Goal: Task Accomplishment & Management: Complete application form

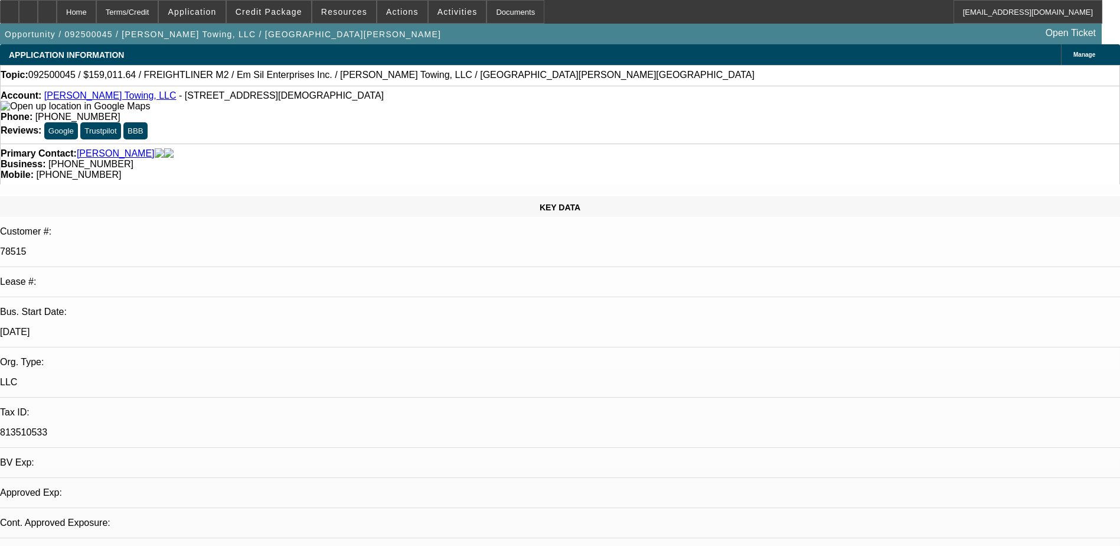
select select "0"
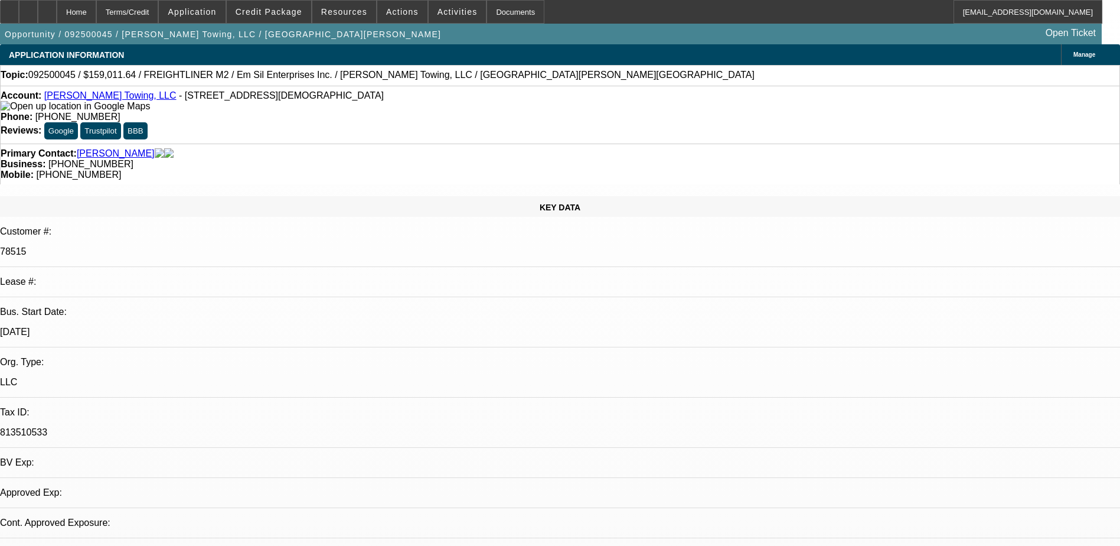
select select "0"
select select "1"
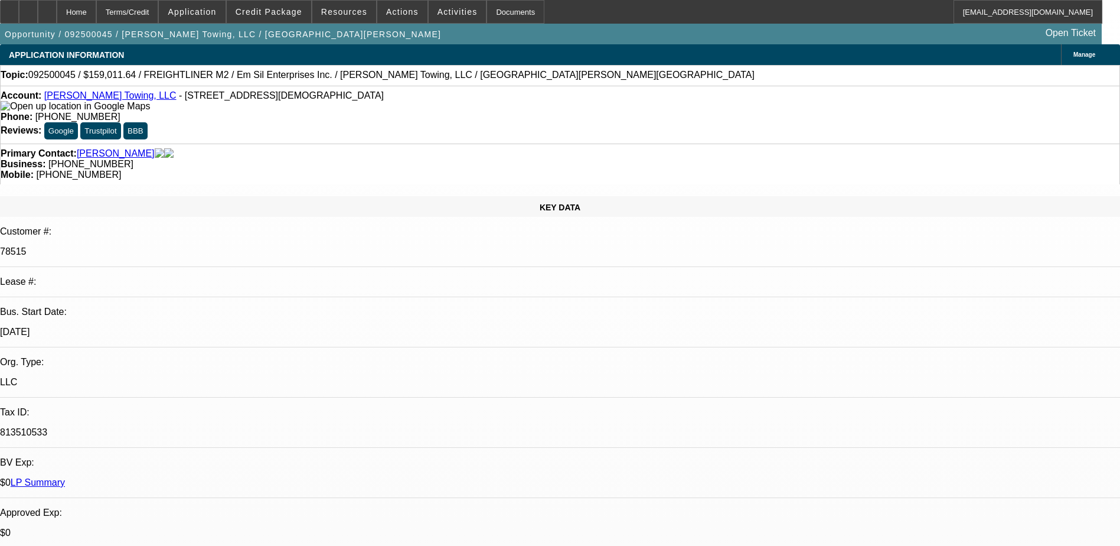
select select "3"
select select "6"
select select "1"
select select "6"
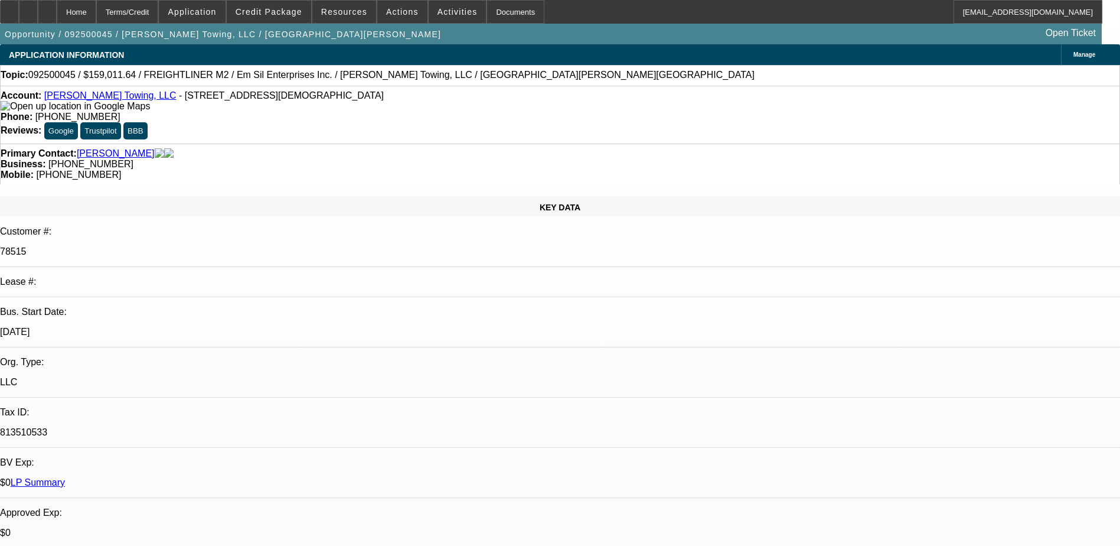
select select "1"
select select "6"
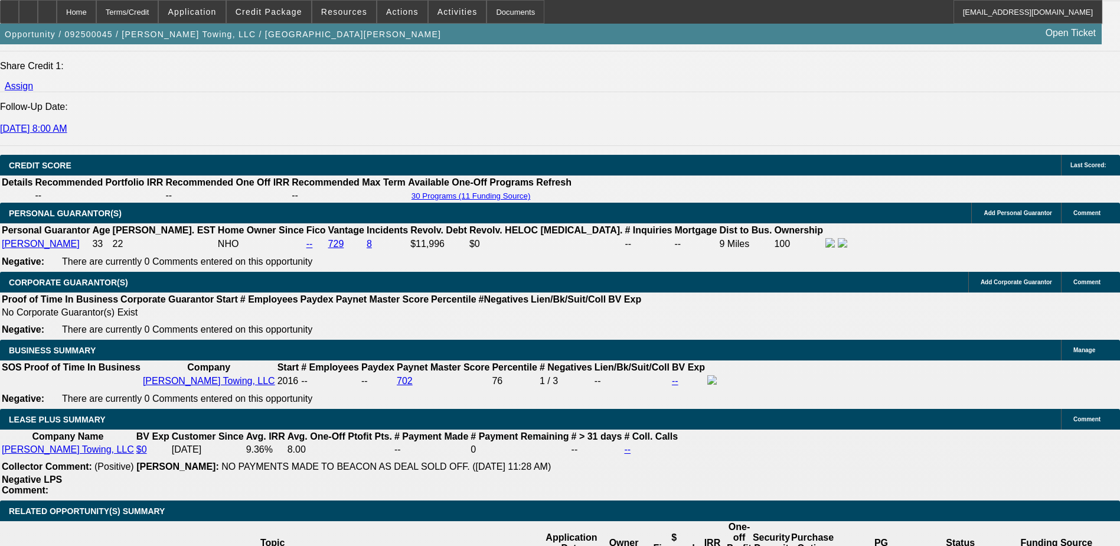
scroll to position [1713, 0]
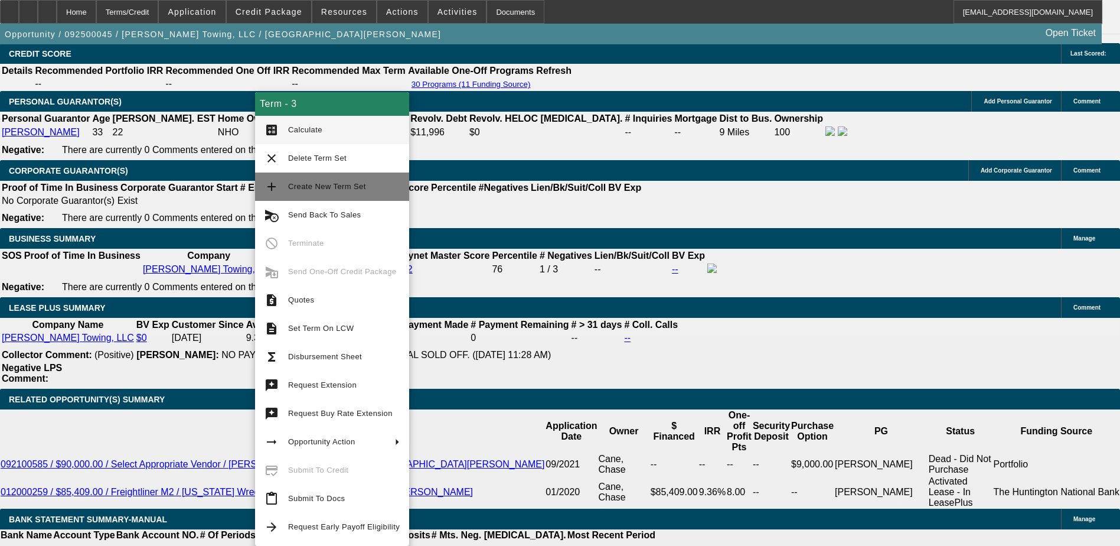
click at [319, 194] on button "add Create New Term Set" at bounding box center [332, 186] width 154 height 28
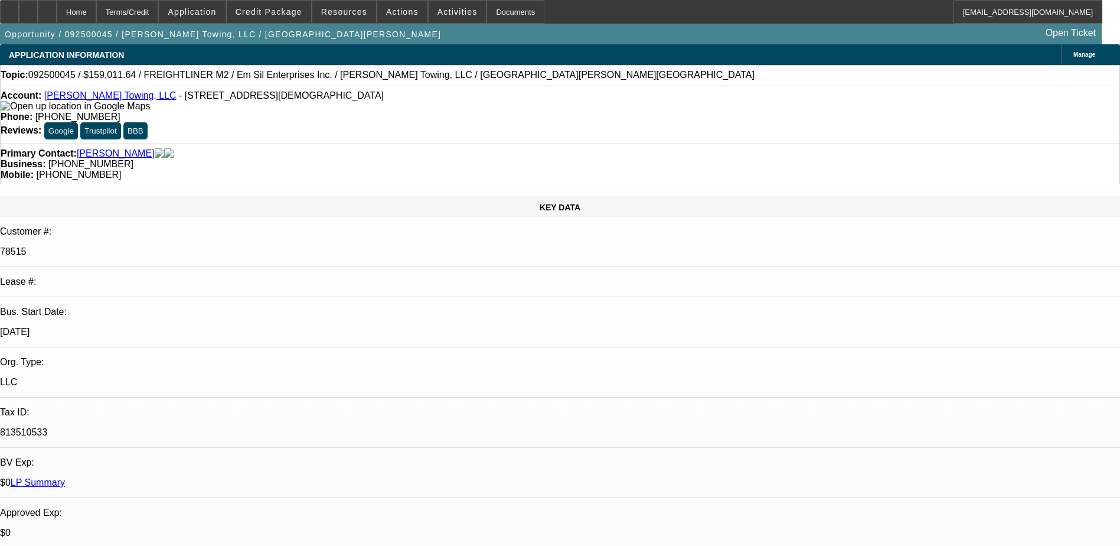
select select "0"
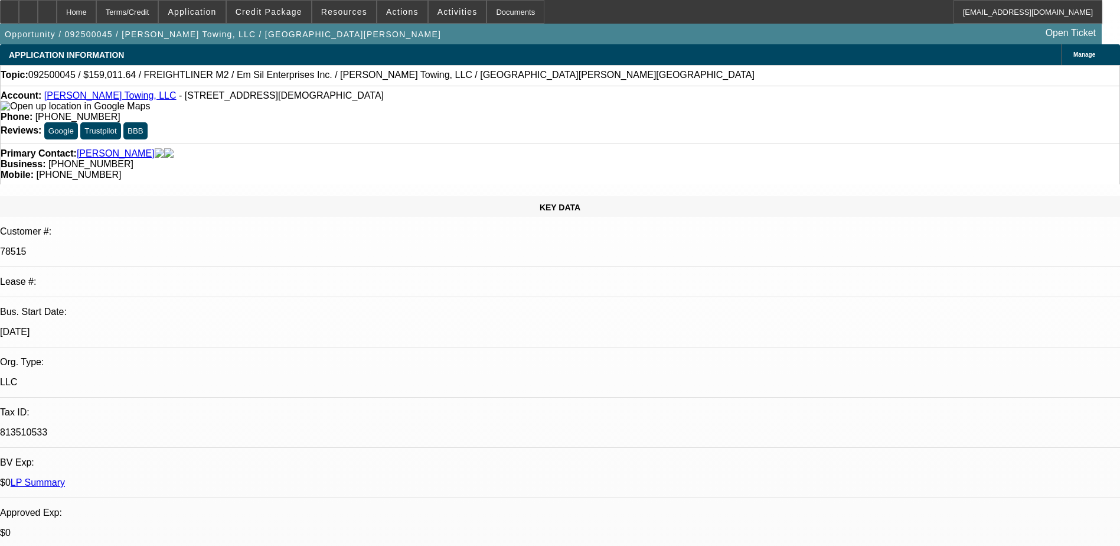
select select "0"
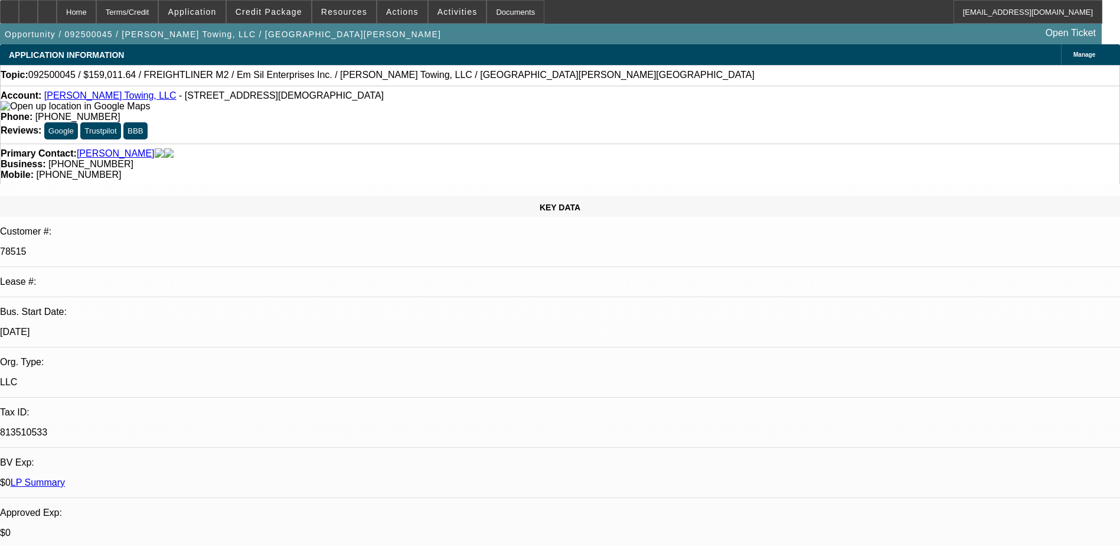
select select "0"
select select "1"
select select "3"
select select "6"
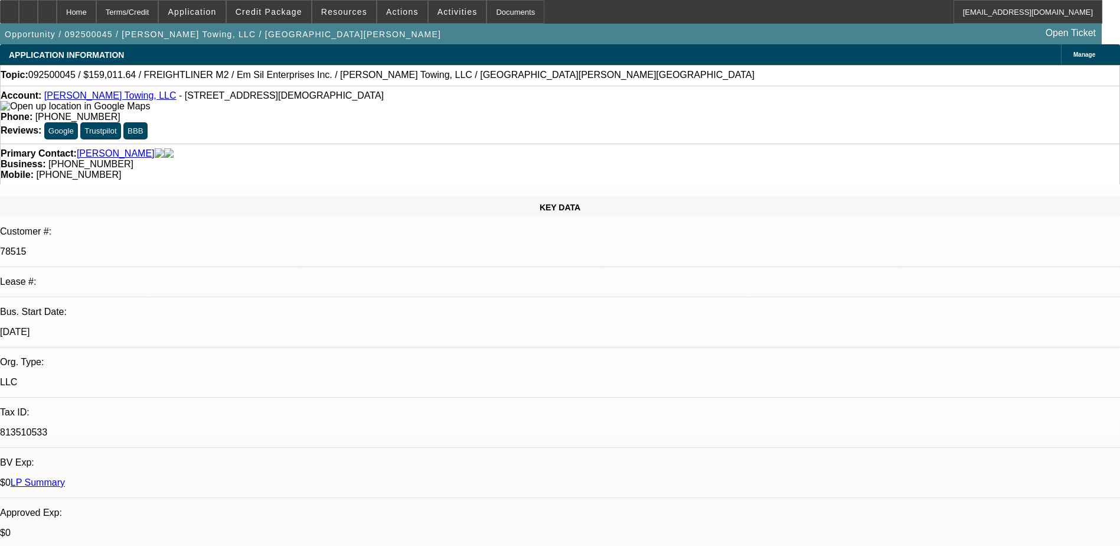
select select "1"
select select "3"
select select "6"
select select "1"
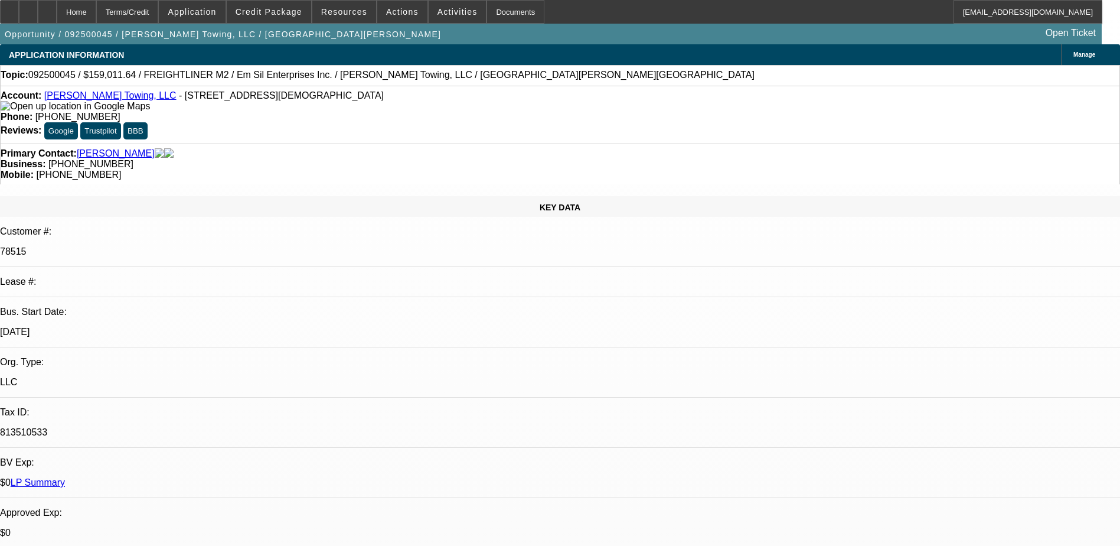
select select "6"
select select "1"
select select "6"
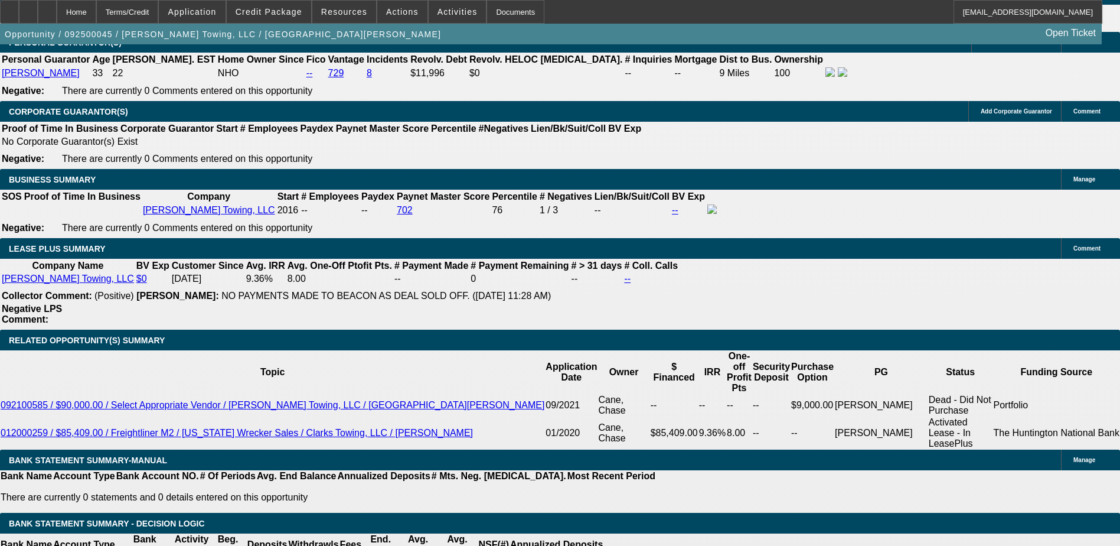
scroll to position [1477, 0]
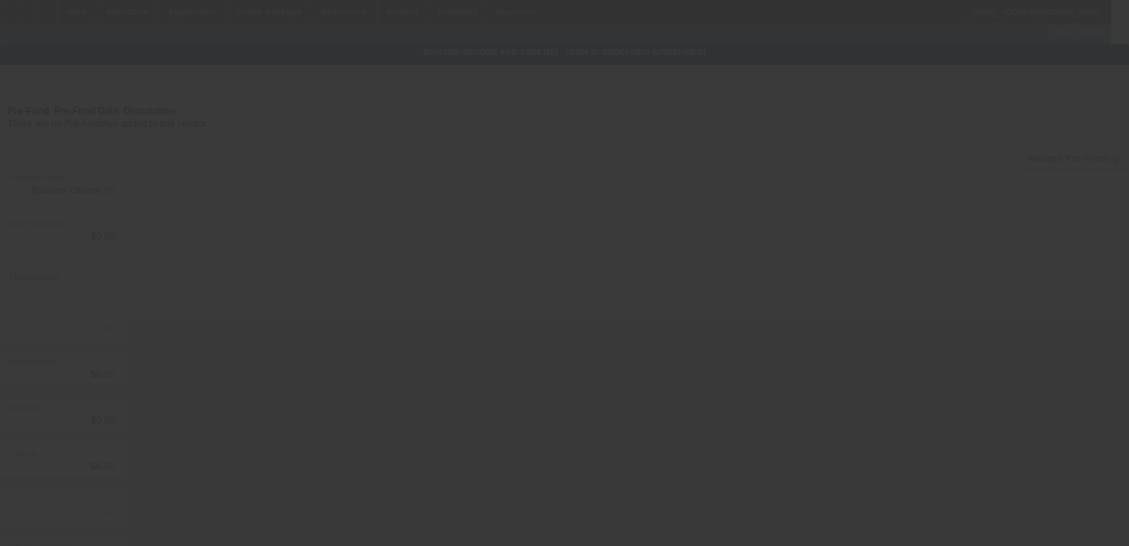
type input "$147,233.00"
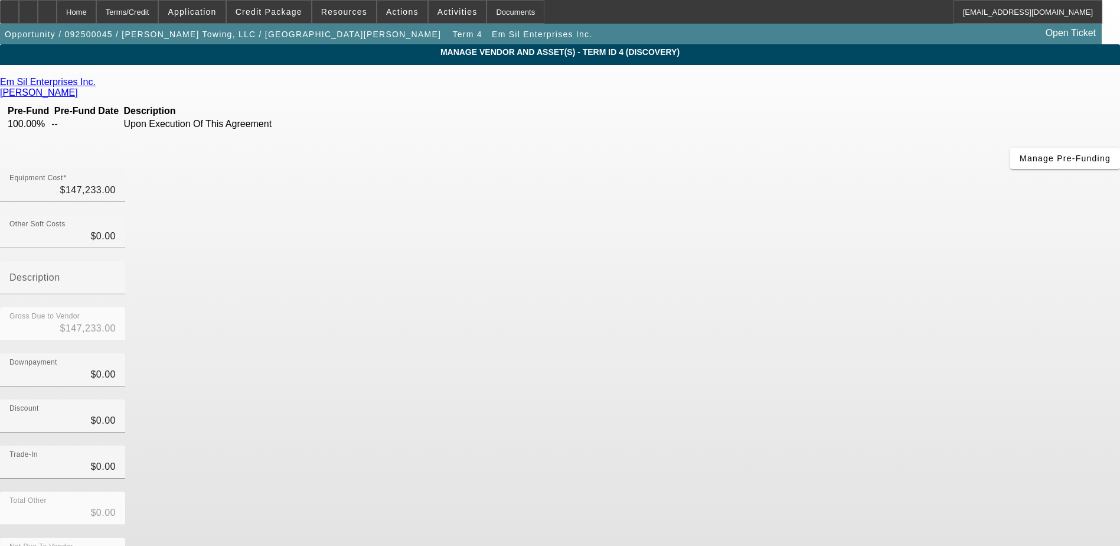
click at [99, 87] on icon at bounding box center [99, 82] width 0 height 10
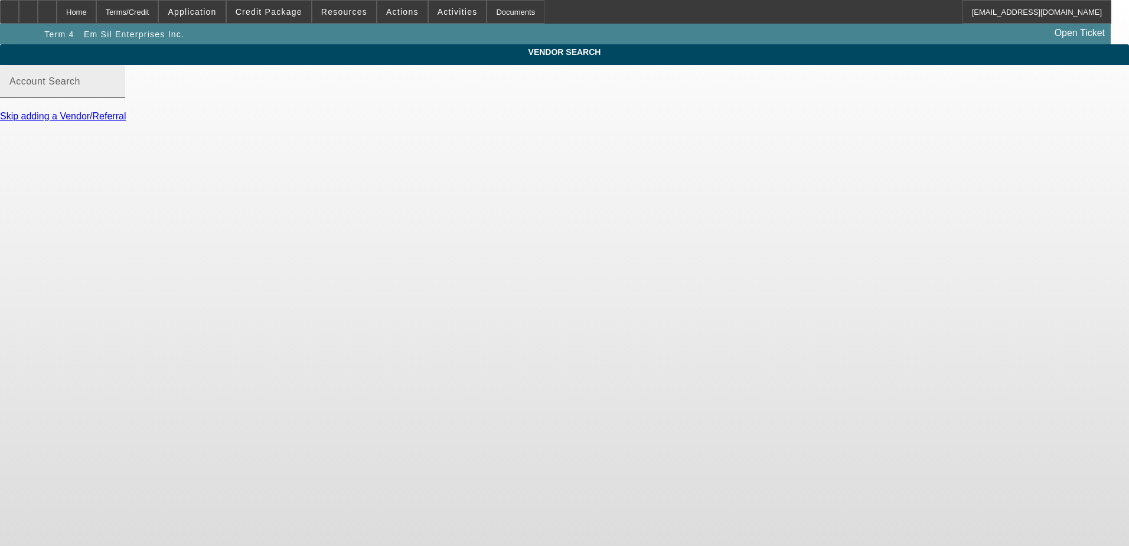
click at [80, 86] on mat-label "Account Search" at bounding box center [44, 81] width 71 height 10
click at [116, 93] on input "Account Search" at bounding box center [62, 86] width 106 height 14
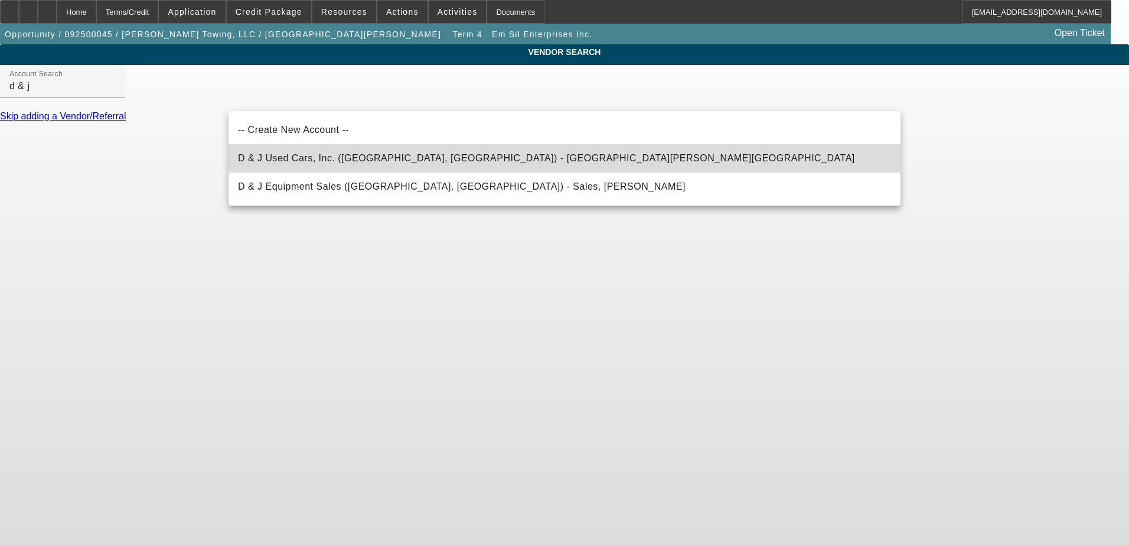
click at [350, 155] on span "D & J Used Cars, Inc. (Rutherfordton, NC) - McSwain, Heath" at bounding box center [546, 158] width 617 height 10
type input "D & J Used Cars, Inc. (Rutherfordton, NC) - McSwain, Heath"
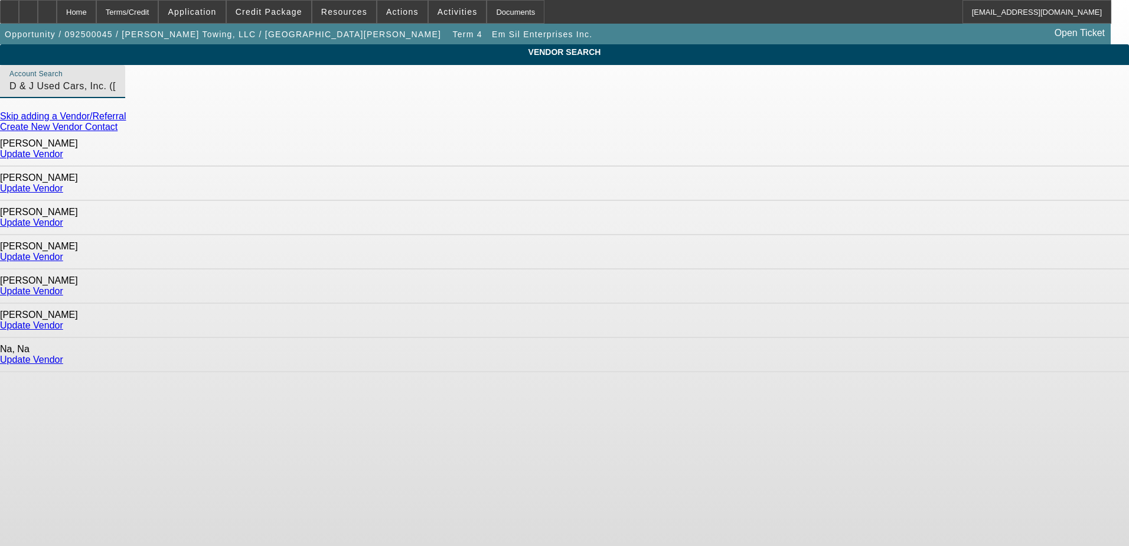
click at [63, 217] on link "Update Vendor" at bounding box center [31, 222] width 63 height 10
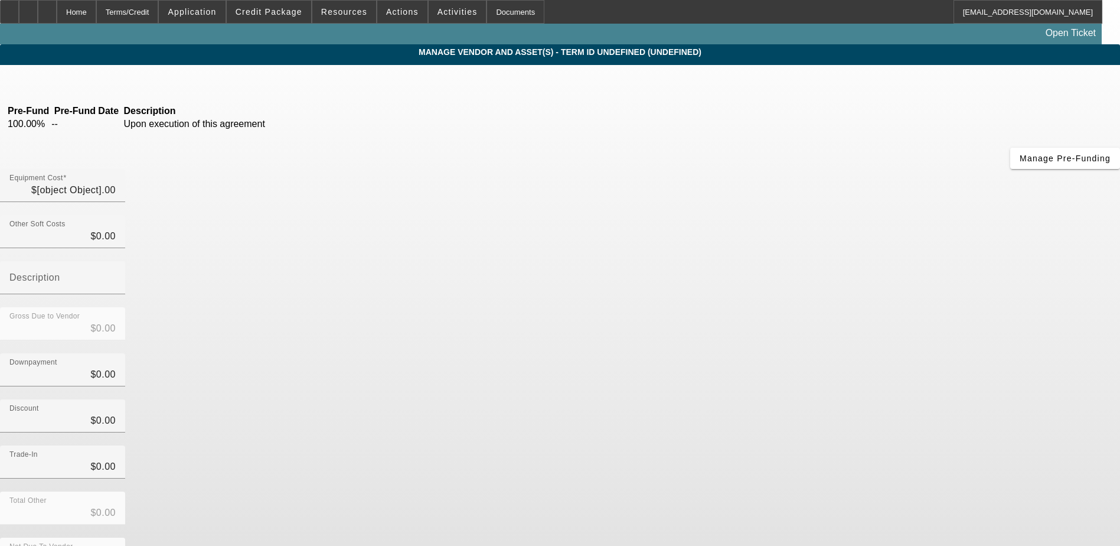
type input "$147,233.00"
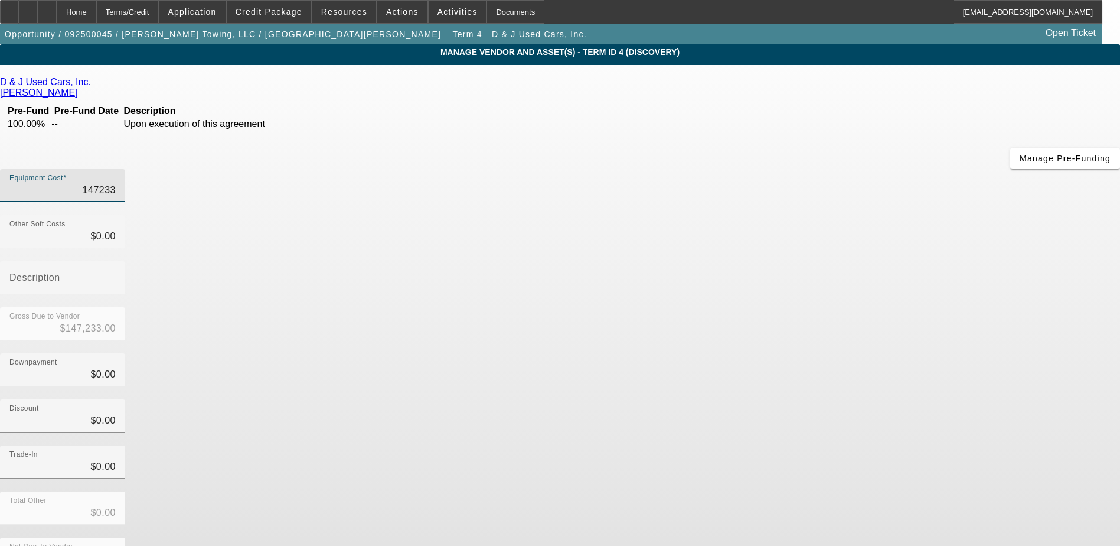
click at [116, 183] on input "147233" at bounding box center [62, 190] width 106 height 14
type input "8"
type input "$8.00"
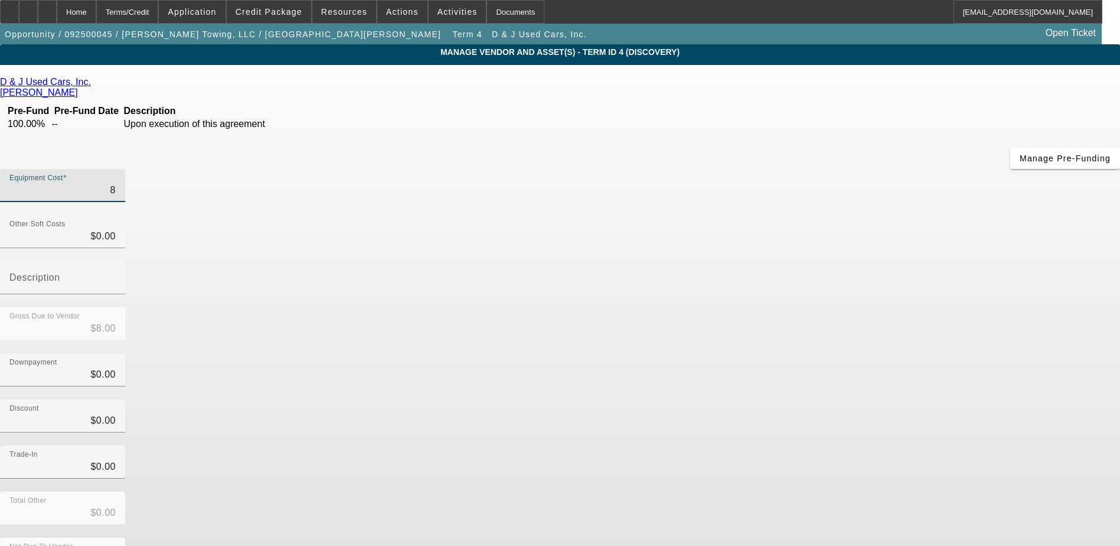
type input "84"
type input "$84.00"
type input "849"
type input "$849.00"
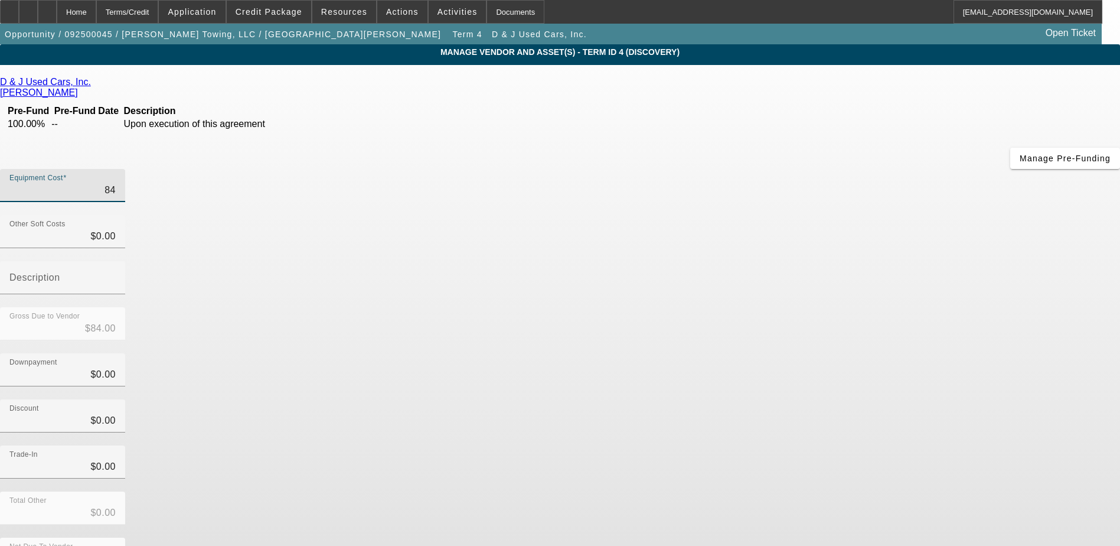
type input "$849.00"
type input "8490"
type input "$8,490.00"
type input "84900"
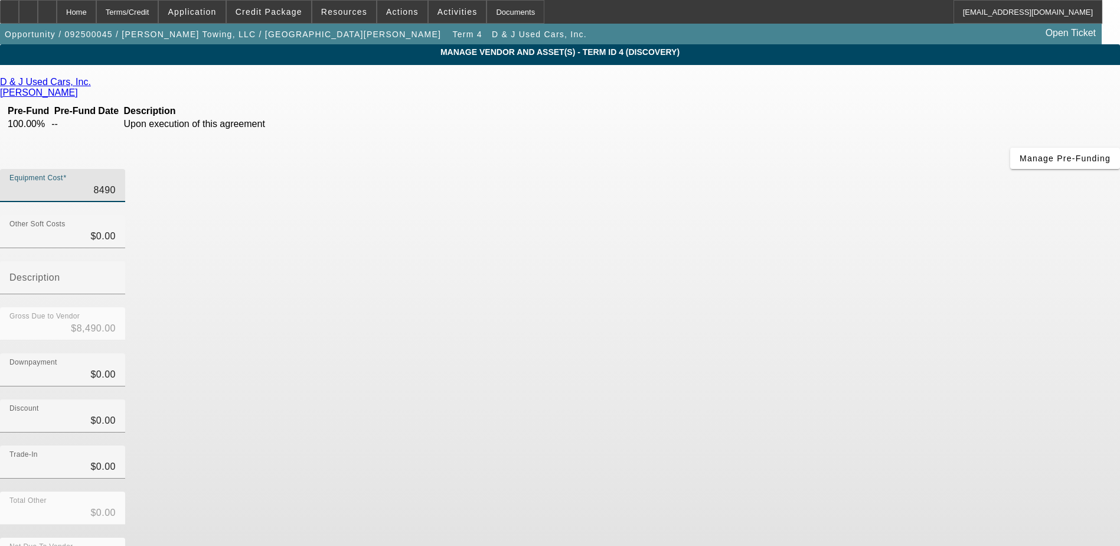
type input "$84,900.00"
click at [977, 269] on app-vendor-asset-manage "MANAGE VENDOR AND ASSET(S) - Term ID 4 (Discovery) Remove Vendor D & J Used Car…" at bounding box center [560, 361] width 1120 height 634
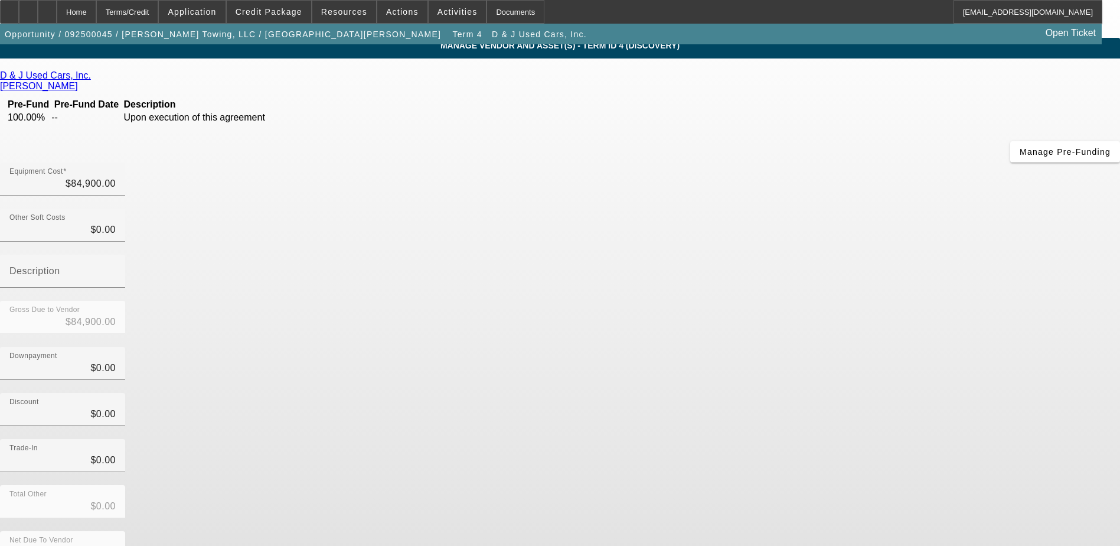
scroll to position [8, 0]
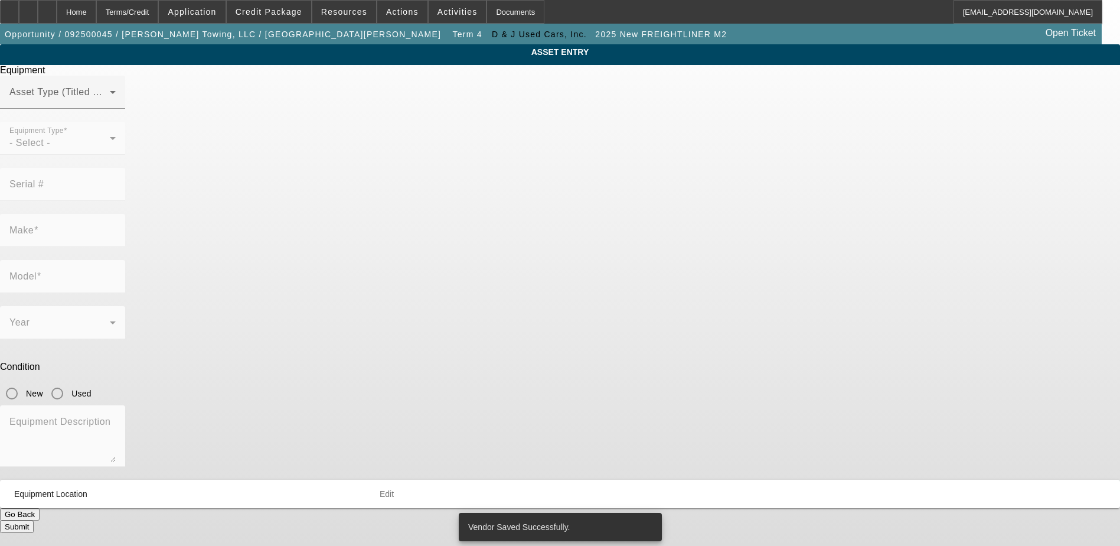
type input "3ALACWFC6SDVU6168"
type input "Freightliner"
type input "M2"
radio input "true"
type textarea "rollback"
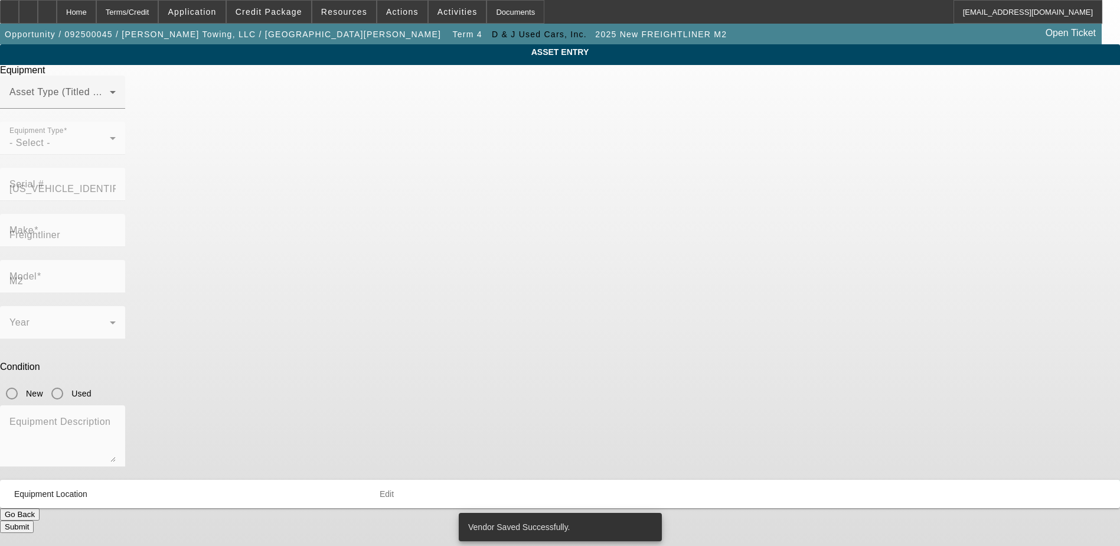
type input "229 Live Oak Church Rd"
type input "Hinesville"
type input "31313"
type input "Liberty"
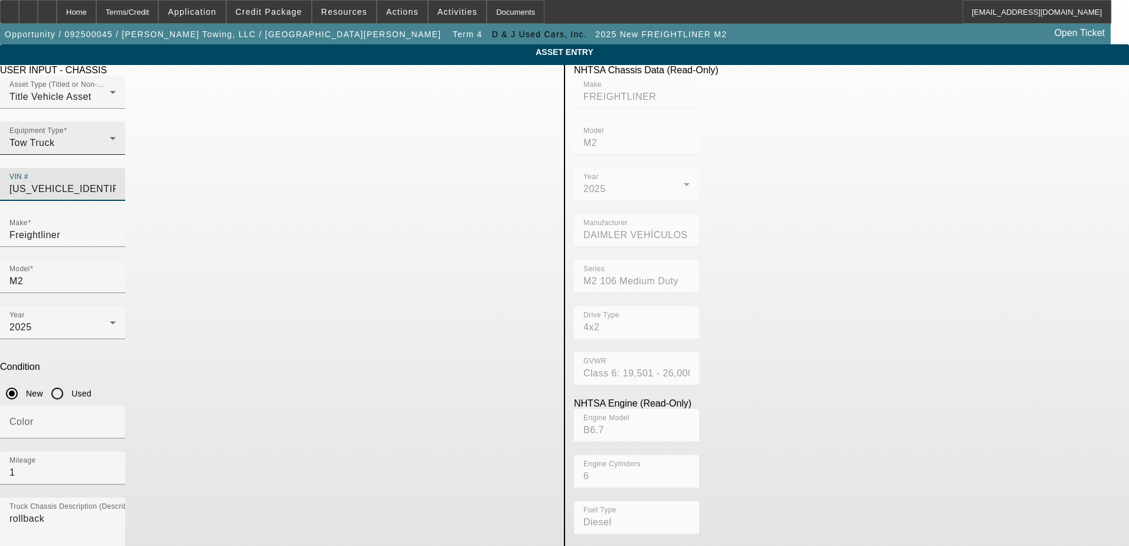
drag, startPoint x: 500, startPoint y: 168, endPoint x: 275, endPoint y: 146, distance: 226.1
click at [275, 146] on div "Asset Type (Titled or Non-Titled) Title Vehicle Asset Equipment Type Tow Truck …" at bounding box center [277, 145] width 555 height 138
paste input "2NP2HM6X4PM857716"
type input "2NP2HM6X4PM857716"
type input "PETERBILT"
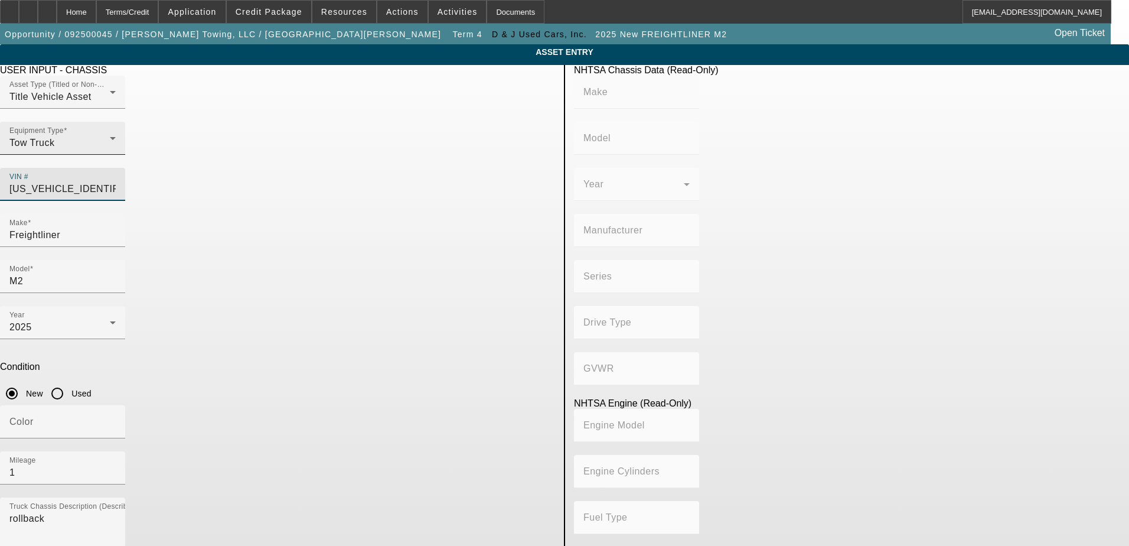
type input "352"
type input "PETERBILT MOTORS COMPANY"
type input "4x2"
type input "Class 6: 19,501 - 26,000 lb (8,845 - 11,794 kg)"
type input "8V-71"
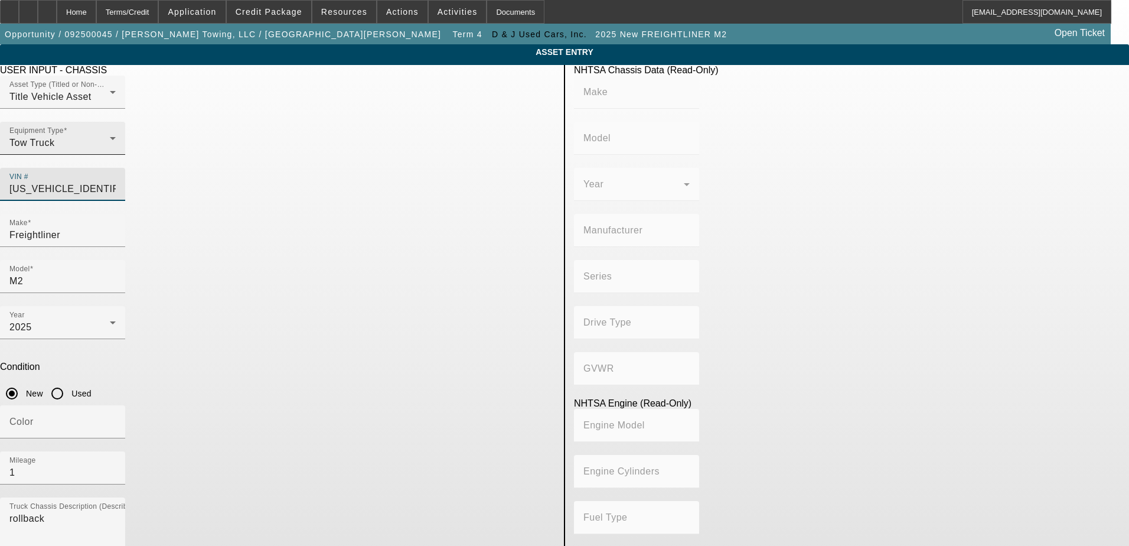
type input "8"
type input "Diesel"
type input "567.52082008101"
type input "9.3"
type input "2NP2HM6X4PM857716"
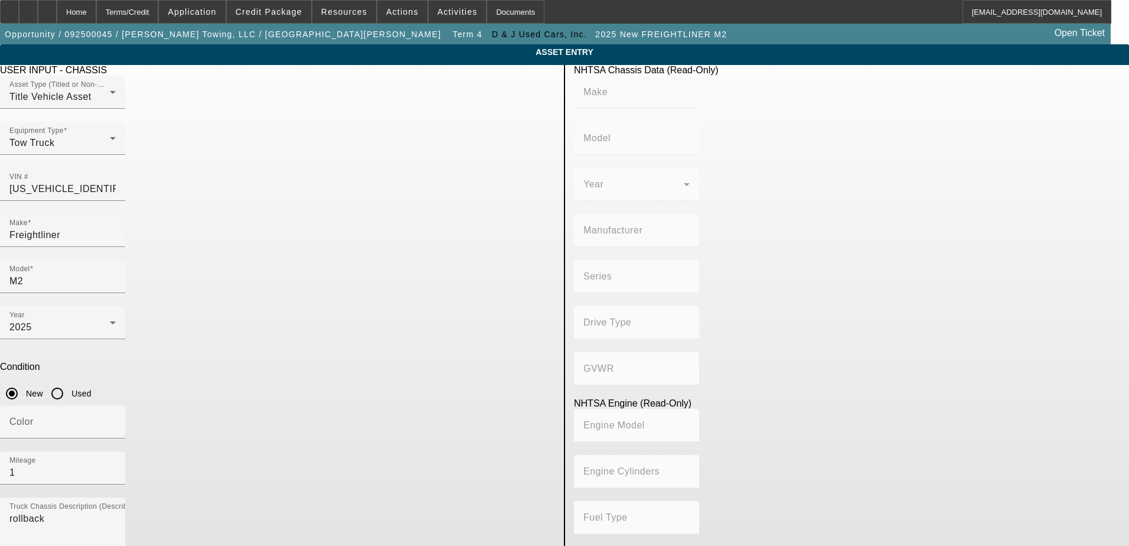
type input "PETERBILT"
type input "352"
type input "PETERBILT MOTORS COMPANY"
type input "4x2"
type input "Class 6: 19,501 - 26,000 lb (8,845 - 11,794 kg)"
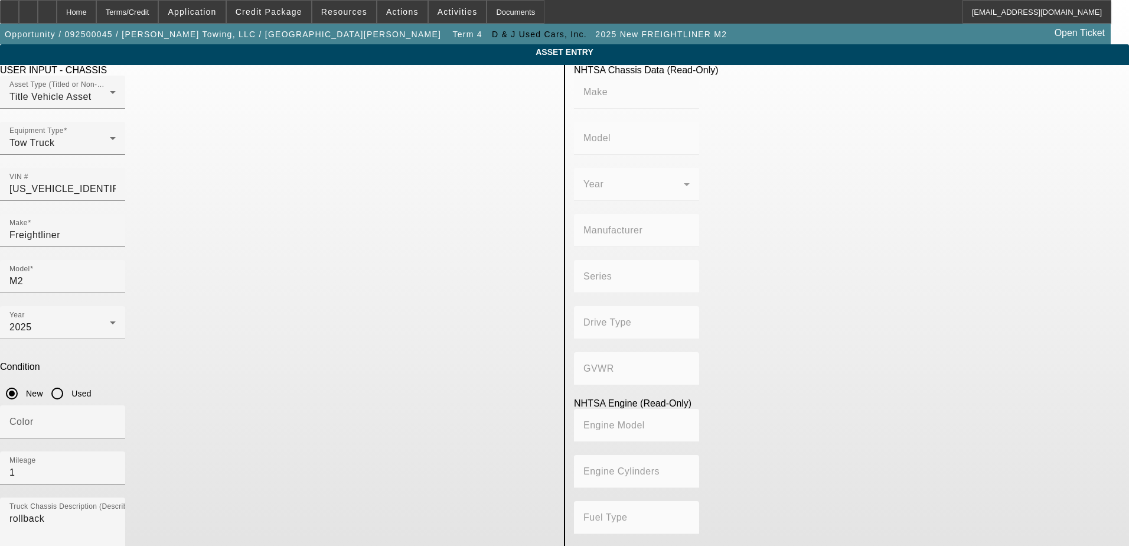
type input "8V-71"
type input "8"
type input "Diesel"
type input "567.52082008101"
type input "9.3"
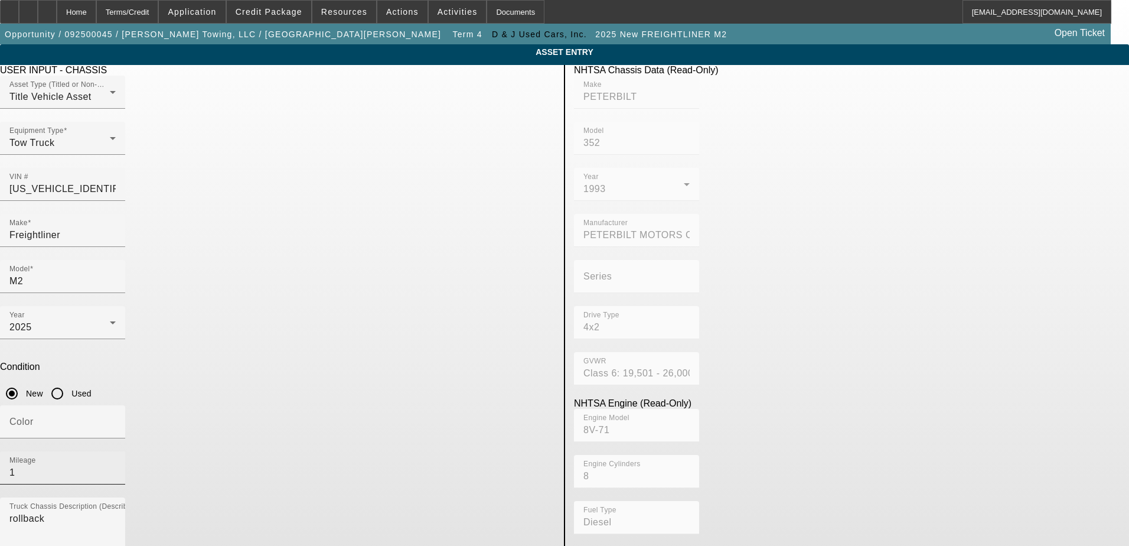
click at [116, 465] on input "1" at bounding box center [62, 472] width 106 height 14
type input "148375"
drag, startPoint x: 312, startPoint y: 213, endPoint x: 206, endPoint y: 213, distance: 105.7
click at [207, 213] on app-asset-collateral-manage "ASSET ENTRY Delete asset USER INPUT - CHASSIS Asset Type (Titled or Non-Titled)…" at bounding box center [564, 371] width 1129 height 655
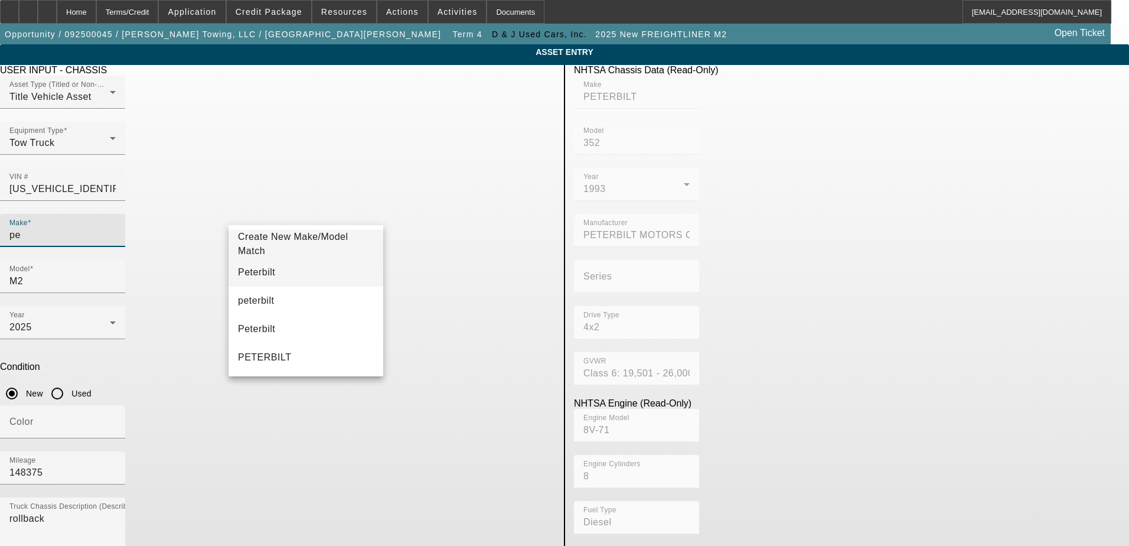
type input "pe"
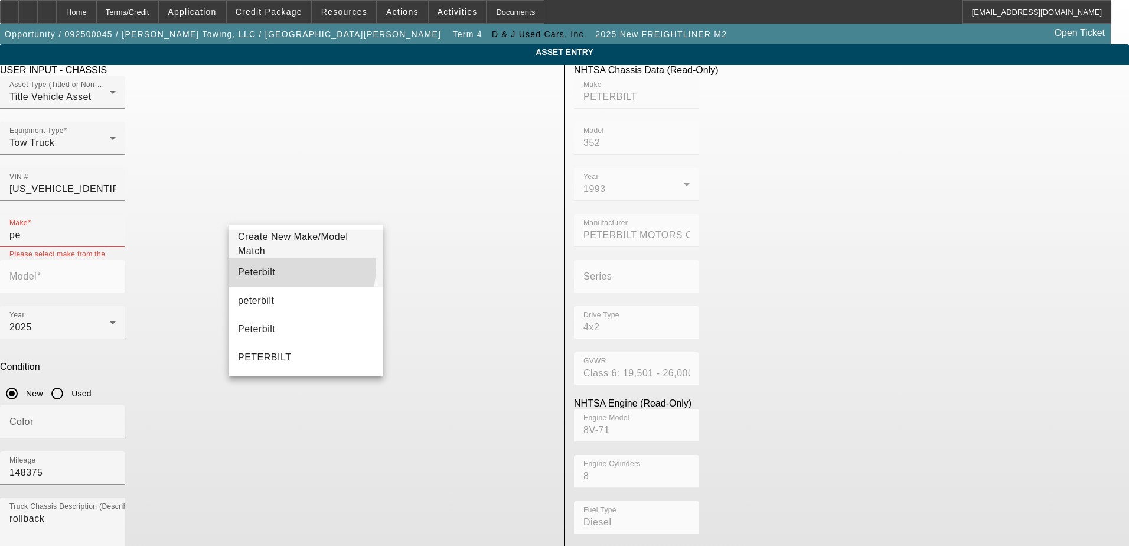
click at [283, 266] on mat-option "Peterbilt" at bounding box center [306, 272] width 155 height 28
type input "Peterbilt"
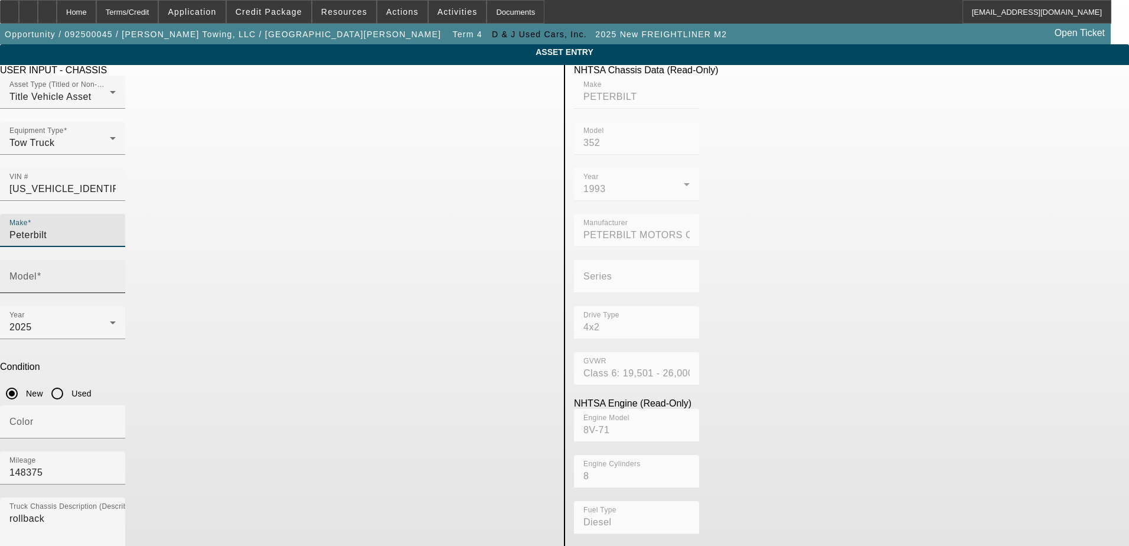
click at [116, 274] on input "Model" at bounding box center [62, 281] width 106 height 14
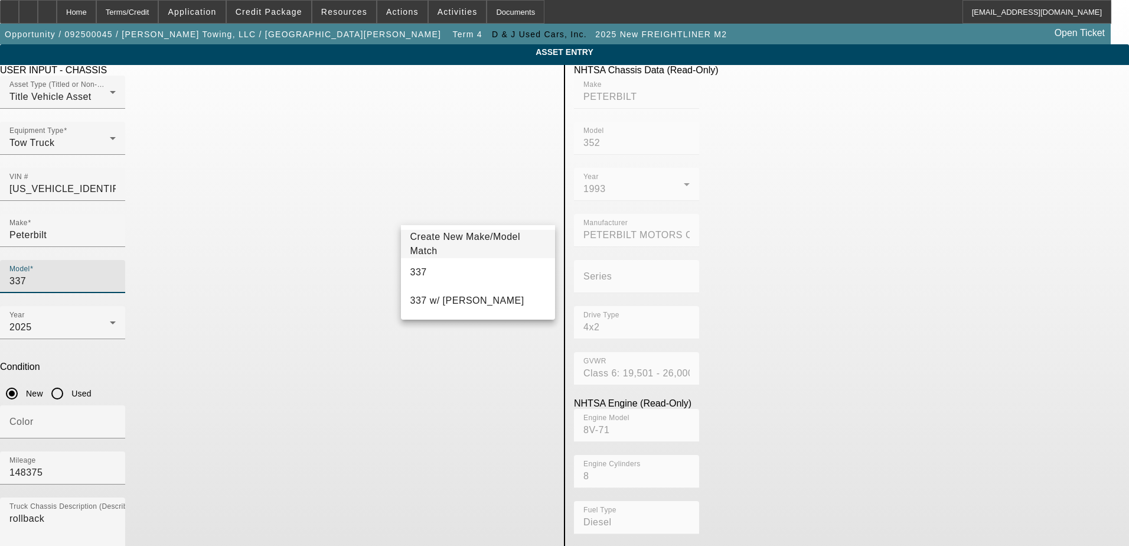
type input "337"
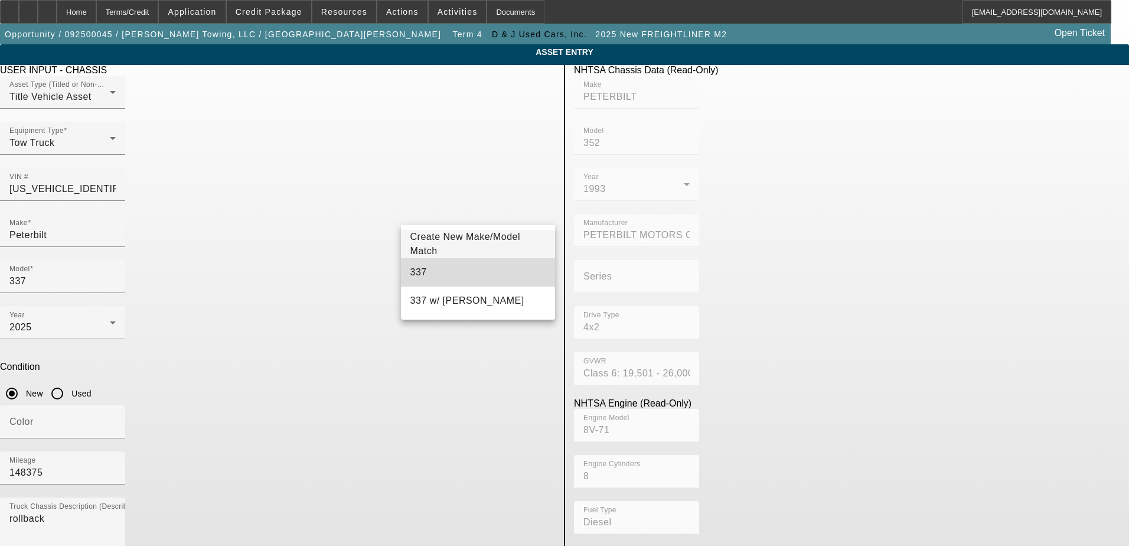
click at [438, 276] on mat-option "337" at bounding box center [478, 272] width 155 height 28
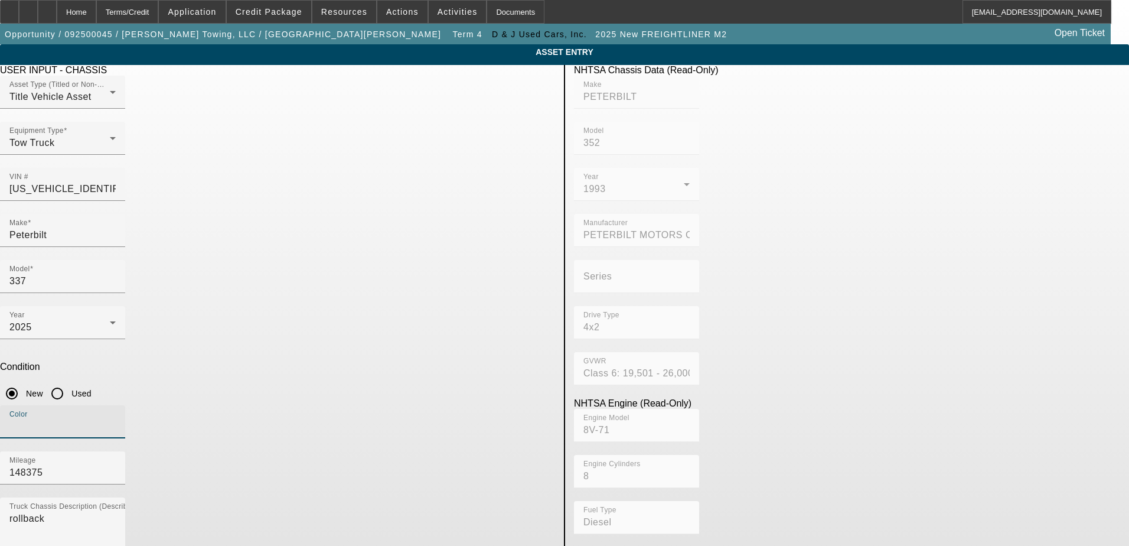
click at [116, 419] on input "Color" at bounding box center [62, 426] width 106 height 14
type input "black"
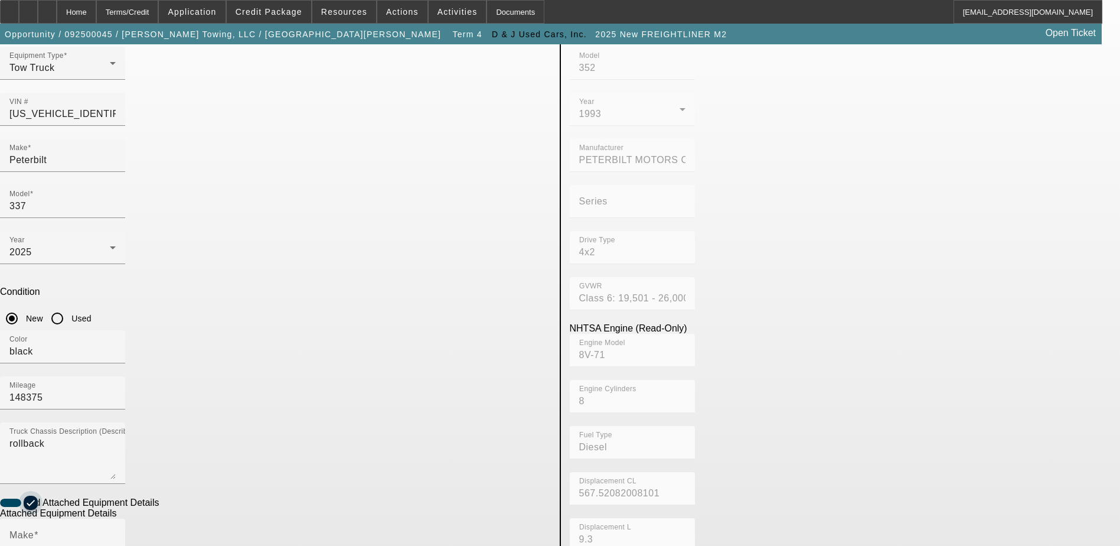
scroll to position [177, 0]
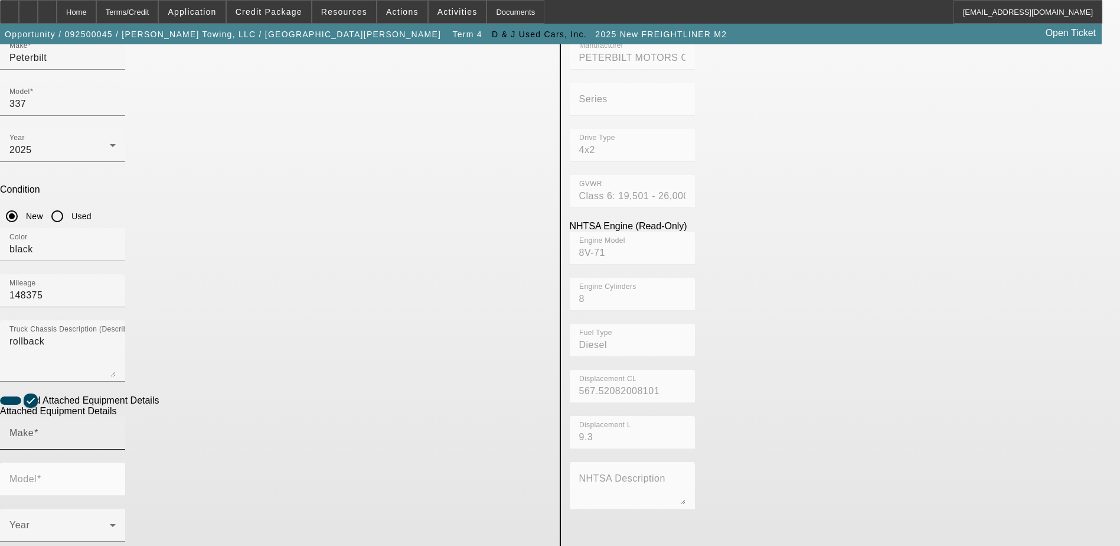
click at [116, 416] on div "Make" at bounding box center [62, 432] width 106 height 33
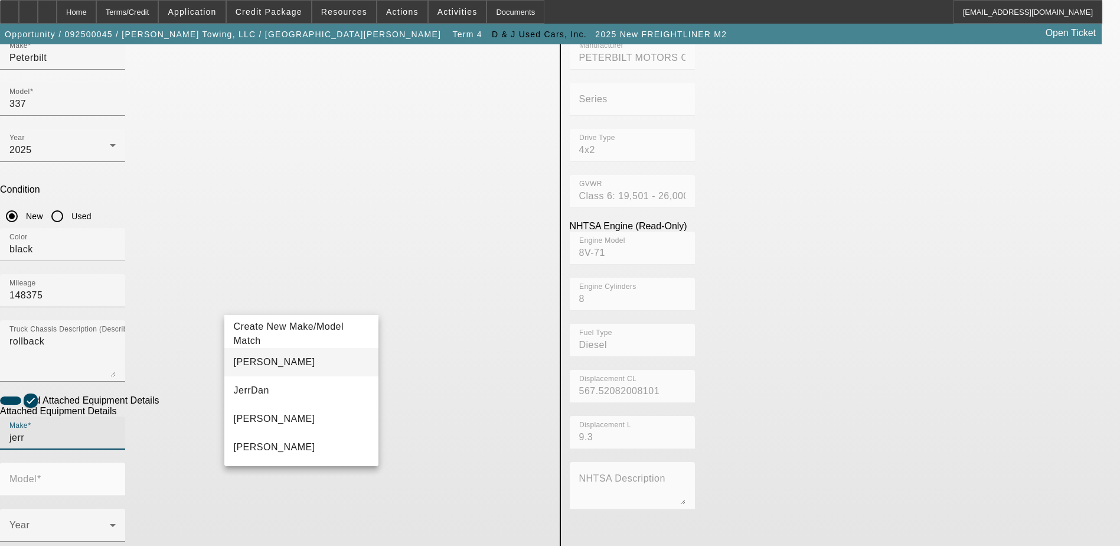
click at [268, 364] on mat-option "Jerr-Dan" at bounding box center [301, 362] width 155 height 28
type input "Jerr-Dan"
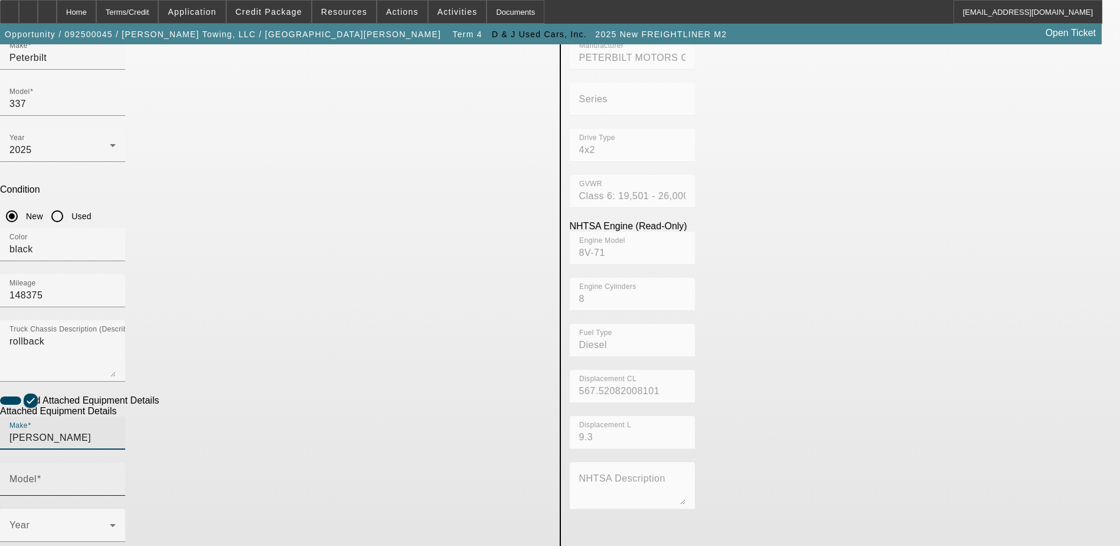
click at [116, 462] on div "Model" at bounding box center [62, 478] width 106 height 33
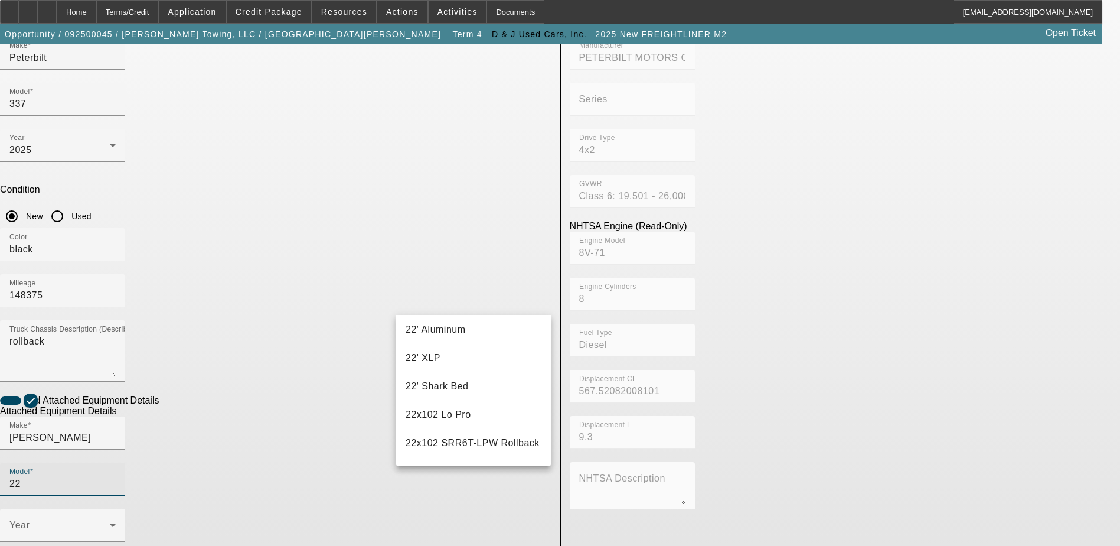
scroll to position [118, 0]
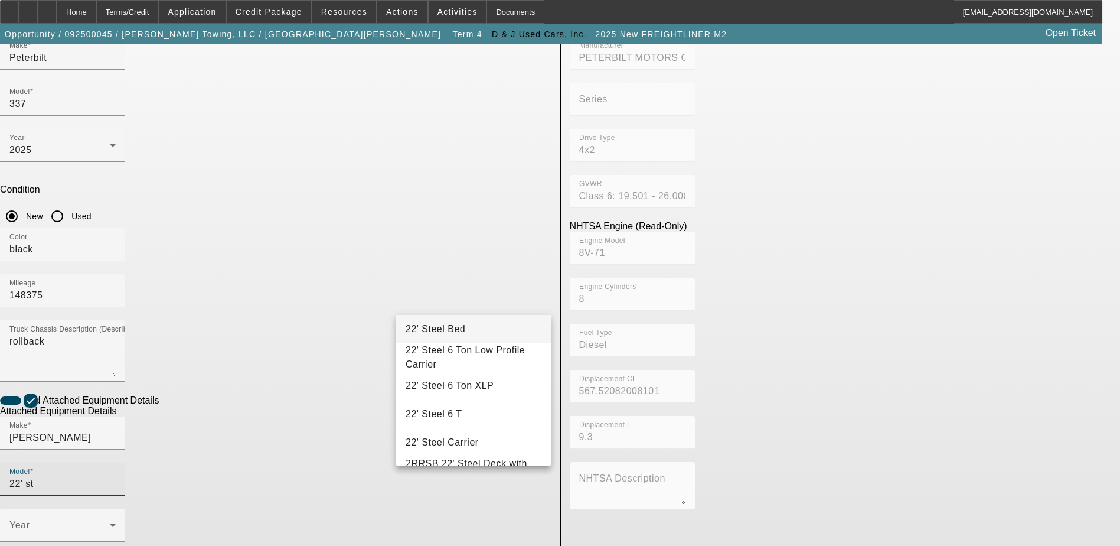
click at [471, 332] on mat-option "22' Steel Bed" at bounding box center [473, 329] width 155 height 28
type input "22' Steel Bed"
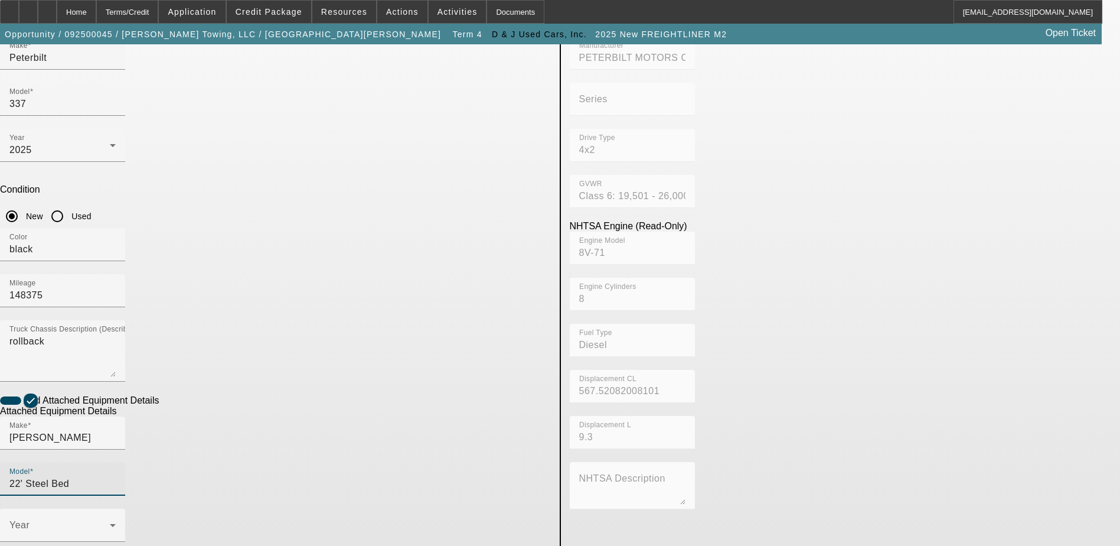
radio input "true"
click at [110, 523] on span at bounding box center [59, 530] width 100 height 14
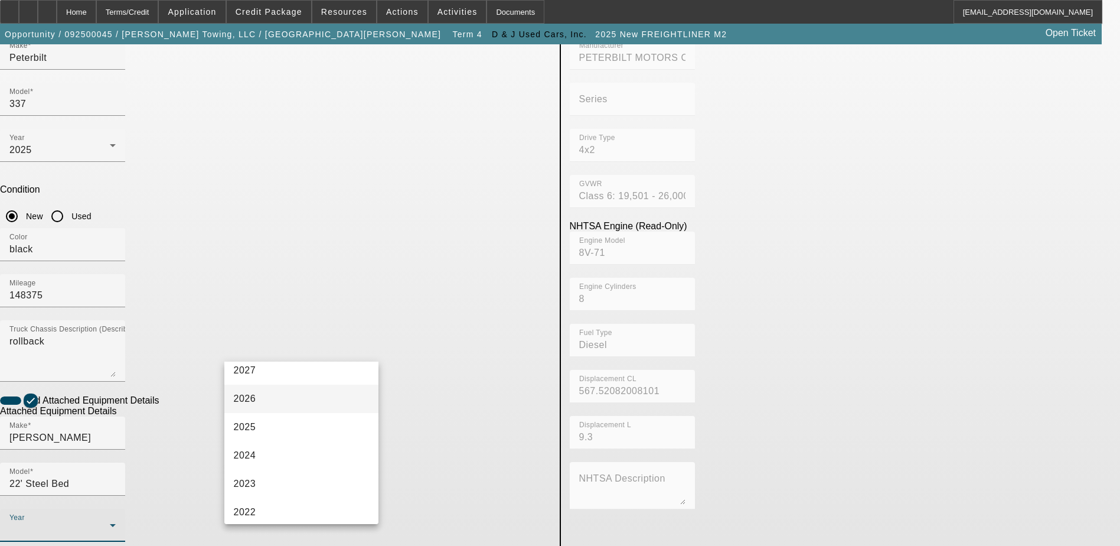
scroll to position [59, 0]
click at [273, 457] on mat-option "2023" at bounding box center [301, 463] width 155 height 28
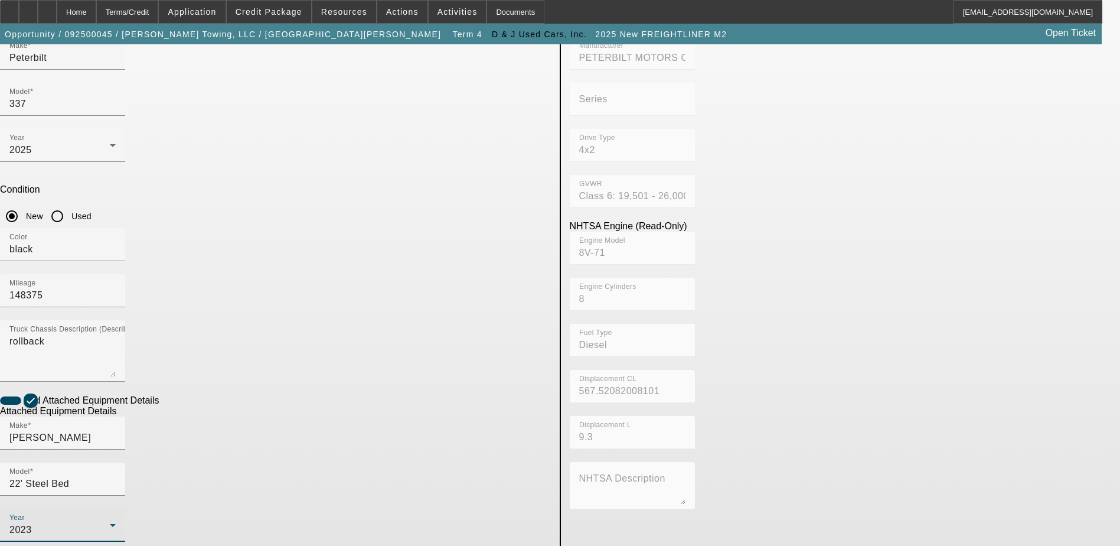
checkbox input "true"
paste textarea "22' JERRDAN STEEL BED WITH WHEEL LIFT"
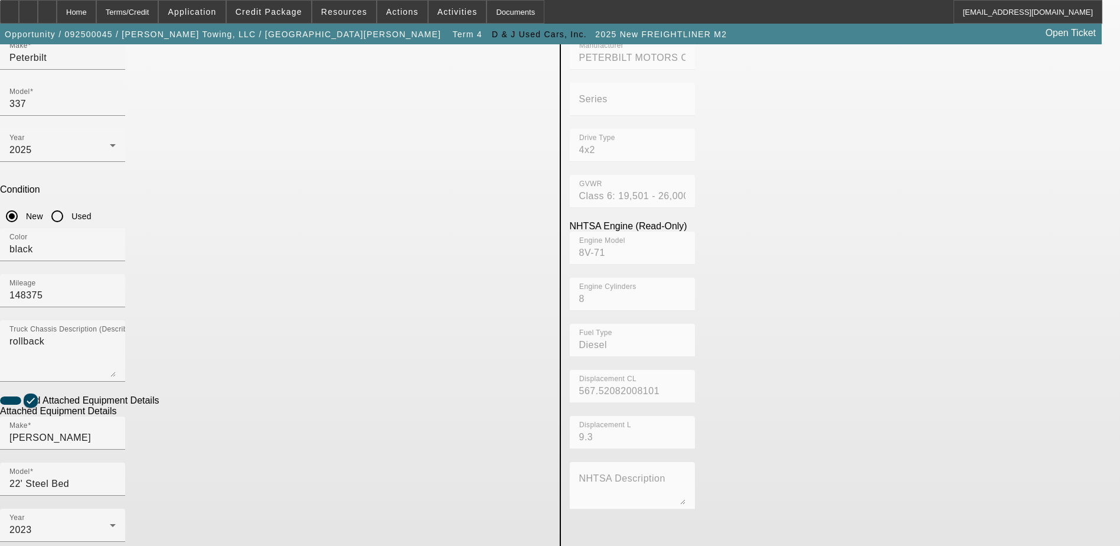
type textarea "22' JERRDAN STEEL BED WITH WHEEL LIFT"
click at [695, 360] on div "NHTSA Chassis Data (Read-Only) Make PETERBILT Model 352 Year 1993 Manufacturer …" at bounding box center [845, 337] width 569 height 898
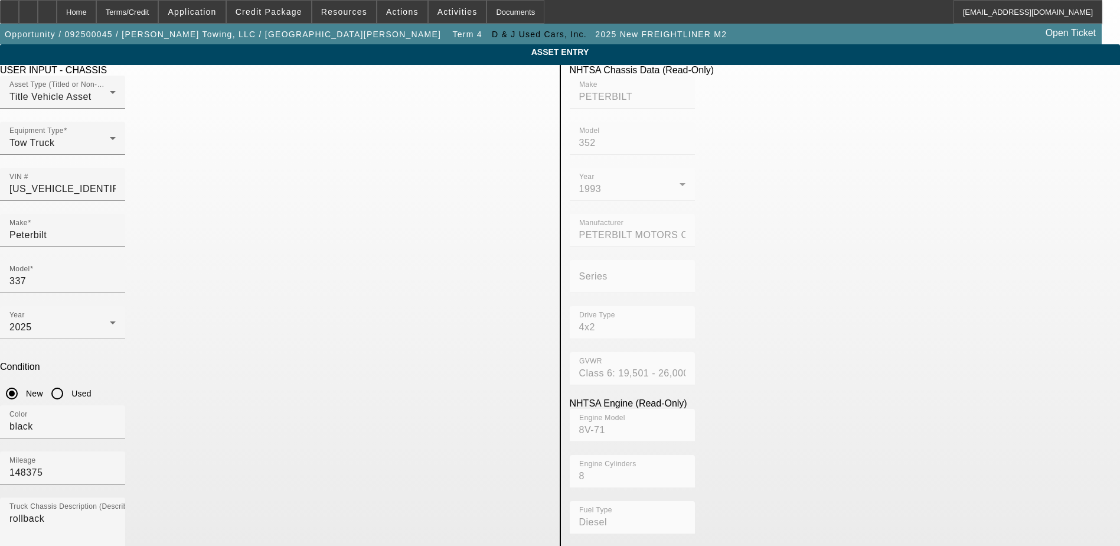
scroll to position [215, 0]
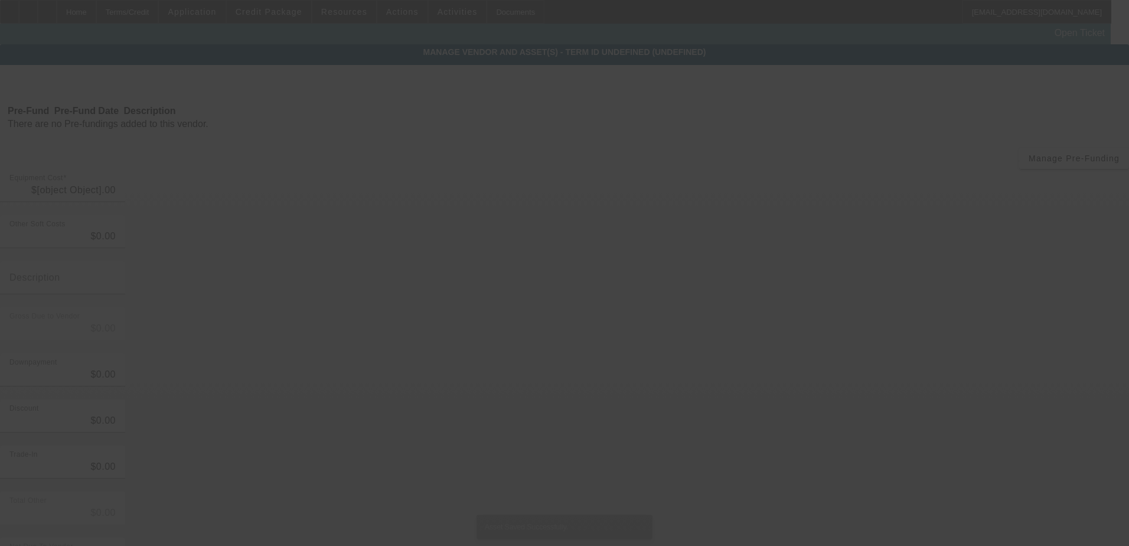
type input "$84,900.00"
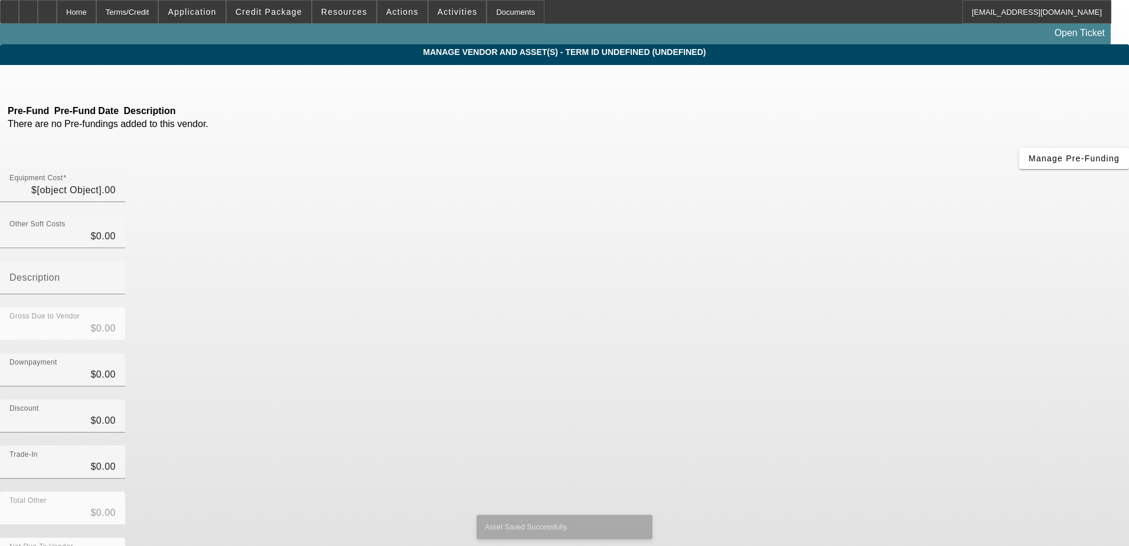
type input "$84,900.00"
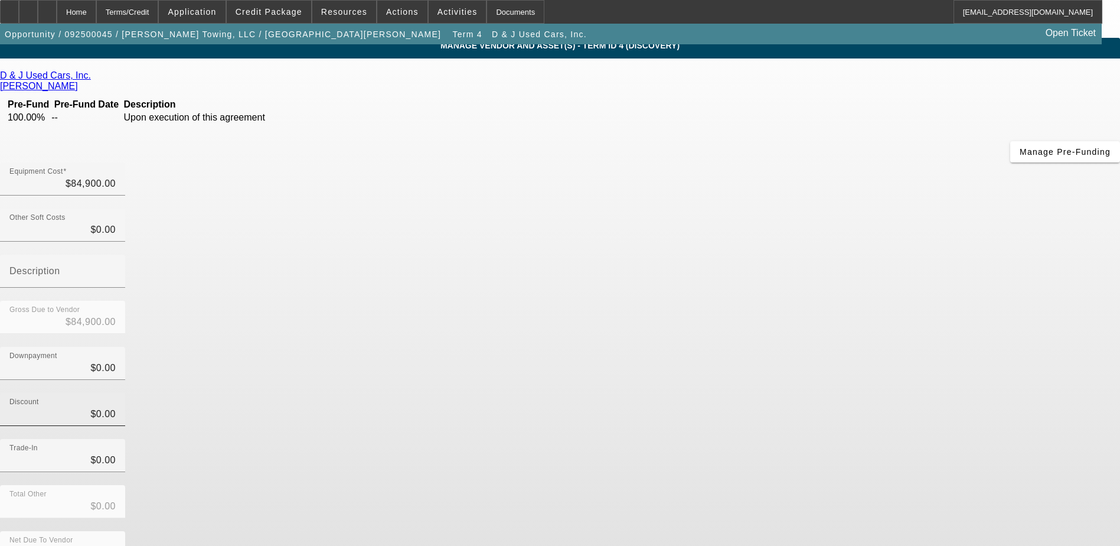
scroll to position [8, 0]
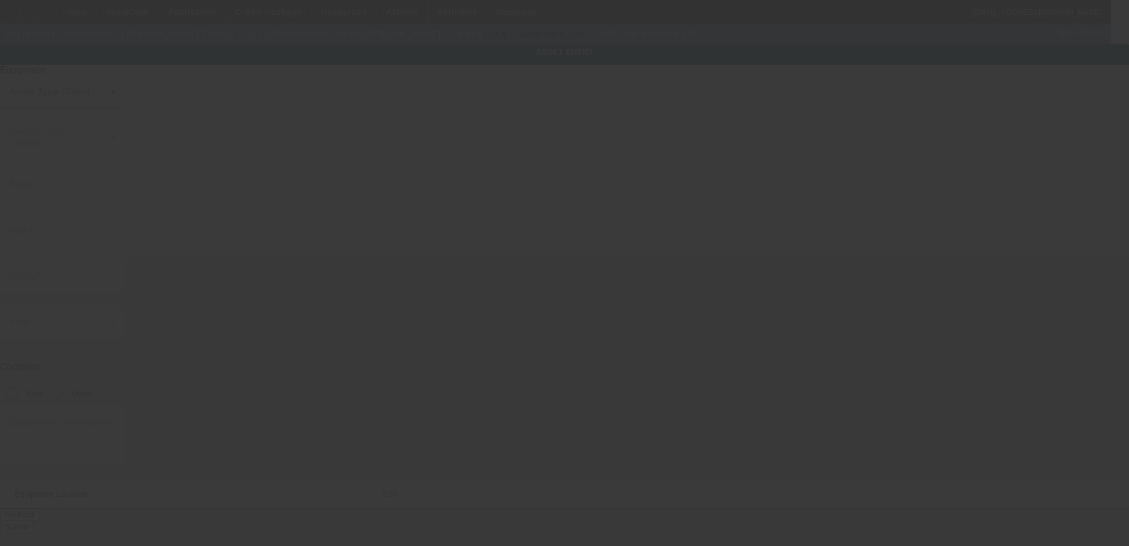
type input "2NP2HM6X4PM857716"
type input "Peterbilt"
type input "337"
radio input "true"
type textarea "rollback"
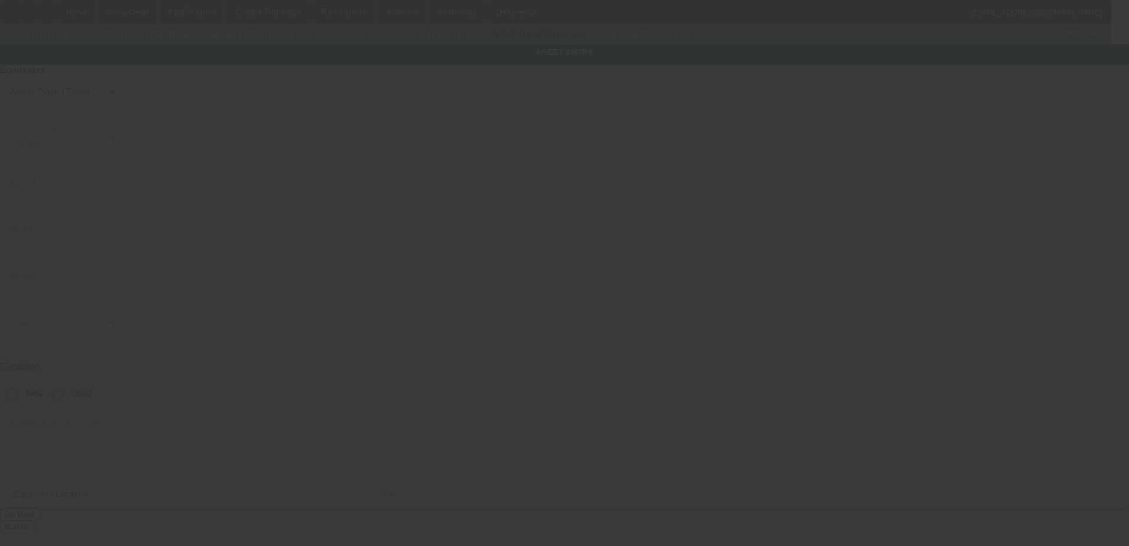
type input "229 Live Oak Church Rd"
type input "Hinesville"
type input "31313"
type input "Liberty"
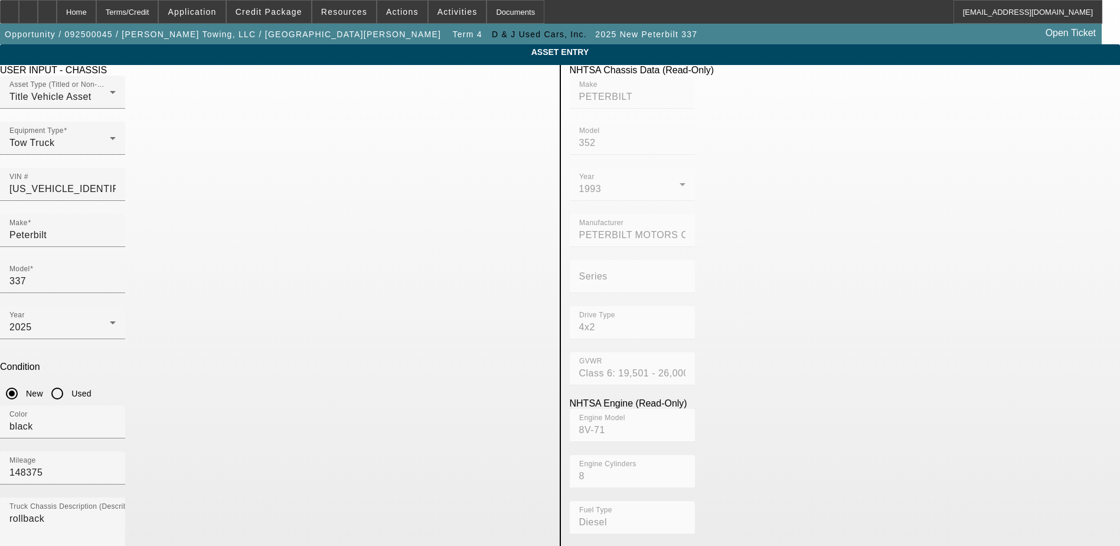
click at [972, 278] on app-asset-collateral-manage "ASSET ENTRY Delete asset USER INPUT - CHASSIS Asset Type (Titled or Non-Titled)…" at bounding box center [560, 503] width 1120 height 919
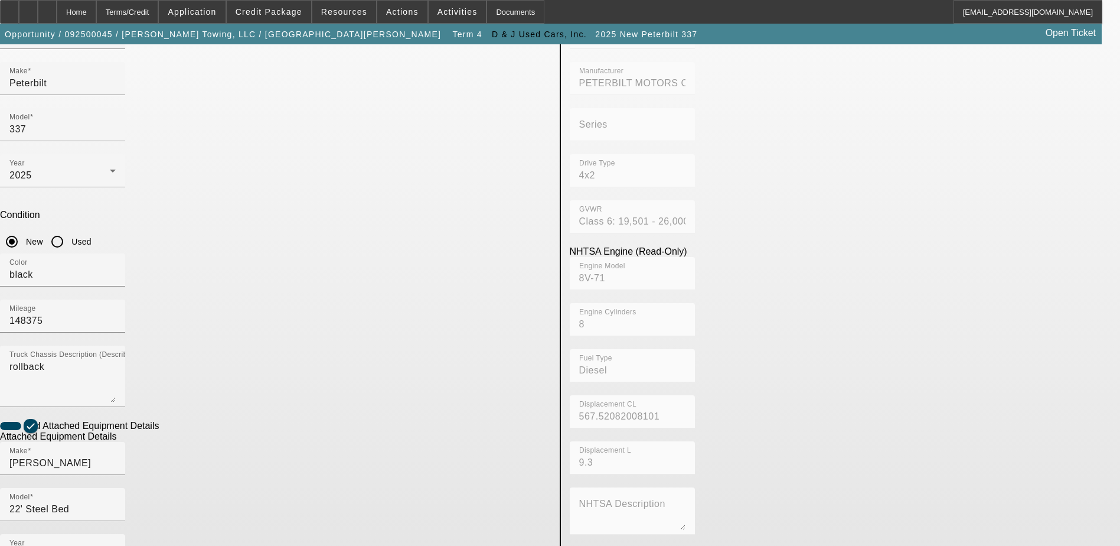
scroll to position [177, 0]
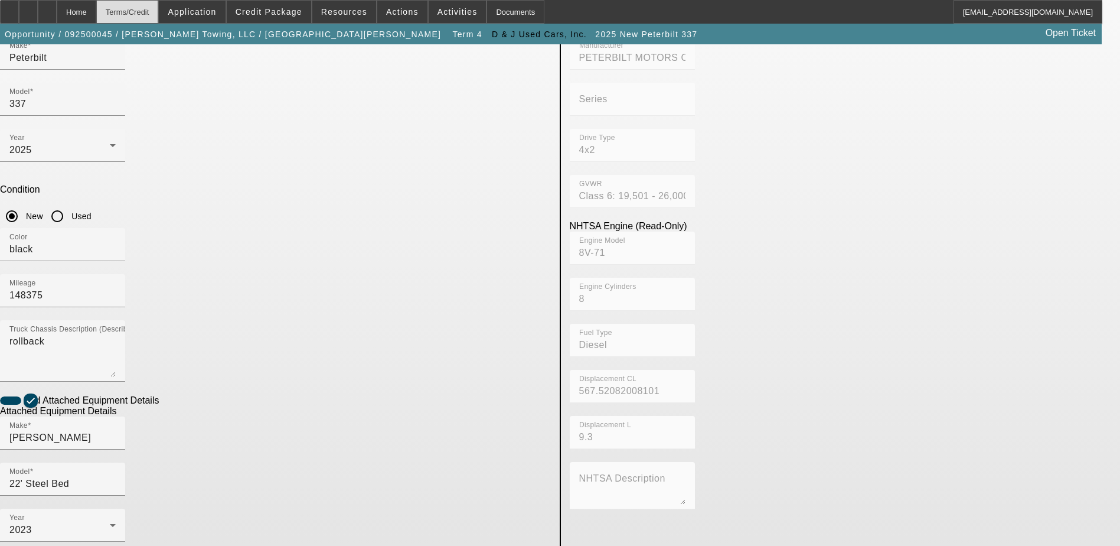
click at [141, 14] on div "Terms/Credit" at bounding box center [127, 12] width 63 height 24
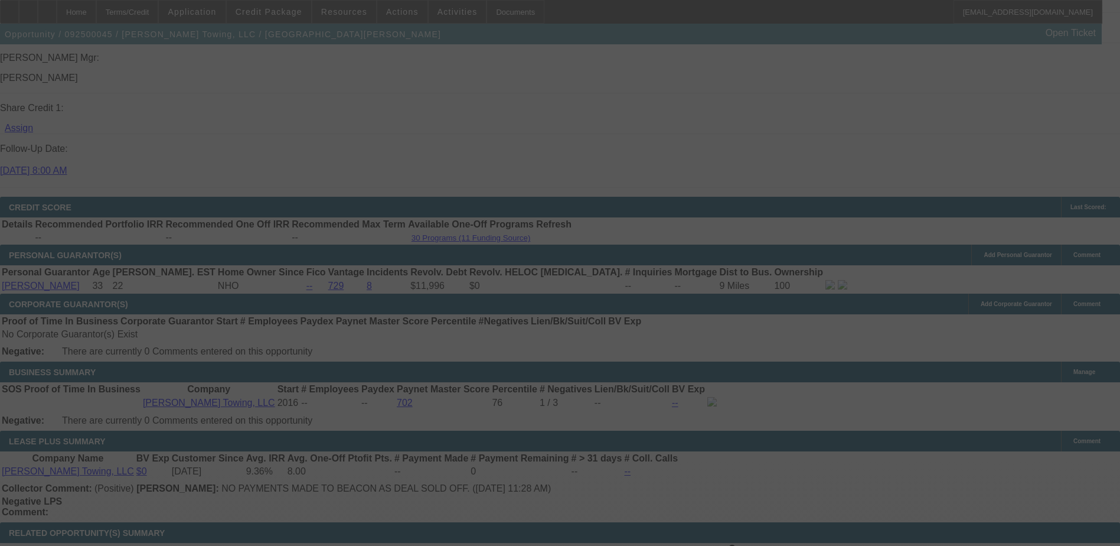
scroll to position [1577, 0]
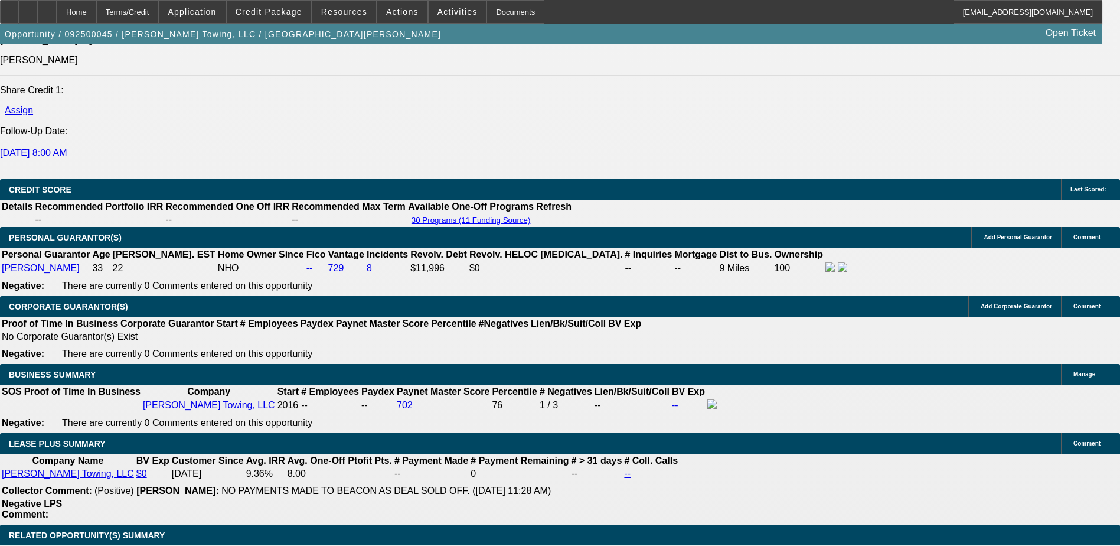
select select "0"
select select "3"
select select "0"
select select "6"
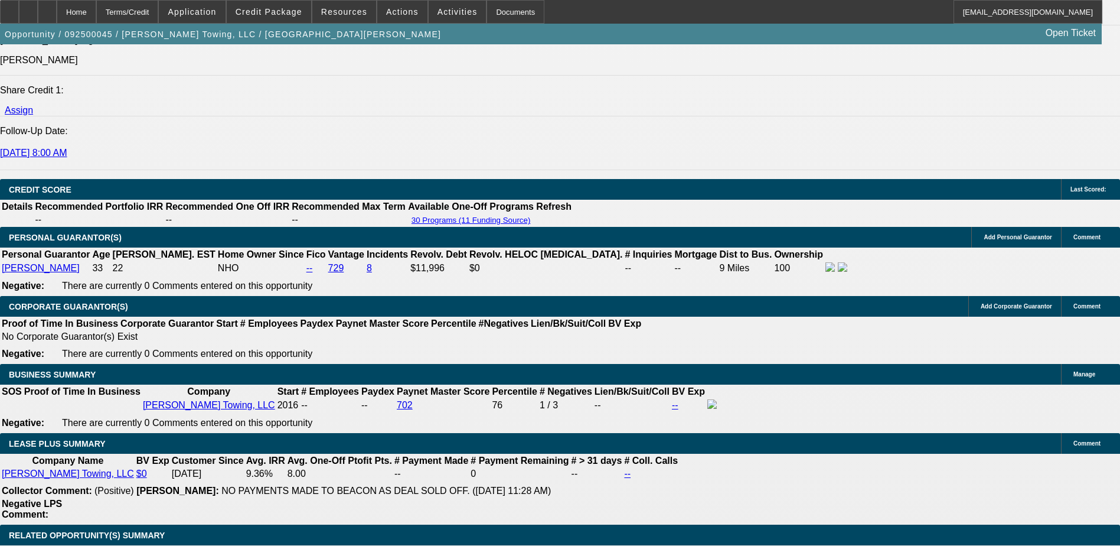
select select "0"
select select "3"
select select "0"
select select "6"
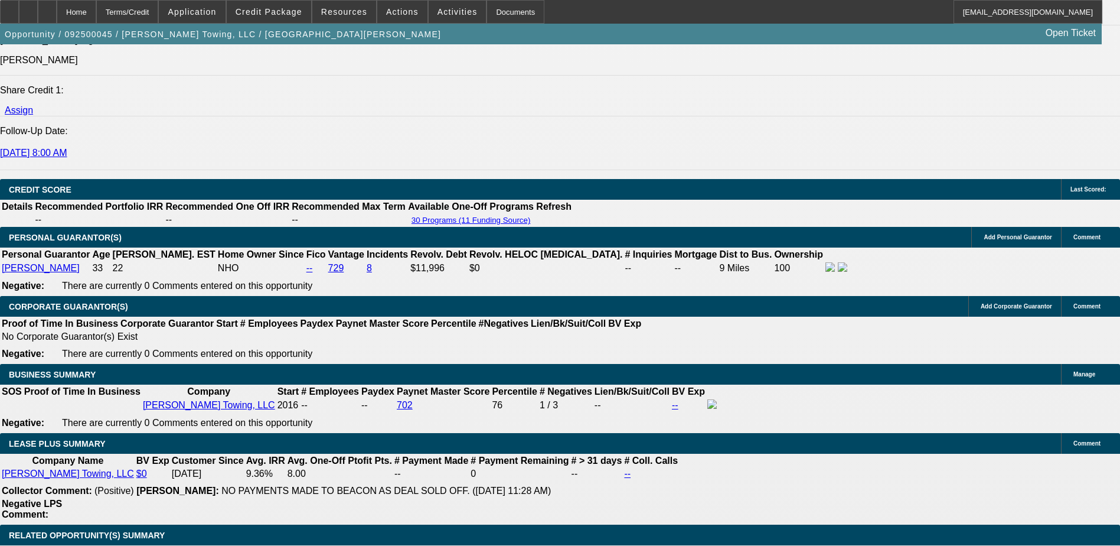
select select "0"
select select "6"
select select "0"
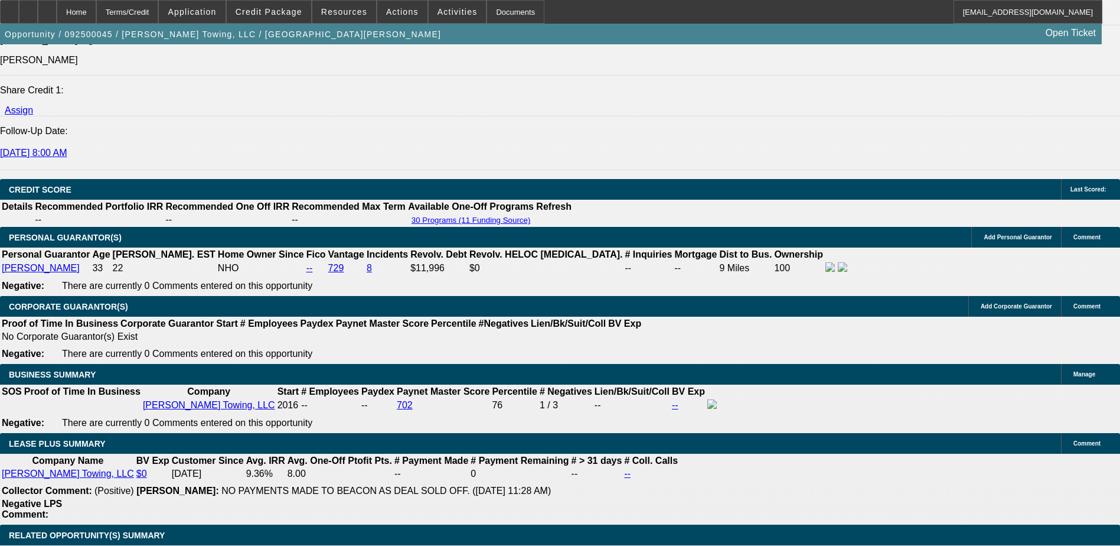
select select "0"
select select "6"
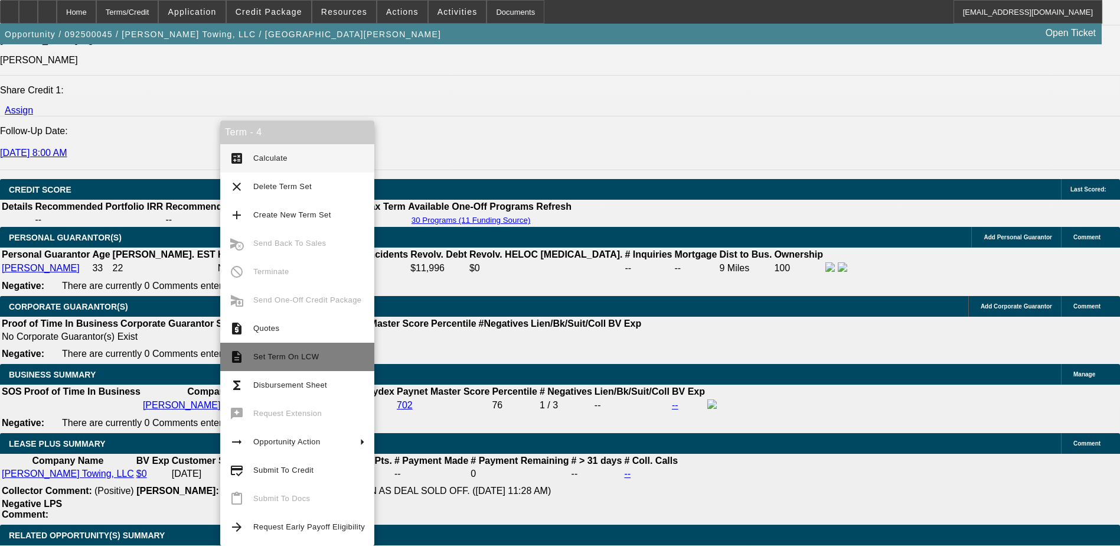
click at [289, 351] on span "Set Term On LCW" at bounding box center [309, 357] width 112 height 14
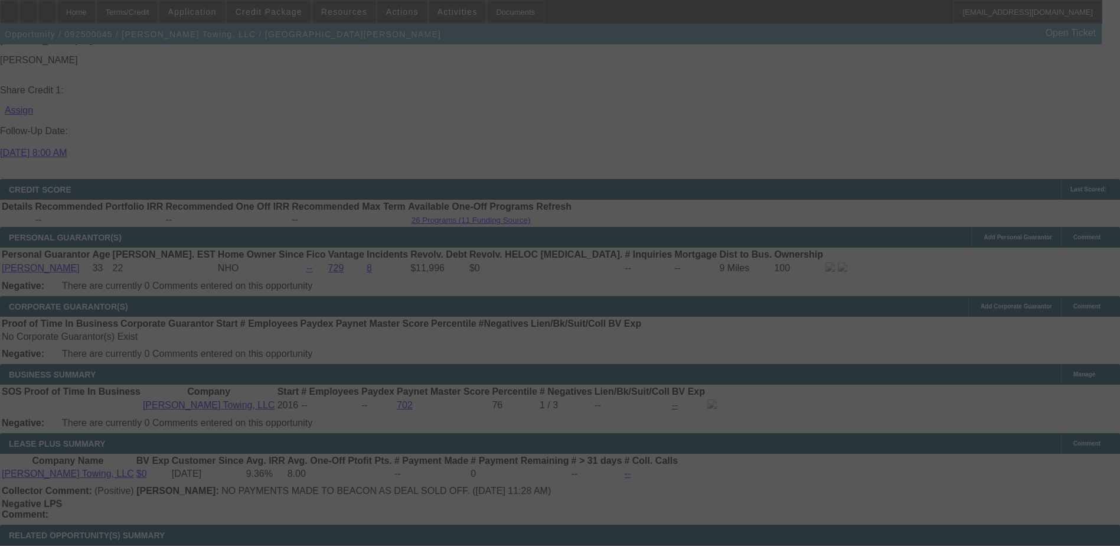
scroll to position [1661, 0]
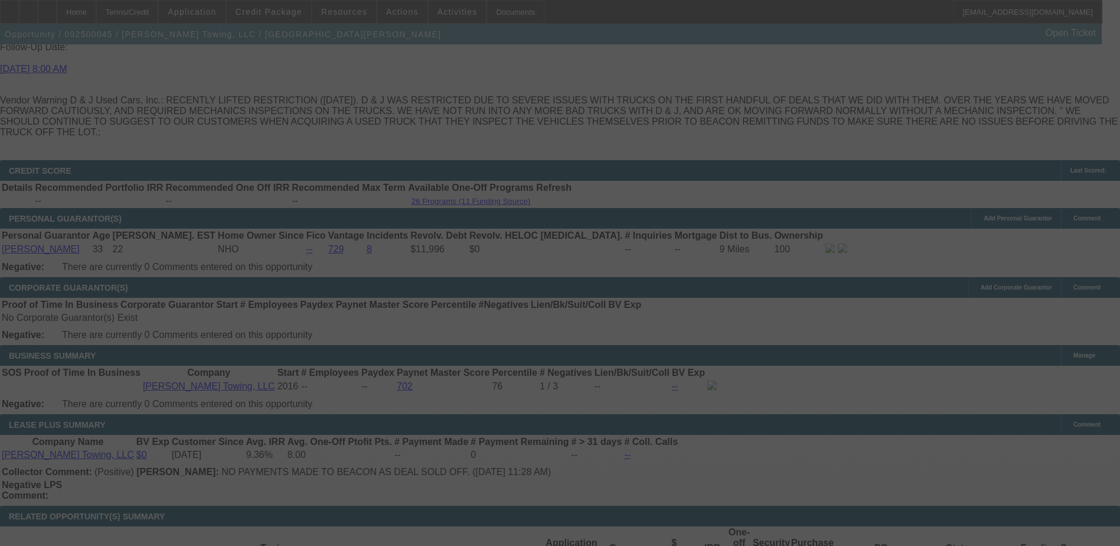
select select "0"
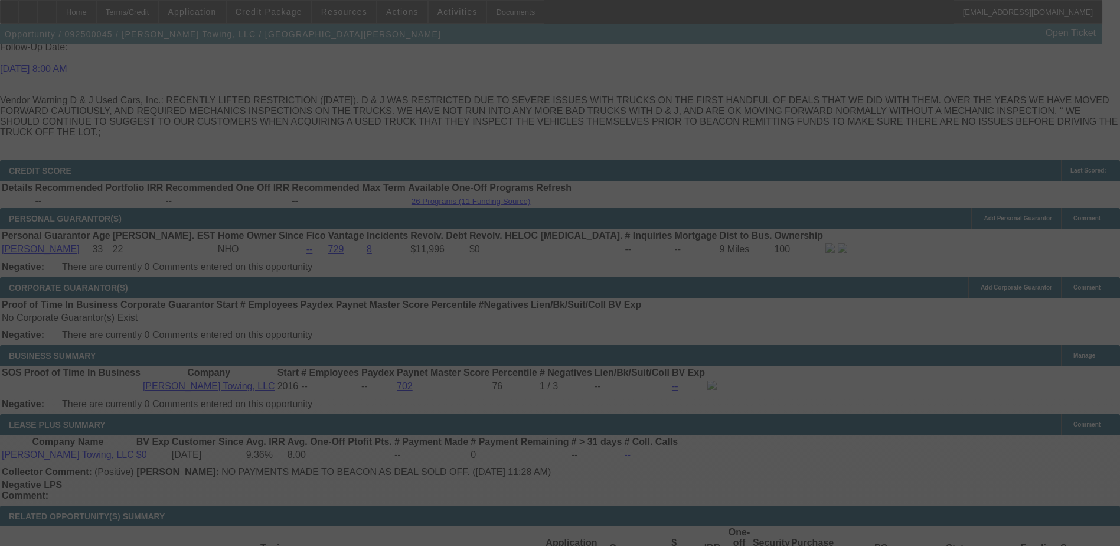
select select "0"
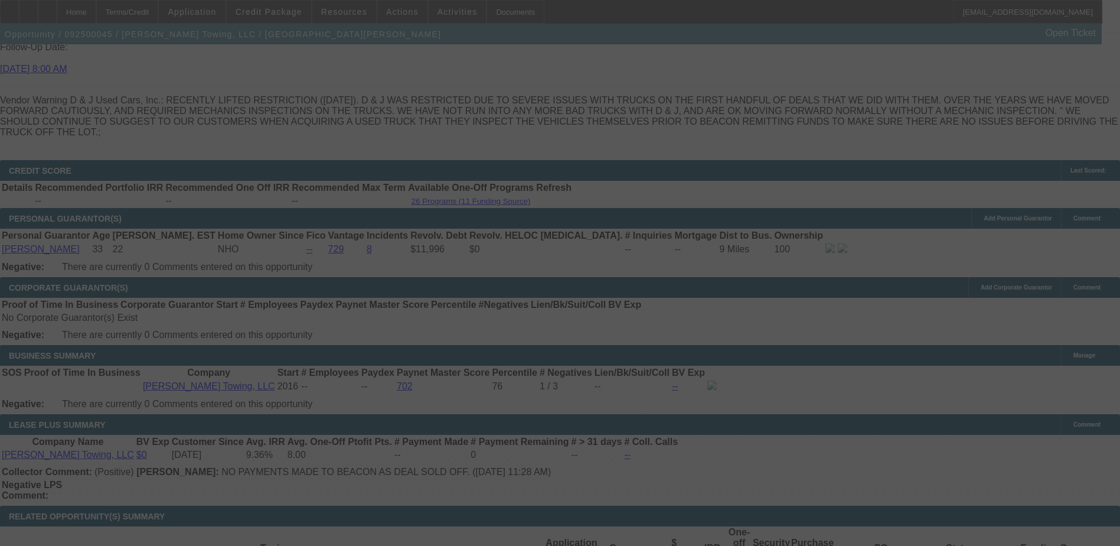
select select "0"
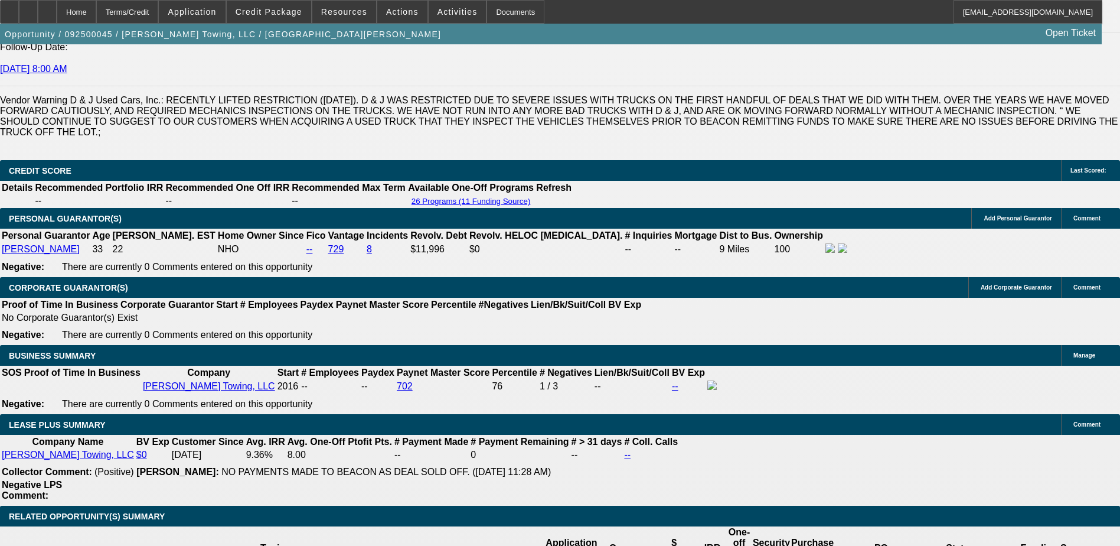
select select "1"
select select "3"
select select "6"
select select "1"
select select "3"
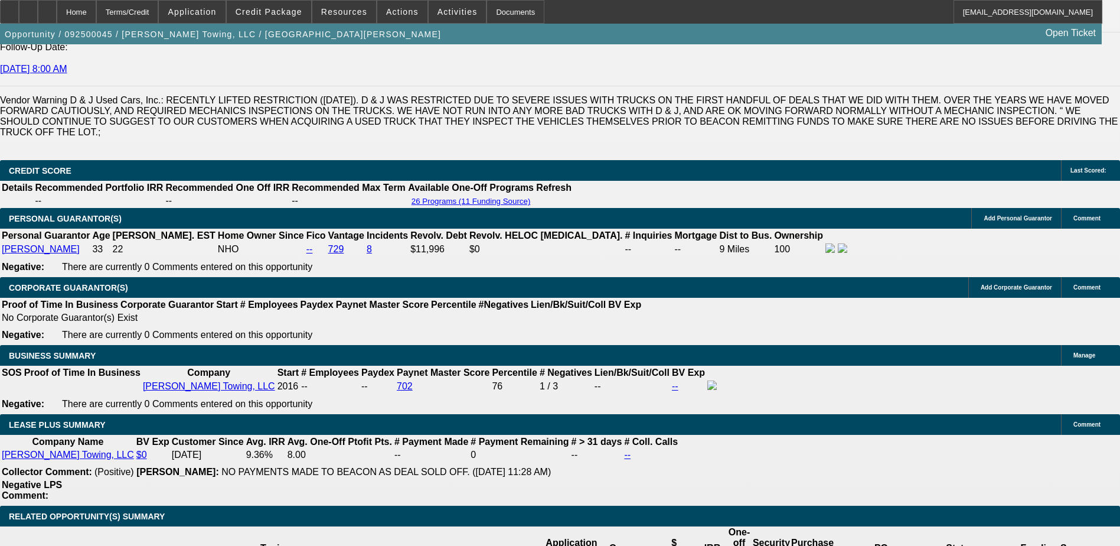
select select "6"
select select "1"
select select "6"
select select "1"
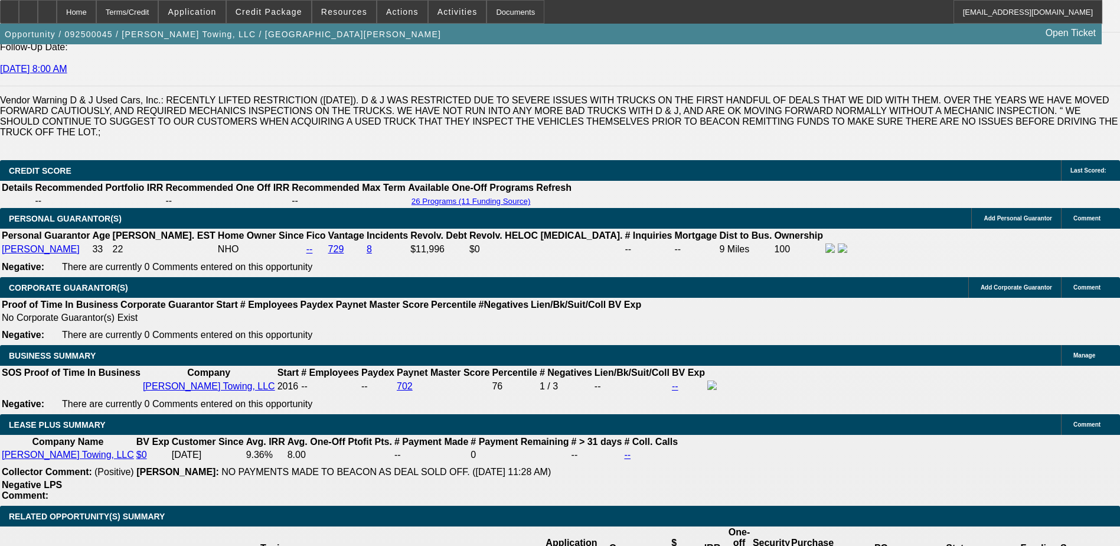
select select "1"
select select "6"
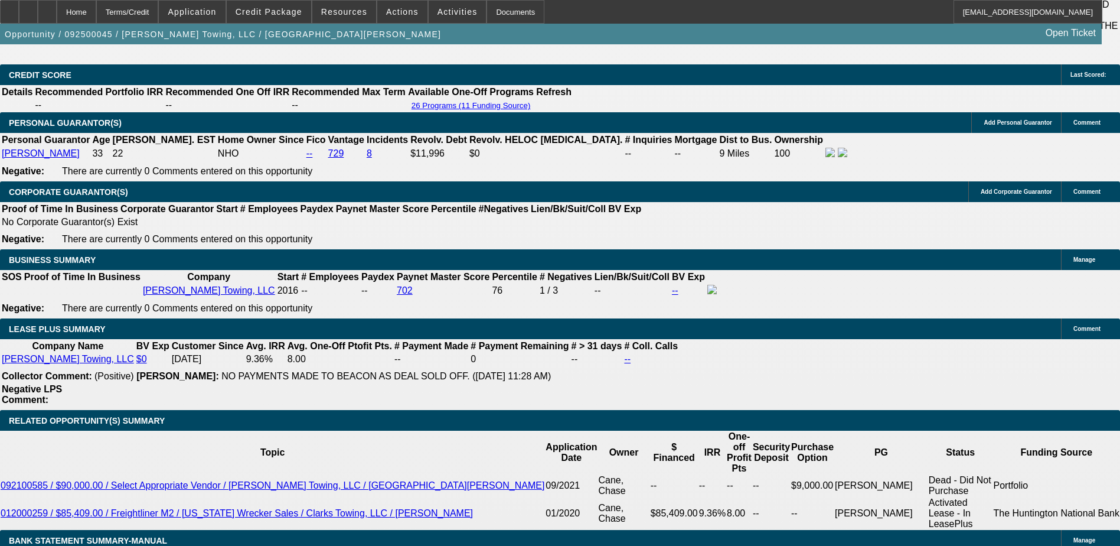
scroll to position [1654, 0]
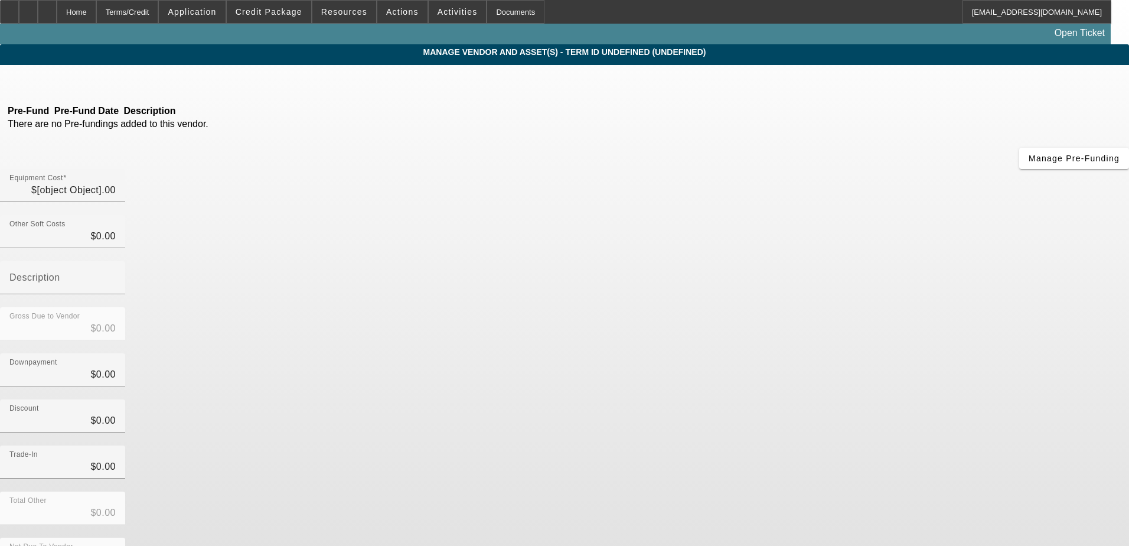
type input "$11,778.64"
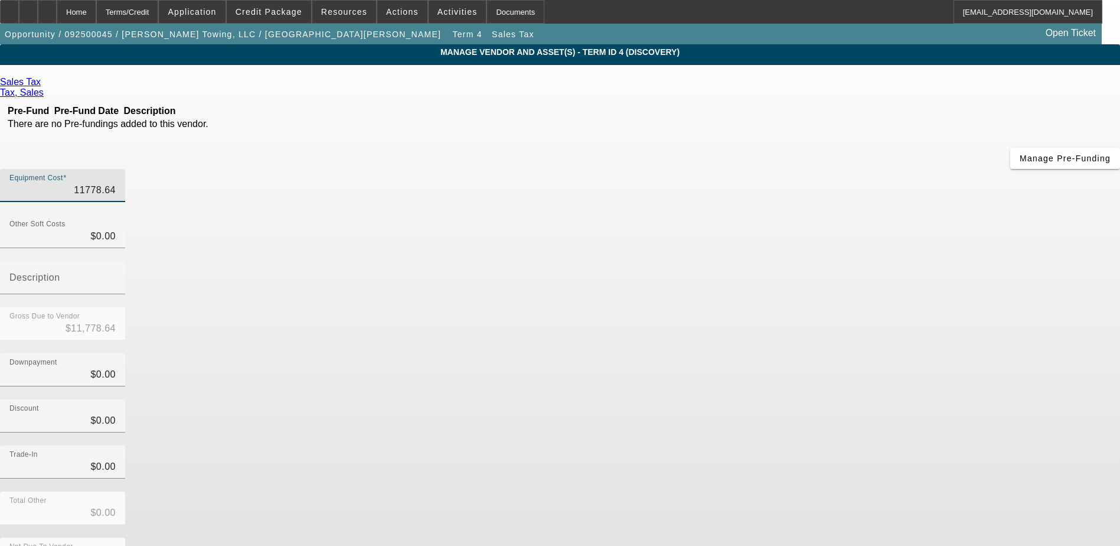
click at [116, 183] on input "11778.64" at bounding box center [62, 190] width 106 height 14
type input "6"
type input "$6.00"
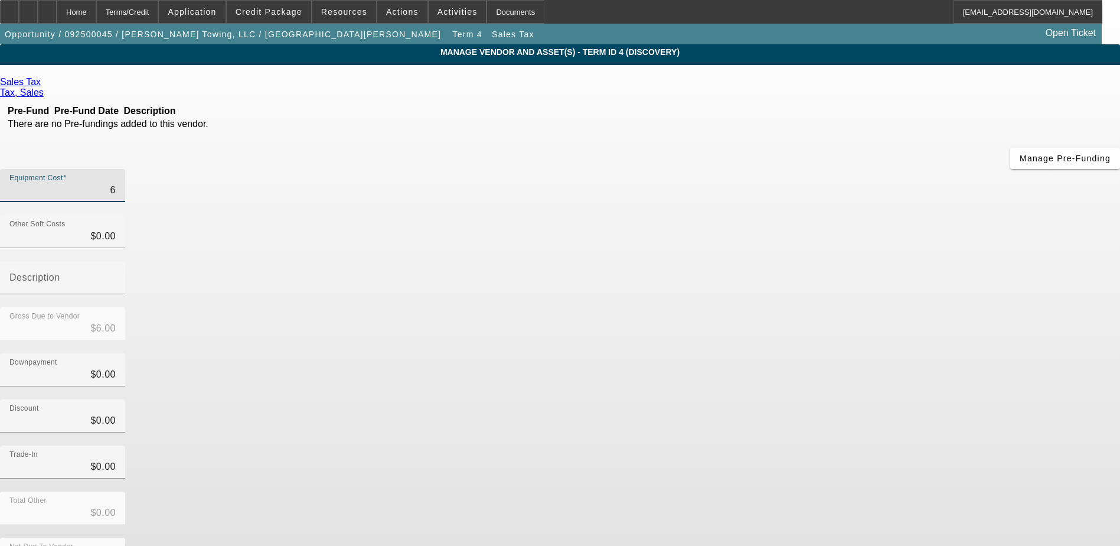
type input "67"
type input "$67.00"
type input "679"
type input "$679.00"
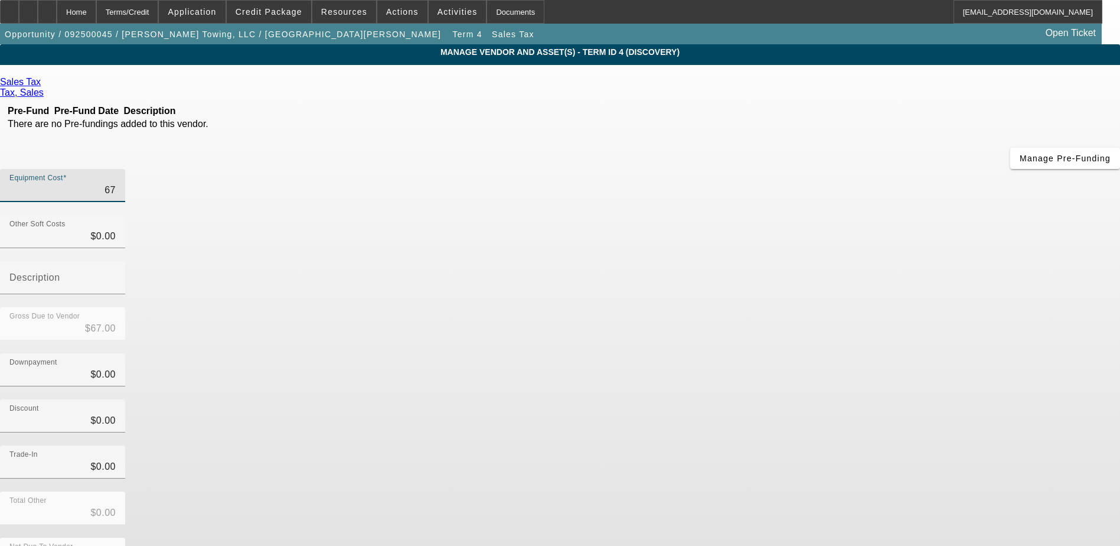
type input "$679.00"
type input "6792"
type input "$6,792.00"
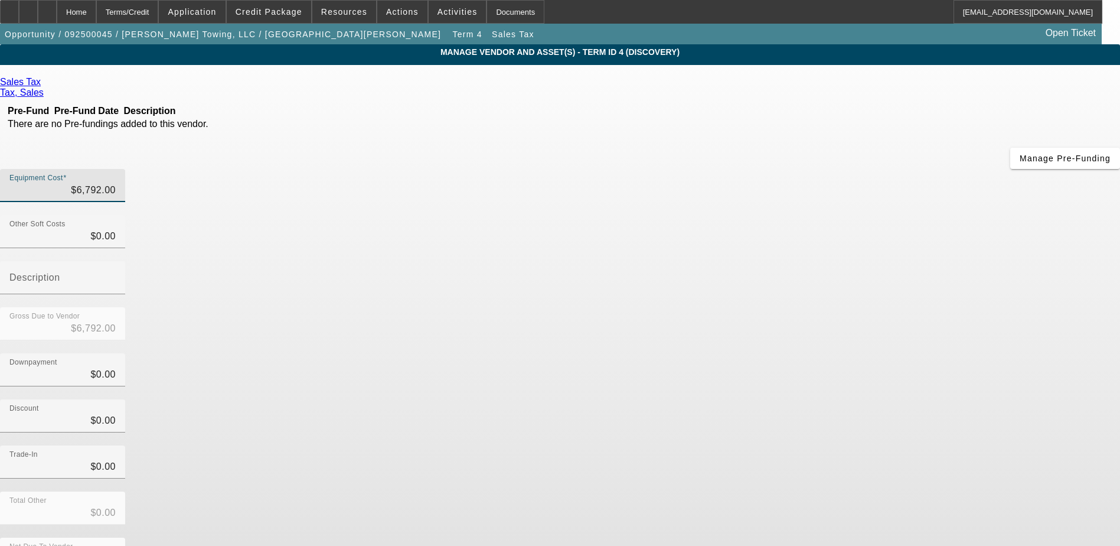
click at [873, 353] on div "Downpayment $0.00" at bounding box center [560, 376] width 1120 height 46
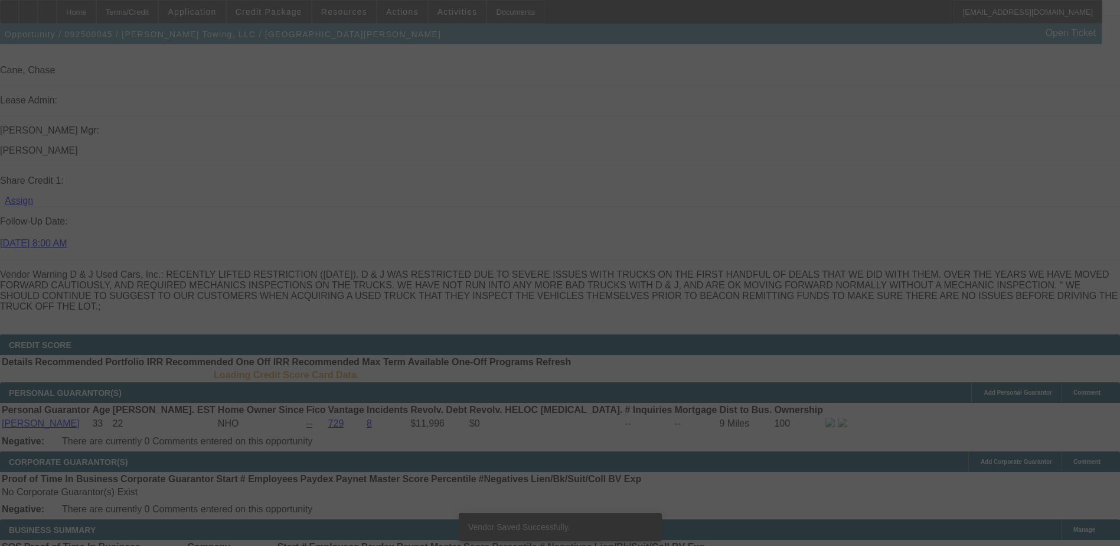
scroll to position [1566, 0]
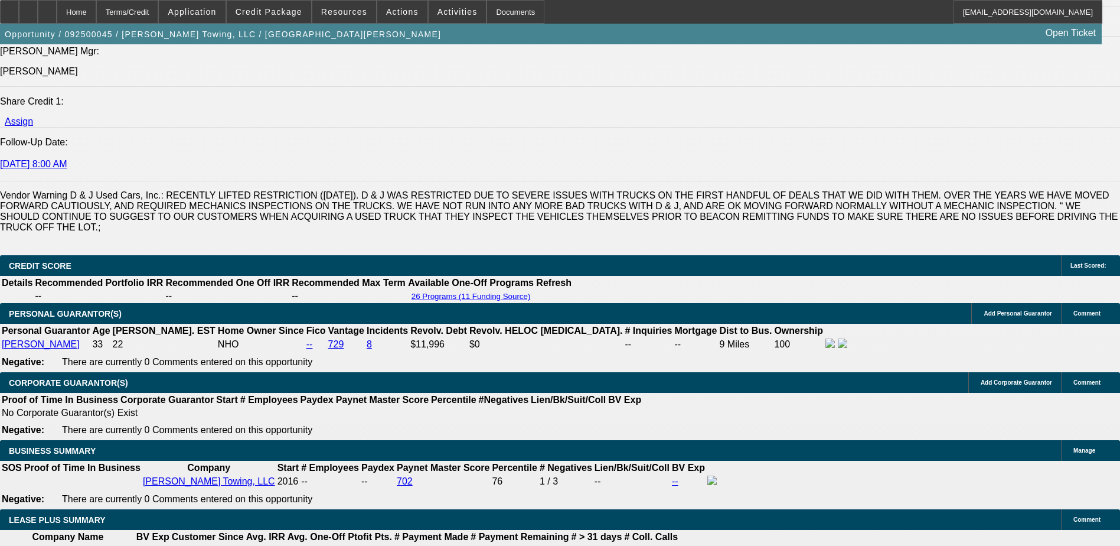
select select "0"
select select "3"
select select "0"
select select "6"
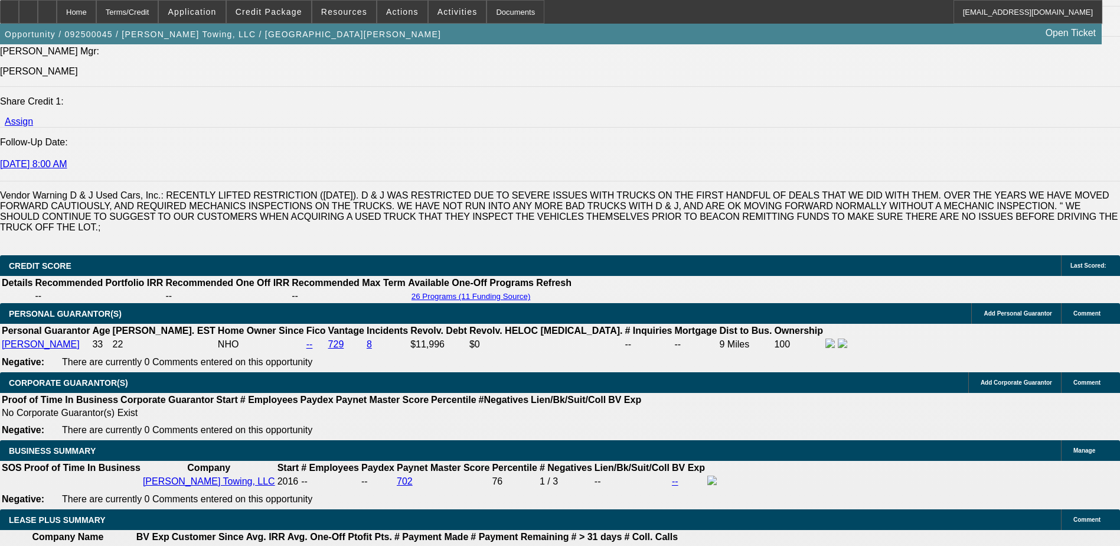
select select "0"
select select "3"
select select "0"
select select "6"
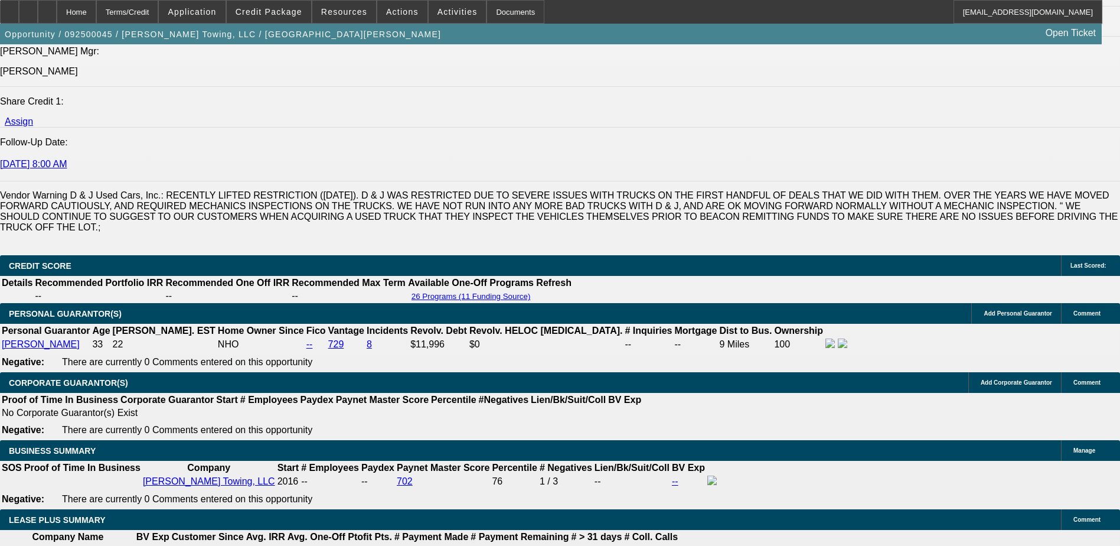
select select "0"
select select "6"
select select "0"
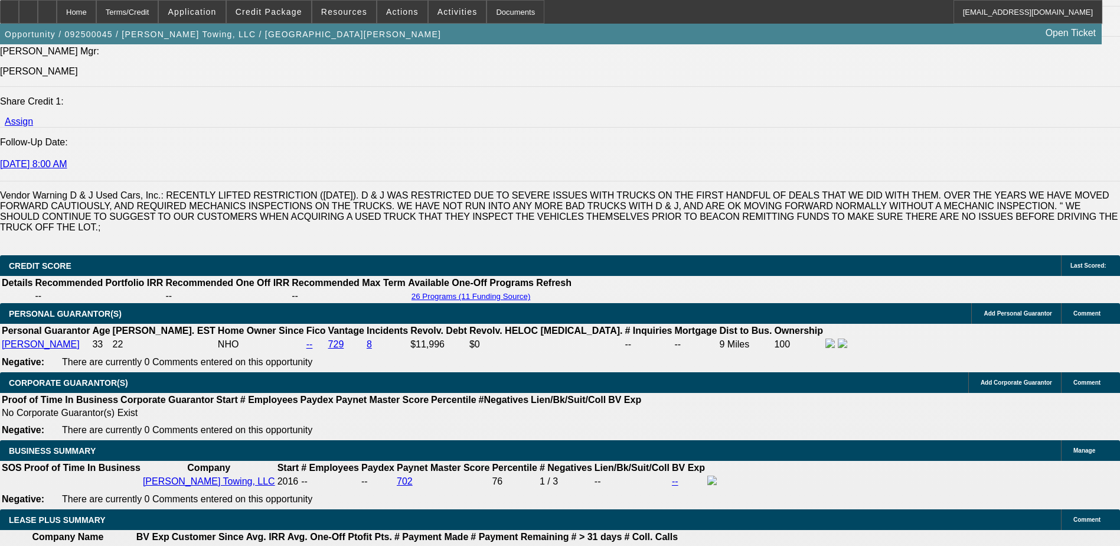
select select "0"
select select "6"
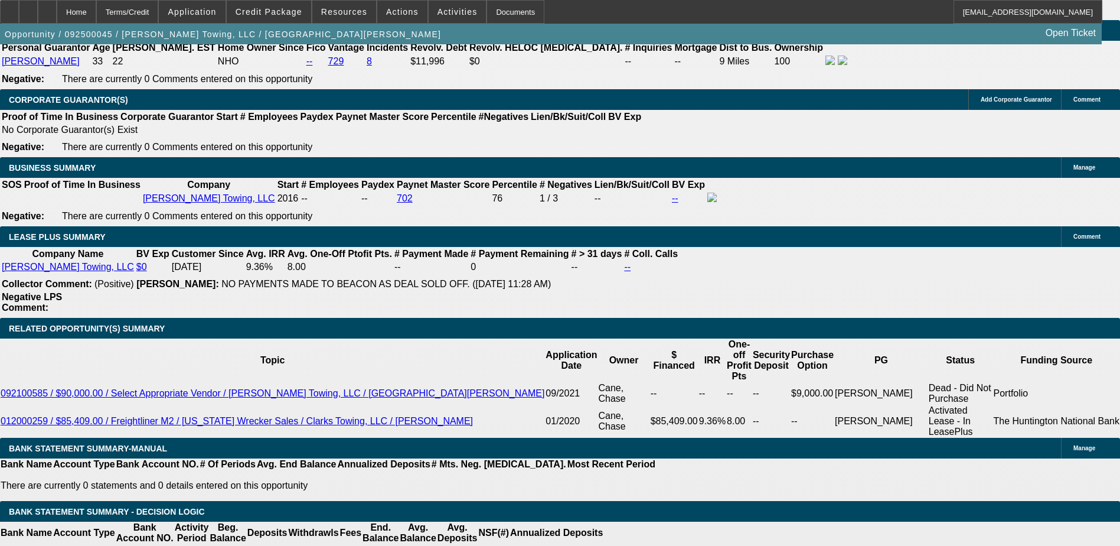
scroll to position [1861, 0]
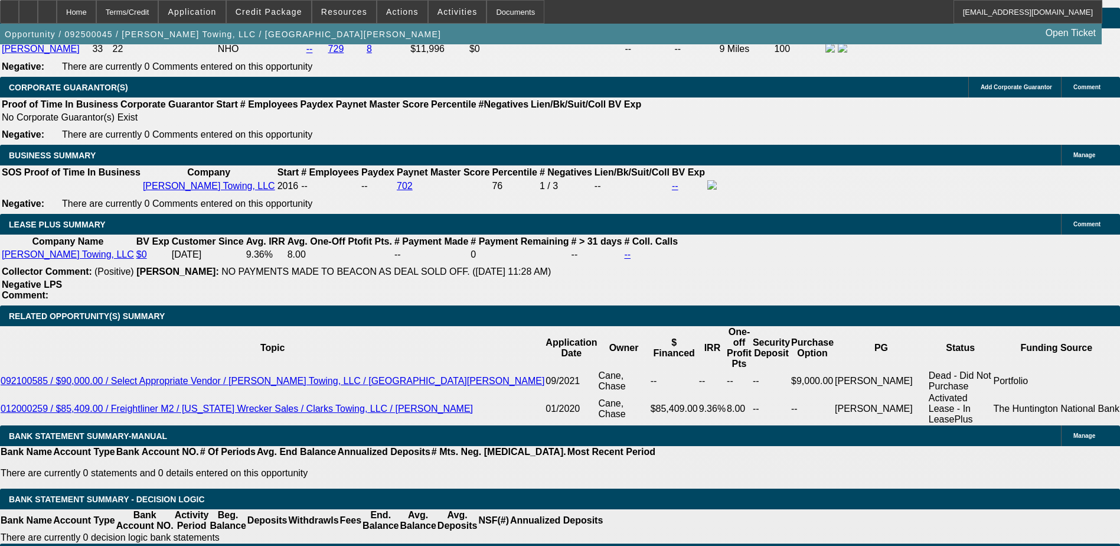
type input "4"
type input "UNKNOWN"
type input "$23,343.88"
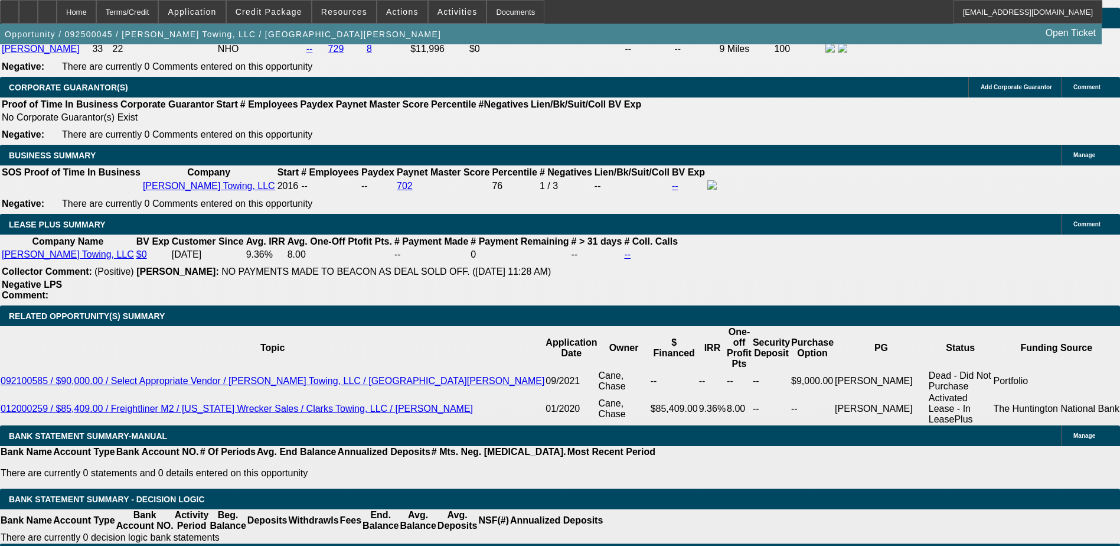
type input "48"
type input "$2,272.24"
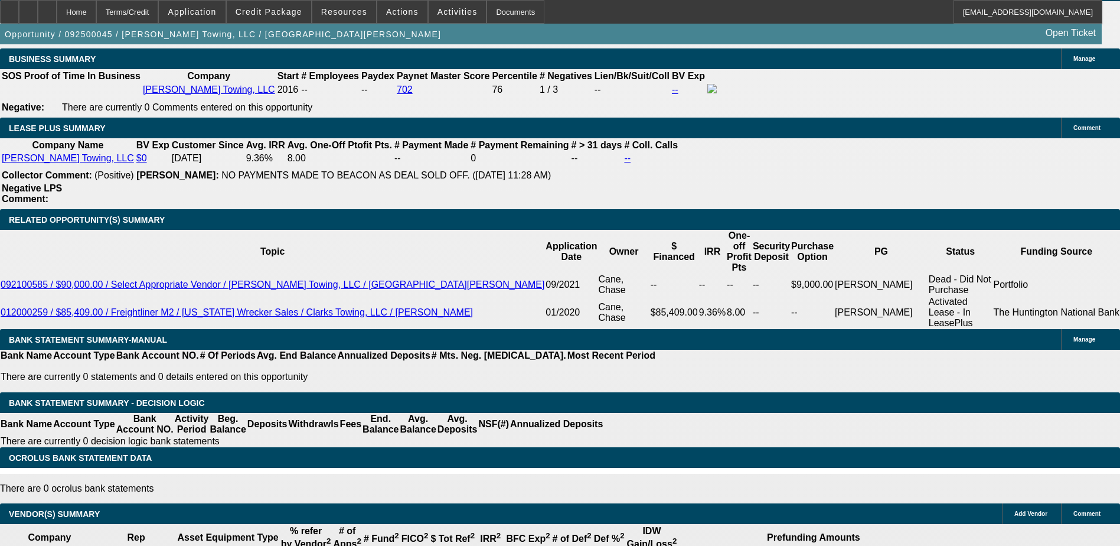
type input "48"
type input "22"
type input "2279"
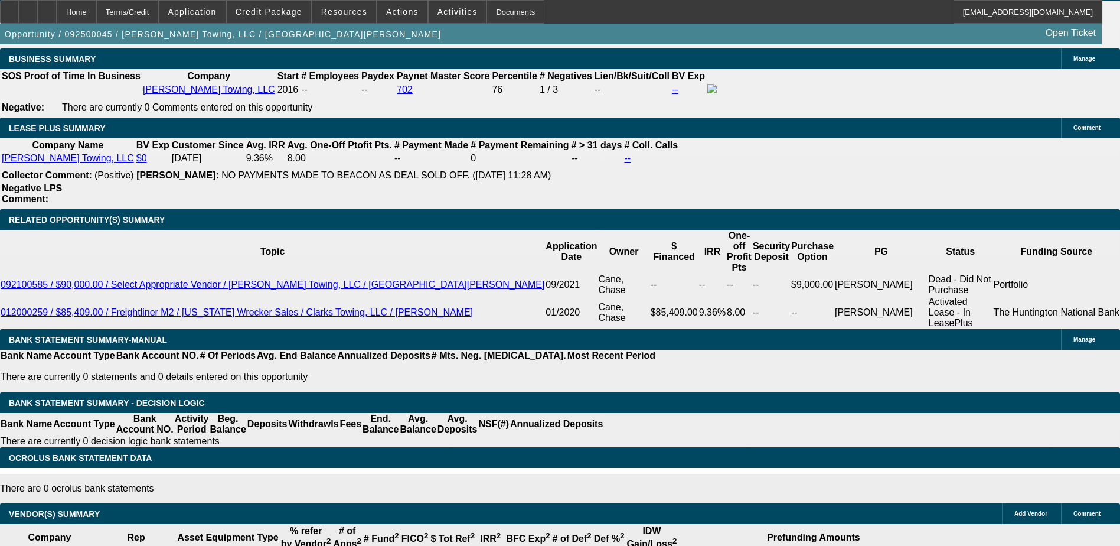
type input "8.9"
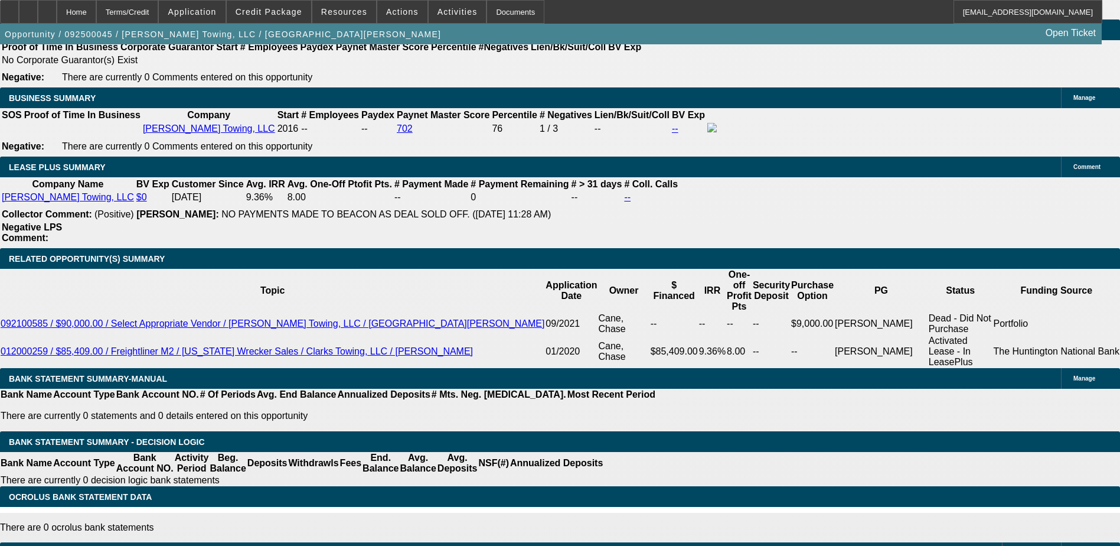
scroll to position [1898, 0]
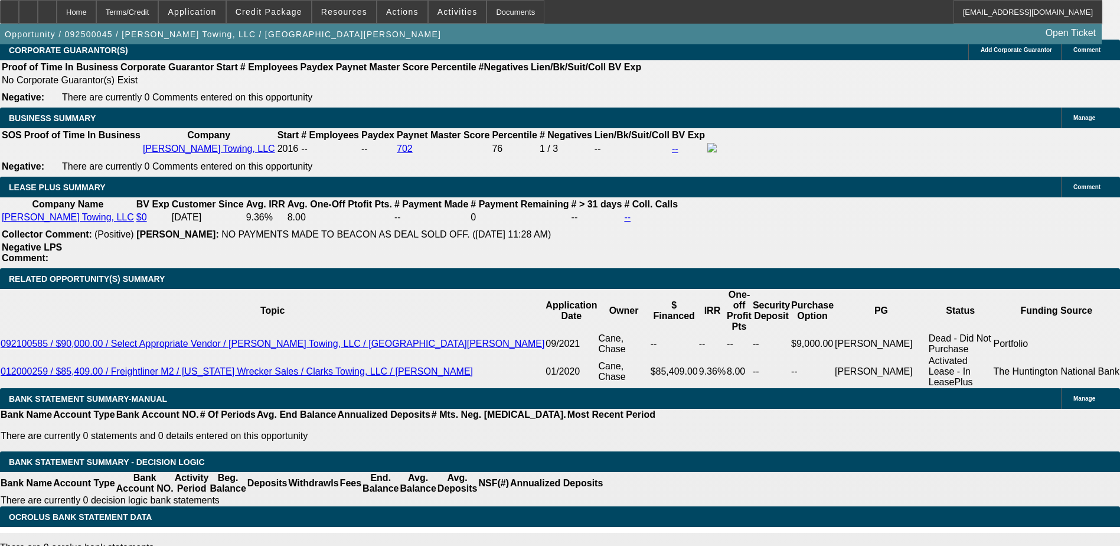
type input "$2,279.00"
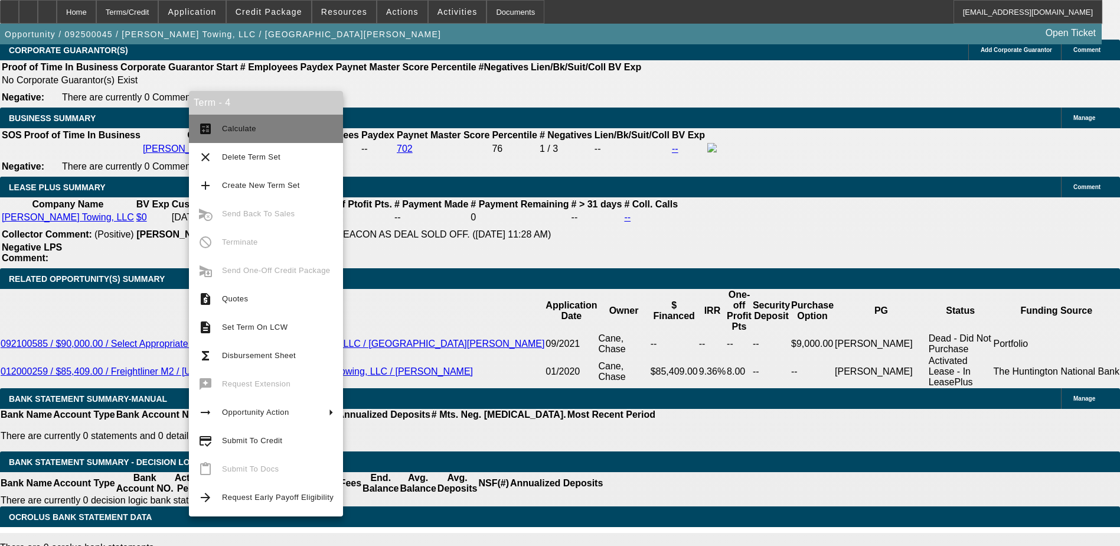
click at [233, 125] on span "Calculate" at bounding box center [239, 128] width 34 height 9
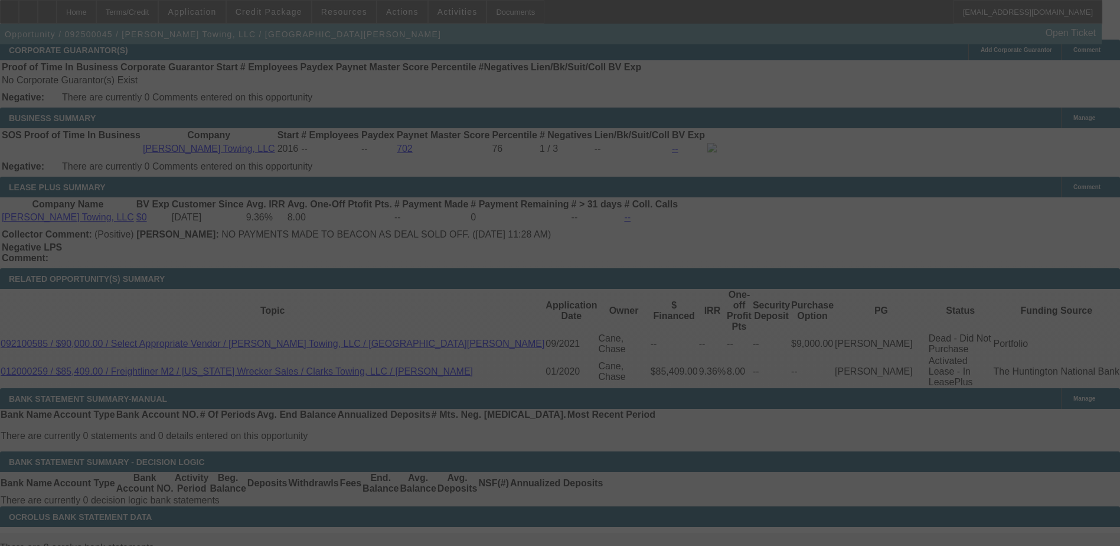
select select "0"
select select "3"
select select "0"
select select "6"
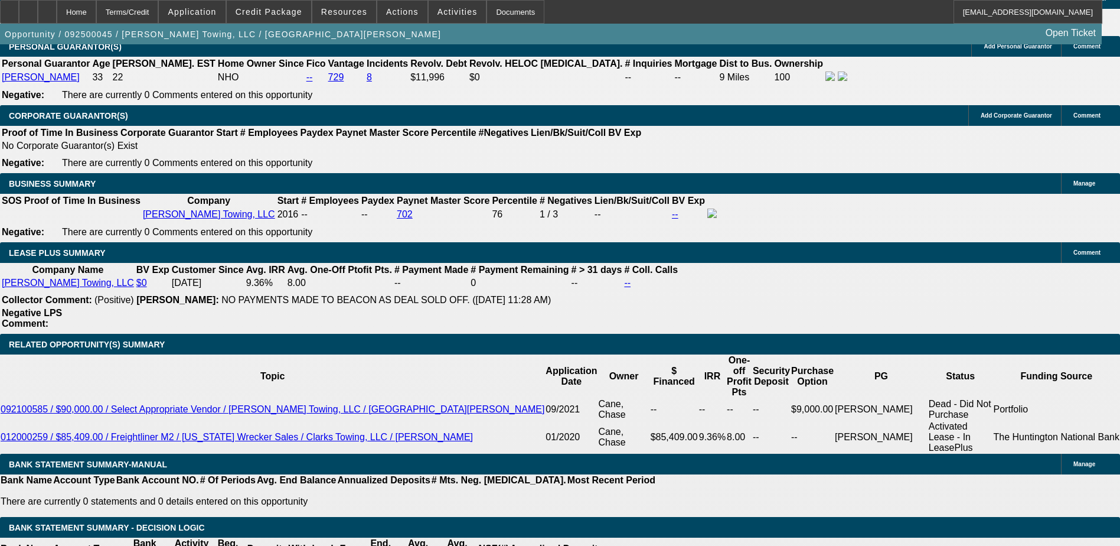
scroll to position [1892, 0]
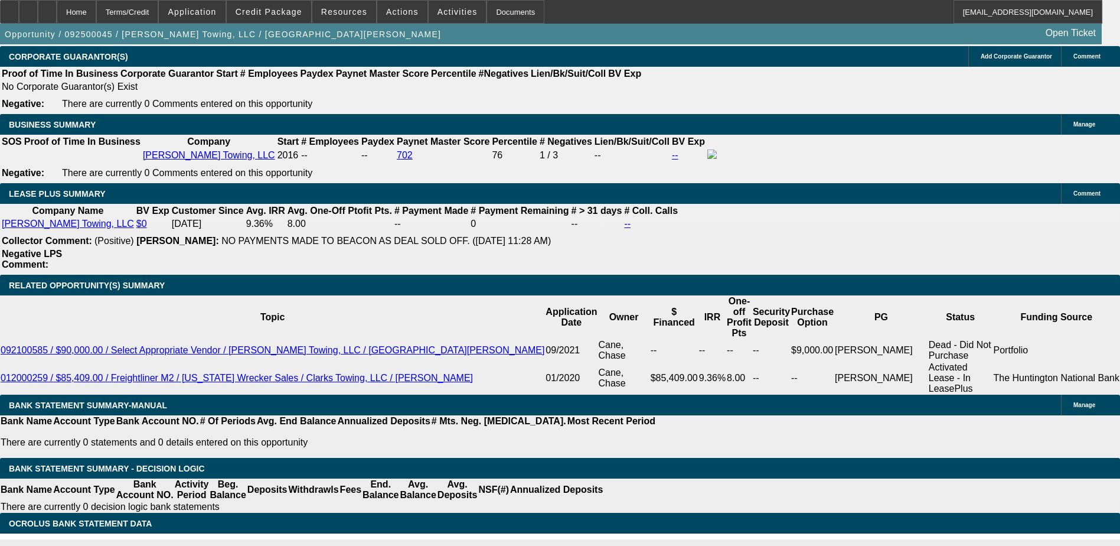
type input "22"
type input "UNKNOWN"
type input "2295"
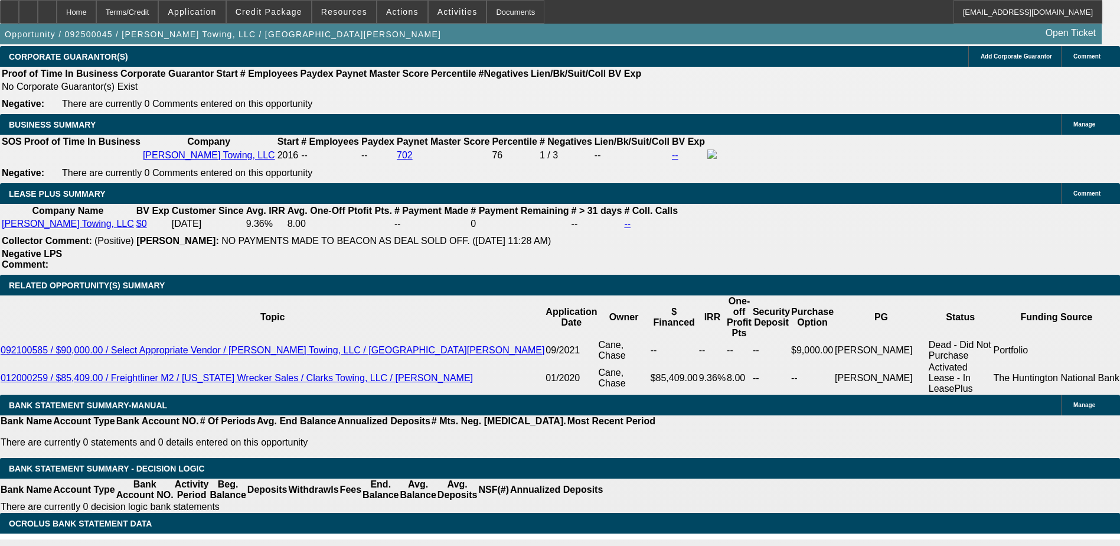
type input "9.3"
type input "$2,295.00"
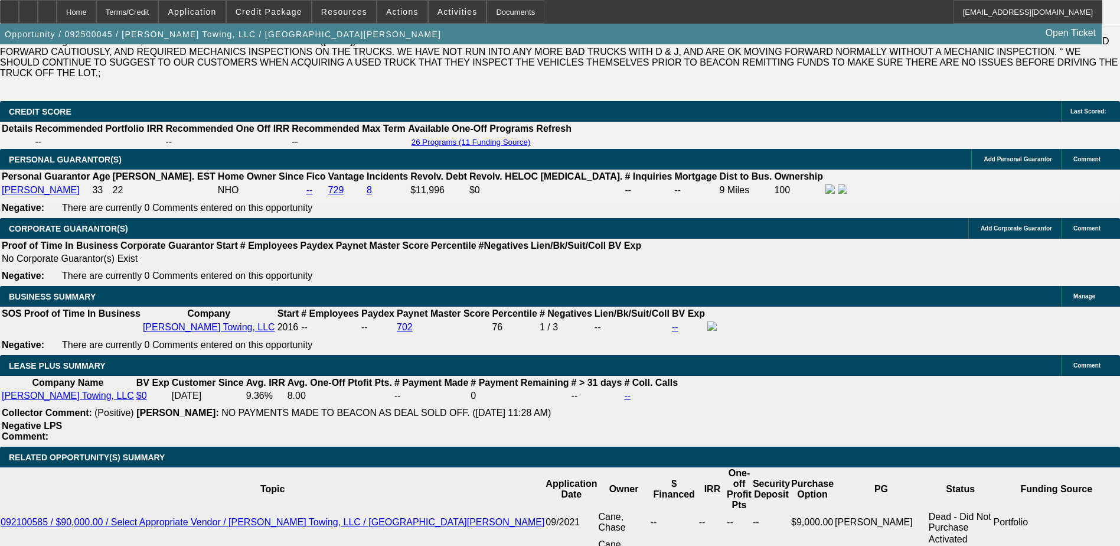
scroll to position [1715, 0]
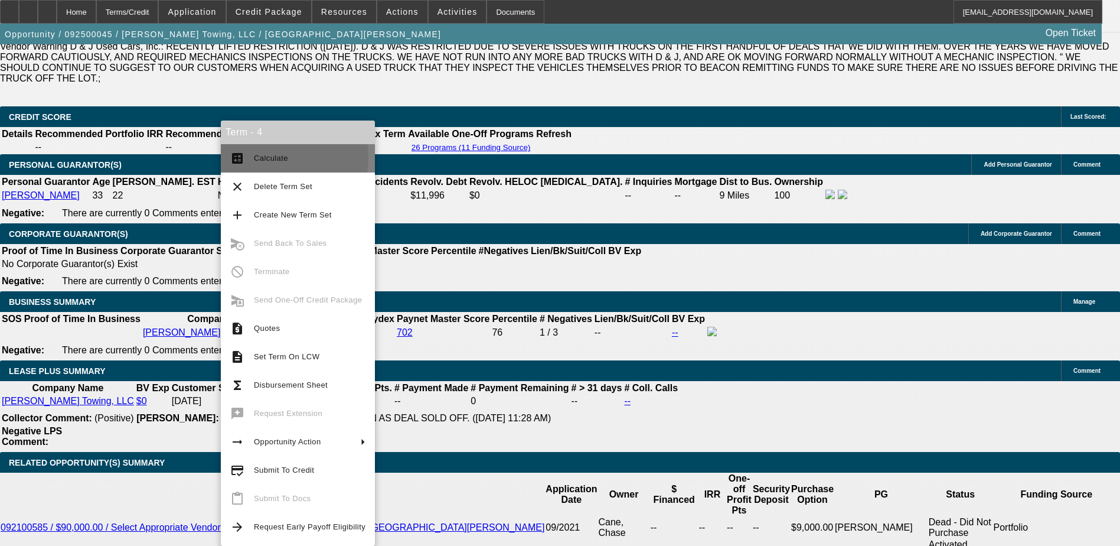
click at [268, 158] on span "Calculate" at bounding box center [271, 158] width 34 height 9
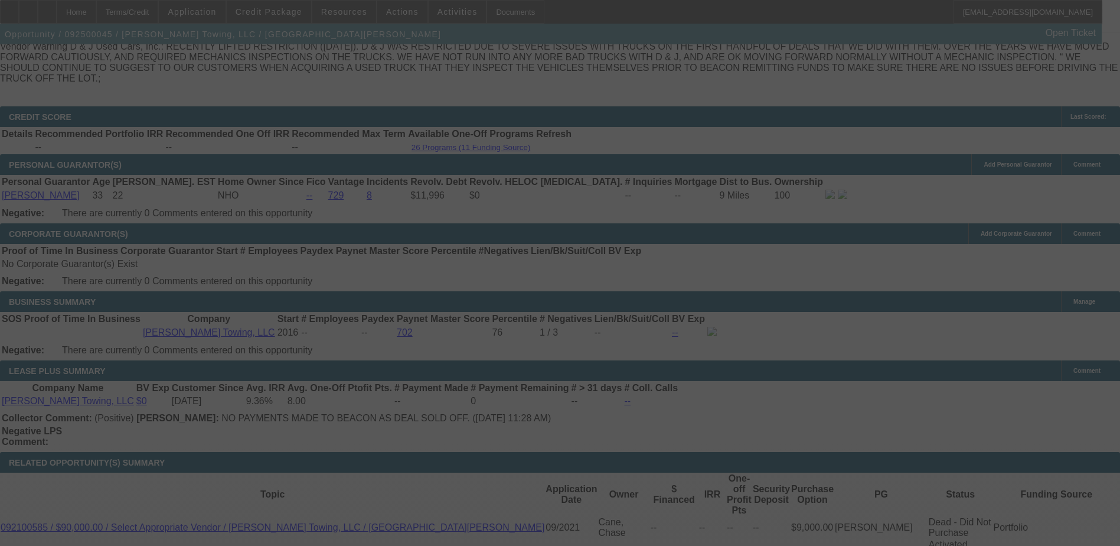
select select "0"
select select "3"
select select "0"
select select "6"
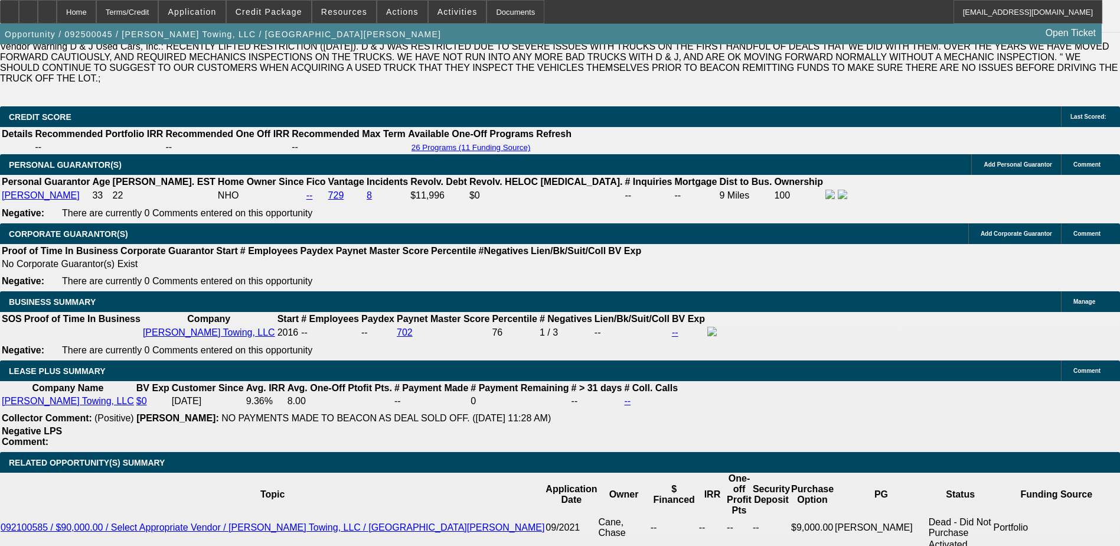
type input "2296"
type input "UNKNOWN"
type input "9.3"
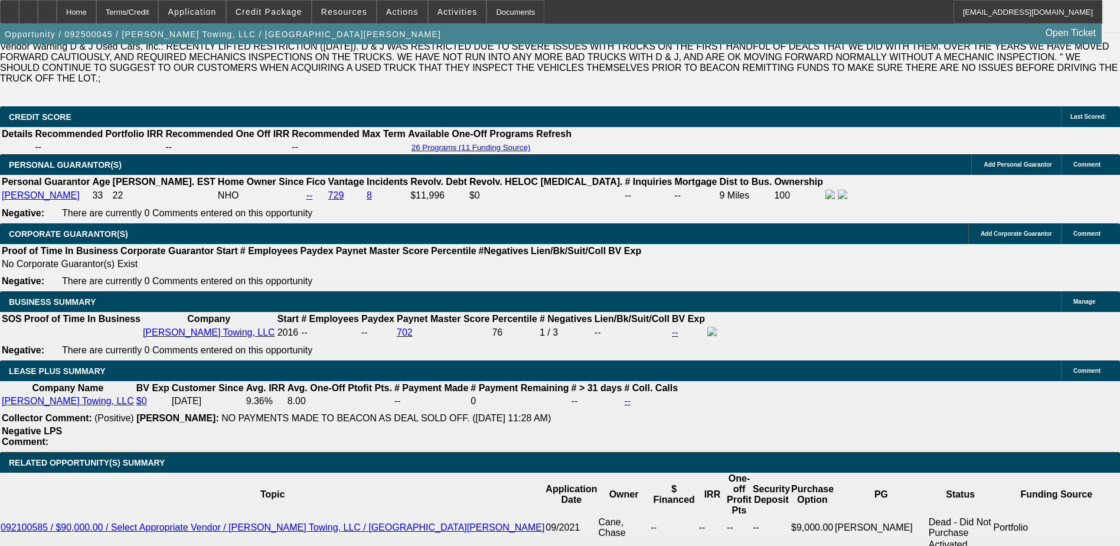
type input "$2,296.00"
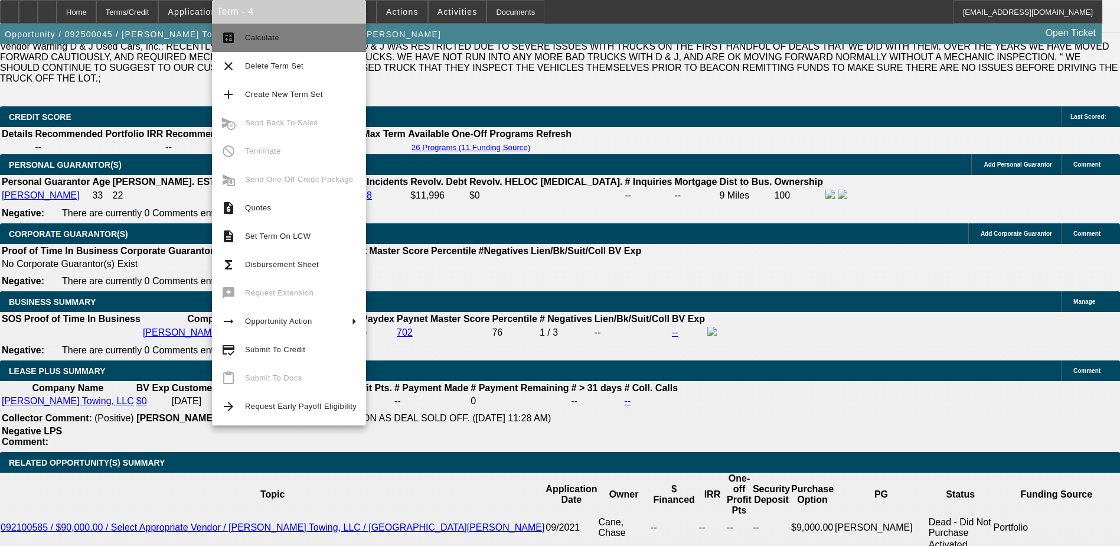
click at [257, 44] on span "Calculate" at bounding box center [301, 38] width 112 height 14
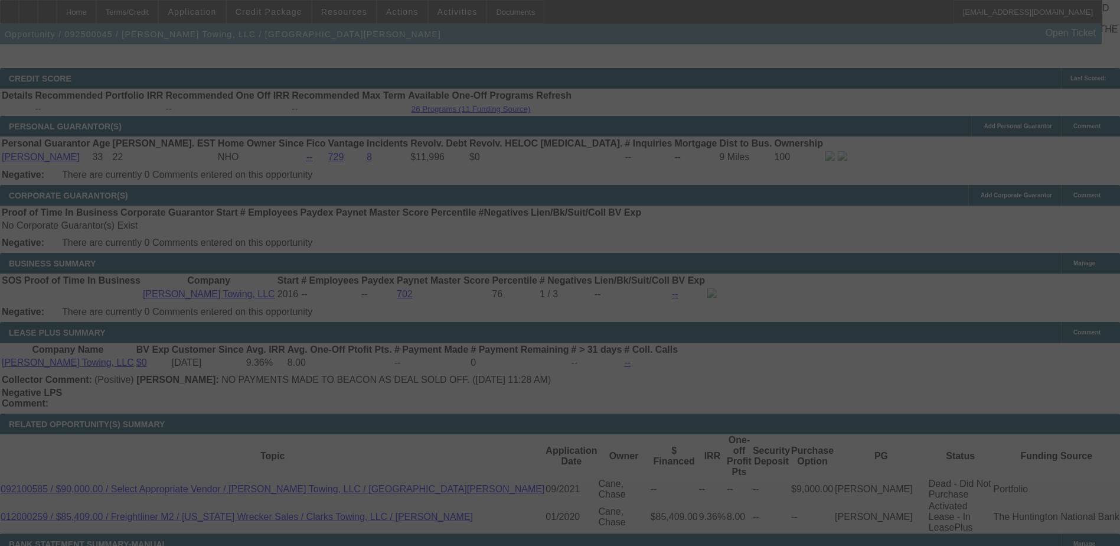
scroll to position [1774, 0]
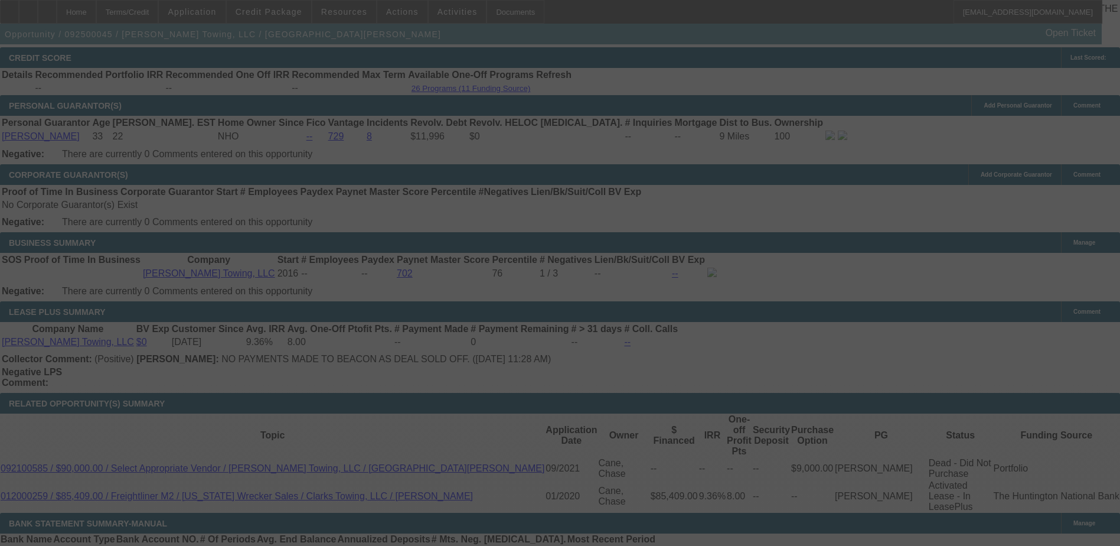
select select "0"
select select "3"
select select "0"
select select "6"
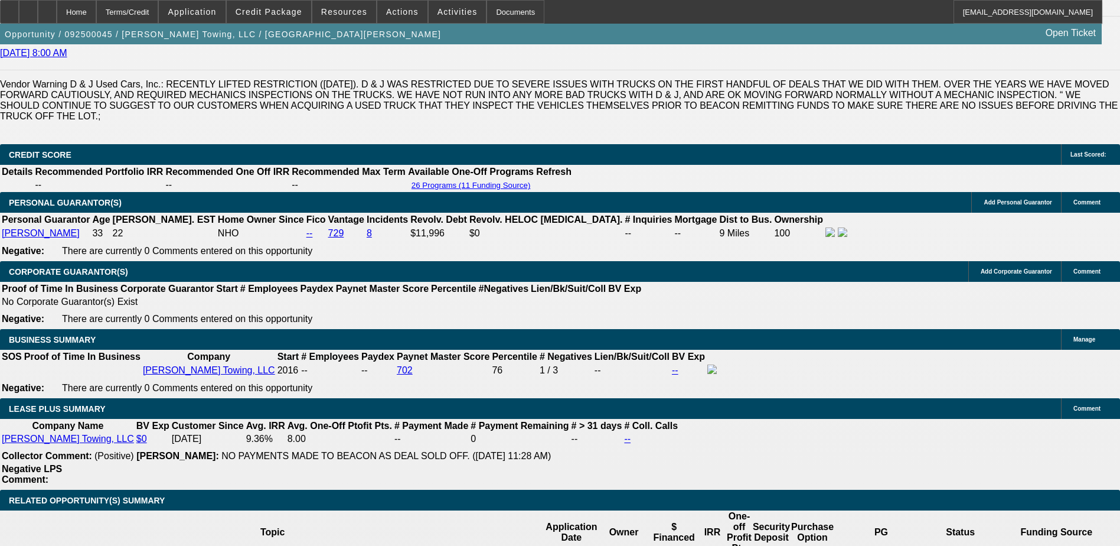
scroll to position [1655, 0]
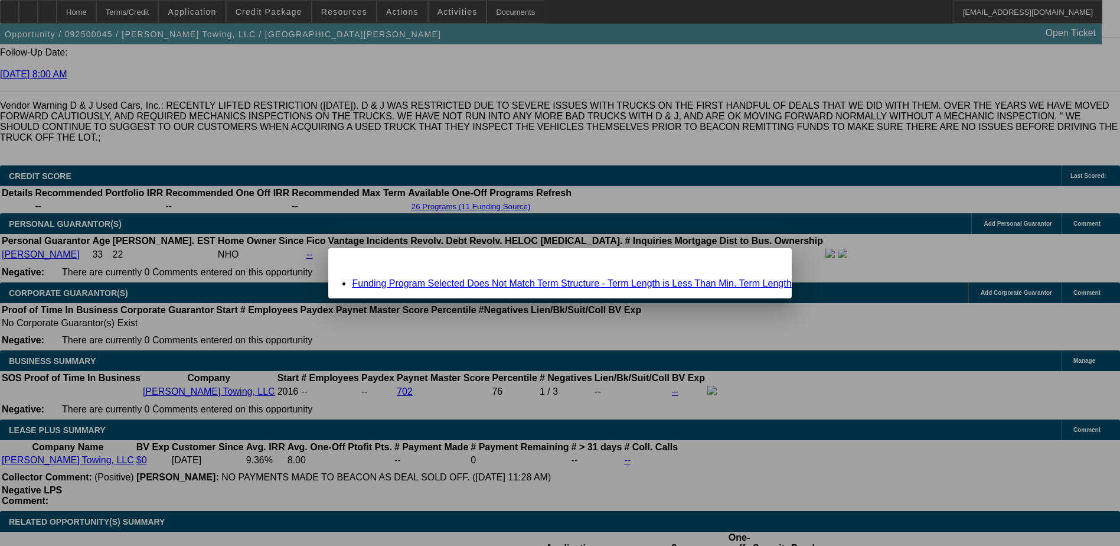
click at [483, 278] on div "Funding Program Selected Does Not Match Term Structure - Term Length is Less Th…" at bounding box center [559, 283] width 463 height 11
click at [493, 281] on link "Funding Program Selected Does Not Match Term Structure - Term Length is Less Th…" at bounding box center [571, 283] width 439 height 10
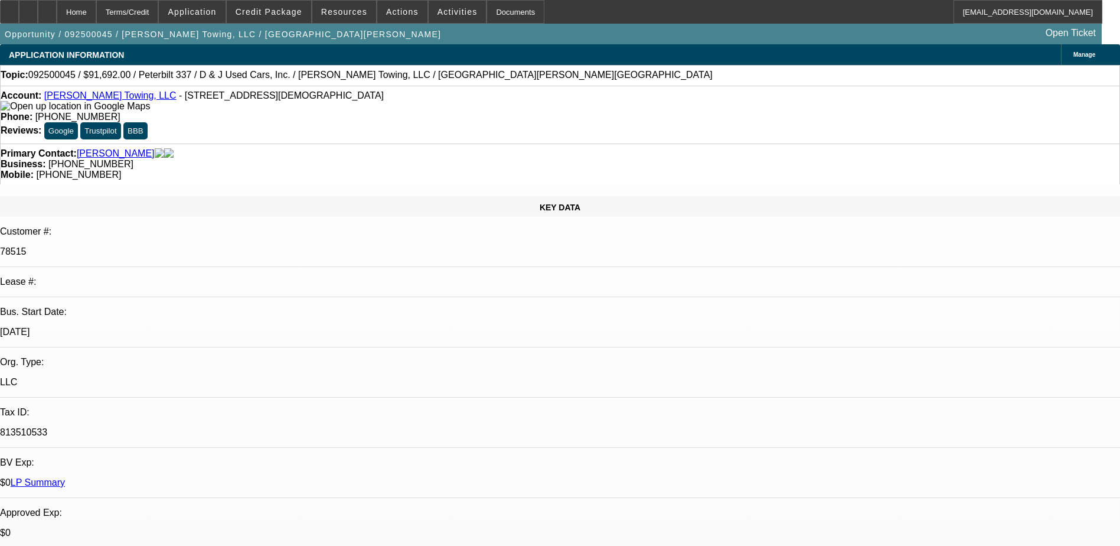
scroll to position [1655, 0]
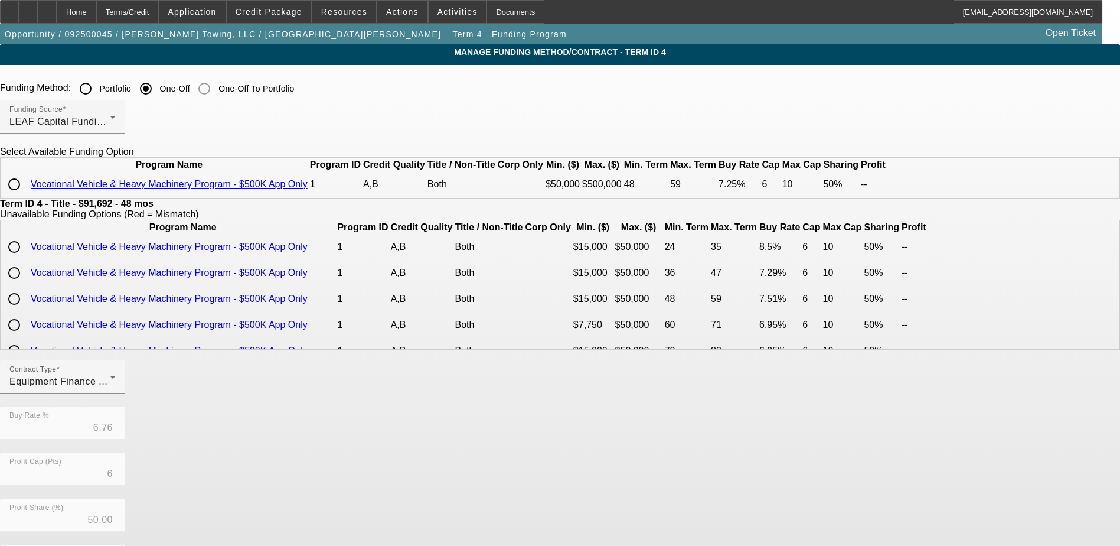
click at [26, 196] on input "radio" at bounding box center [14, 184] width 24 height 24
radio input "true"
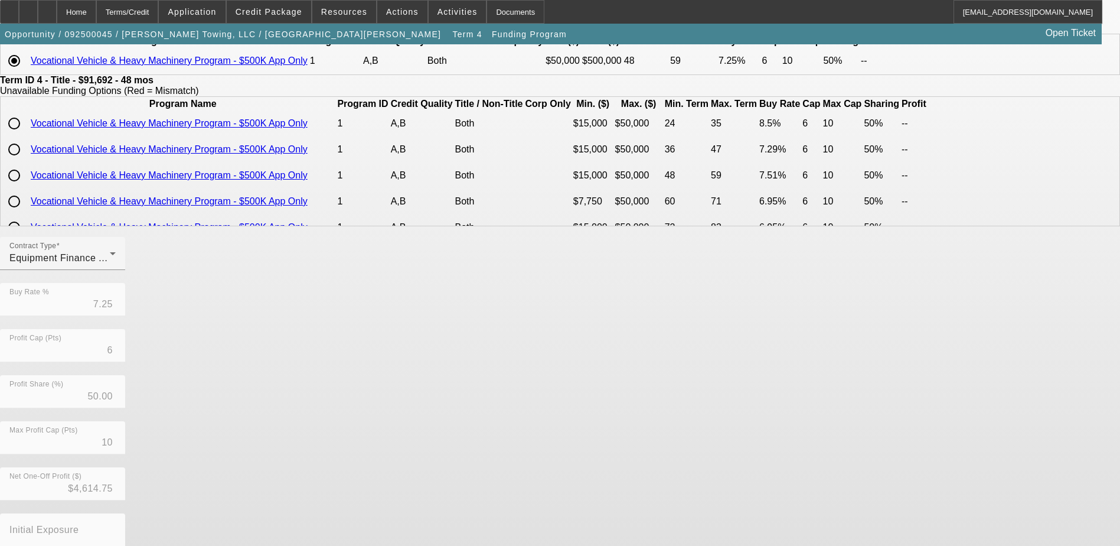
scroll to position [202, 0]
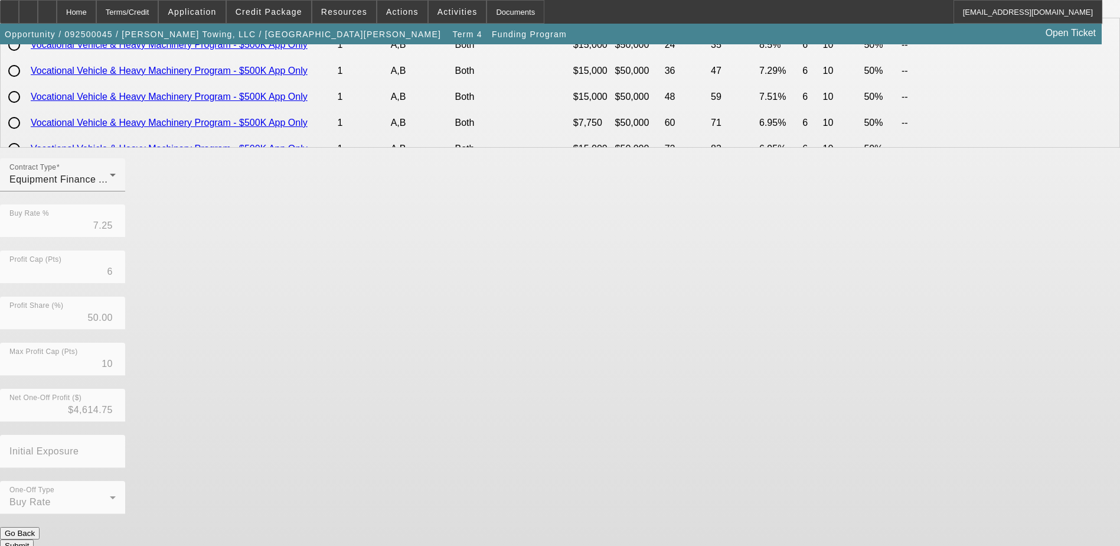
click at [34, 539] on button "Submit" at bounding box center [17, 545] width 34 height 12
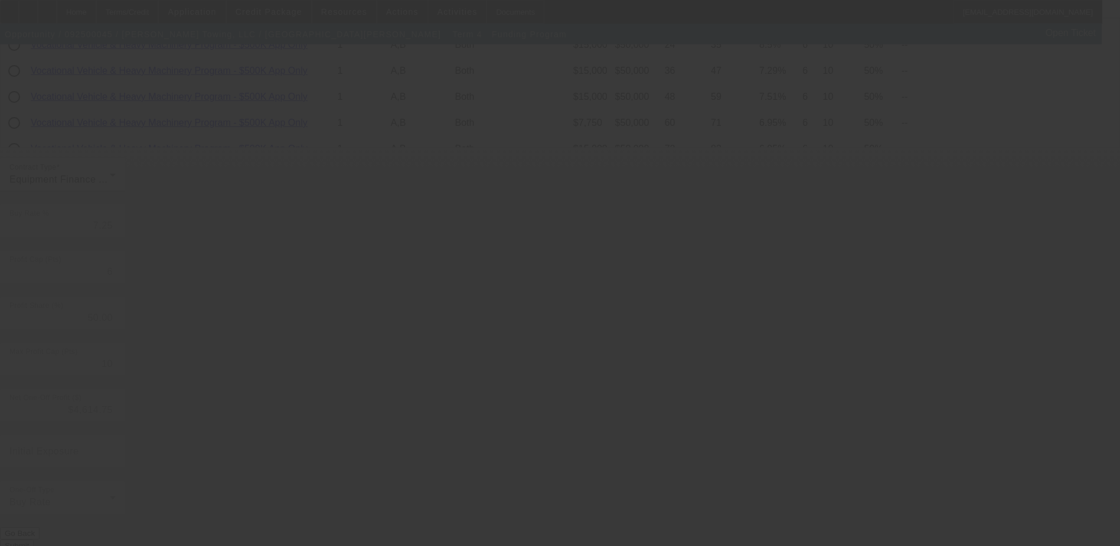
type input "6.76"
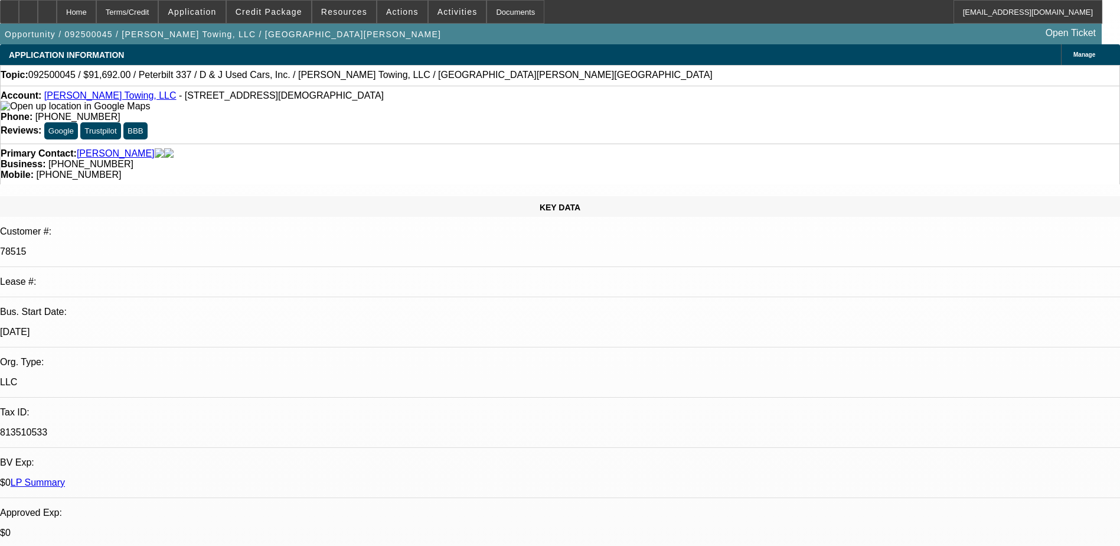
select select "0"
select select "3"
select select "0"
select select "6"
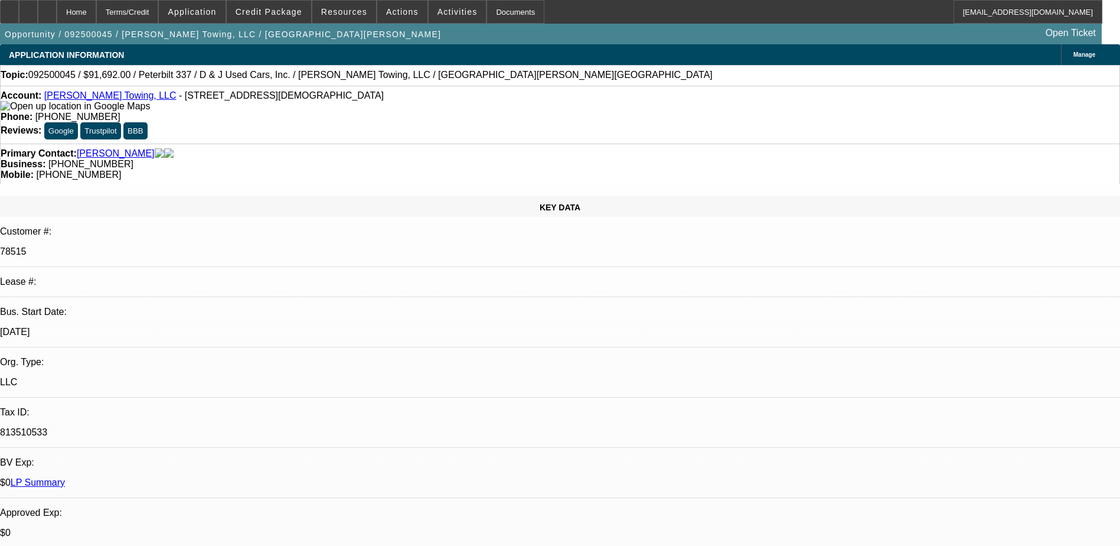
select select "0"
select select "3"
select select "0"
select select "6"
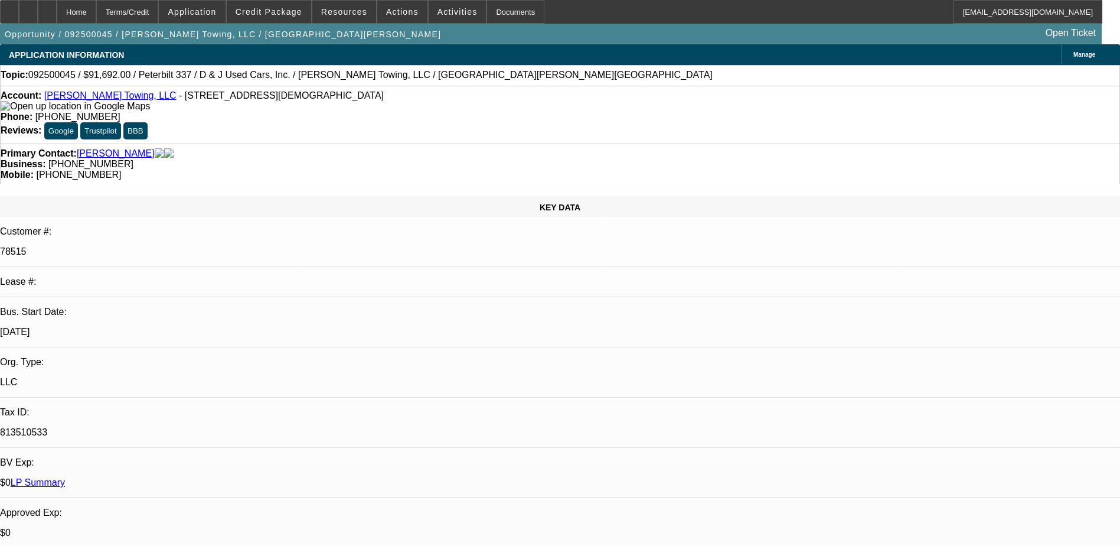
select select "0"
select select "6"
select select "0"
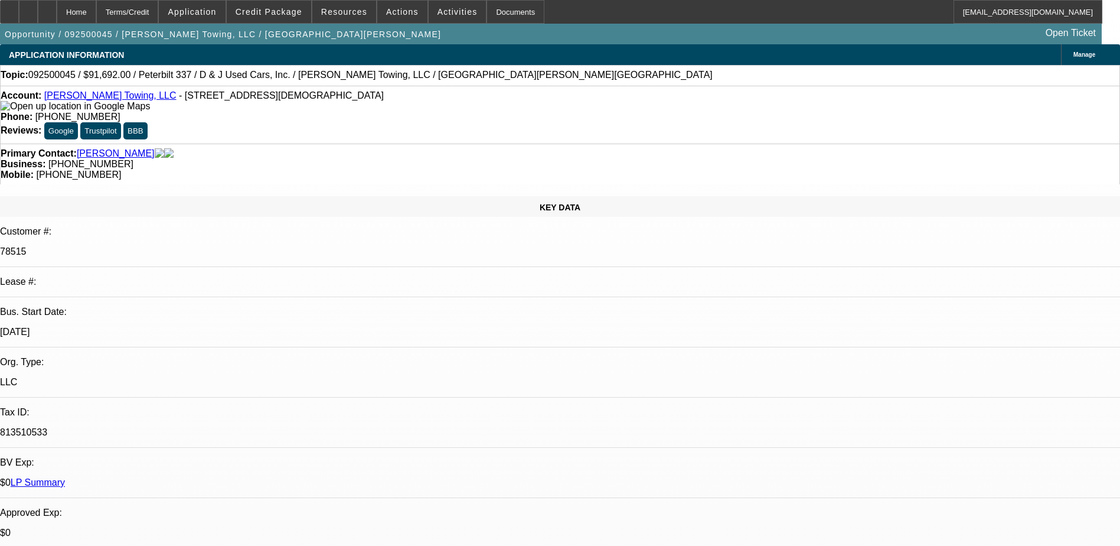
select select "0"
select select "6"
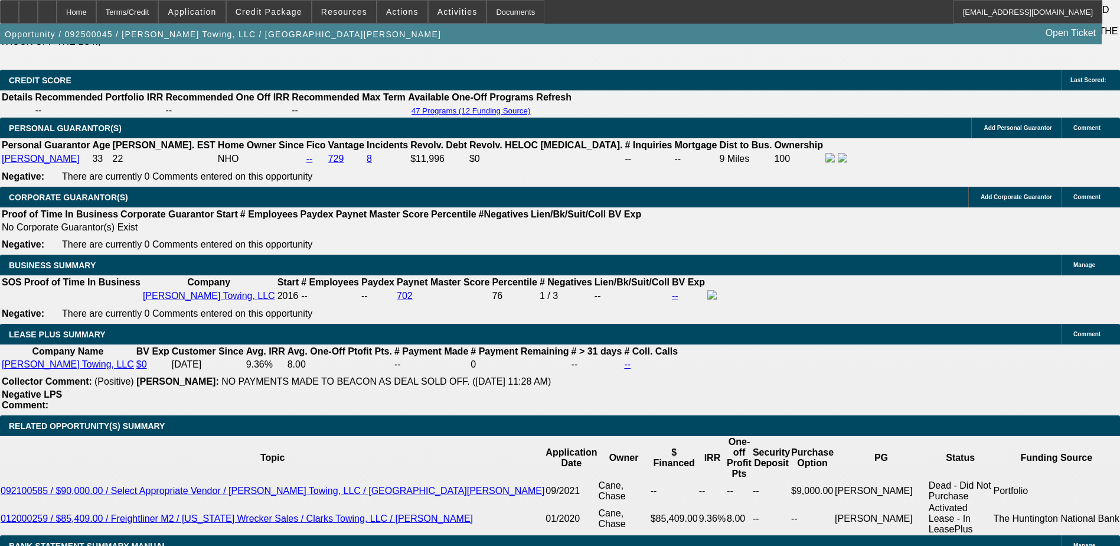
scroll to position [1772, 0]
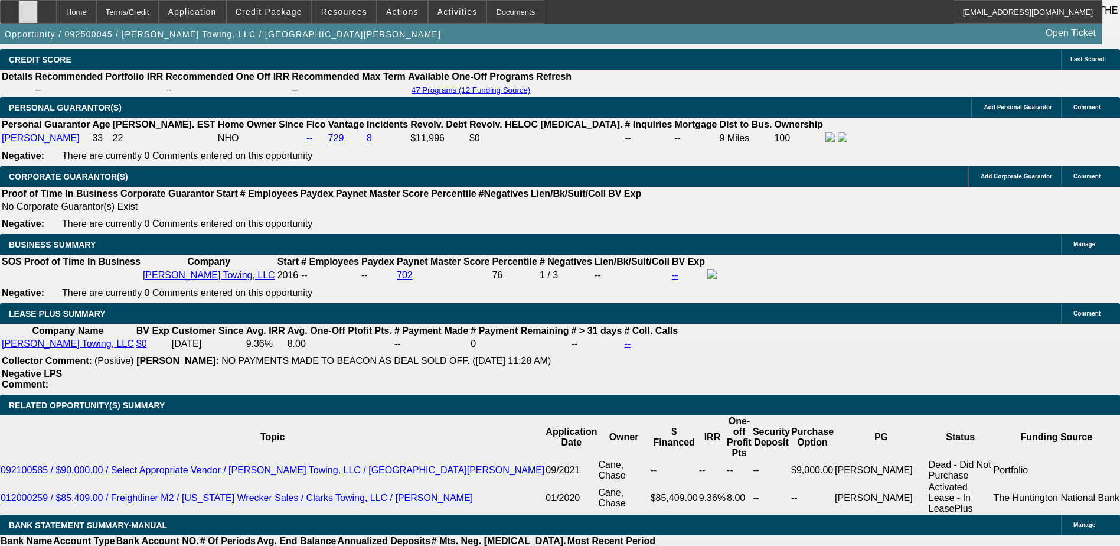
click at [38, 4] on div at bounding box center [28, 12] width 19 height 24
click at [283, 15] on span "Credit Package" at bounding box center [269, 11] width 67 height 9
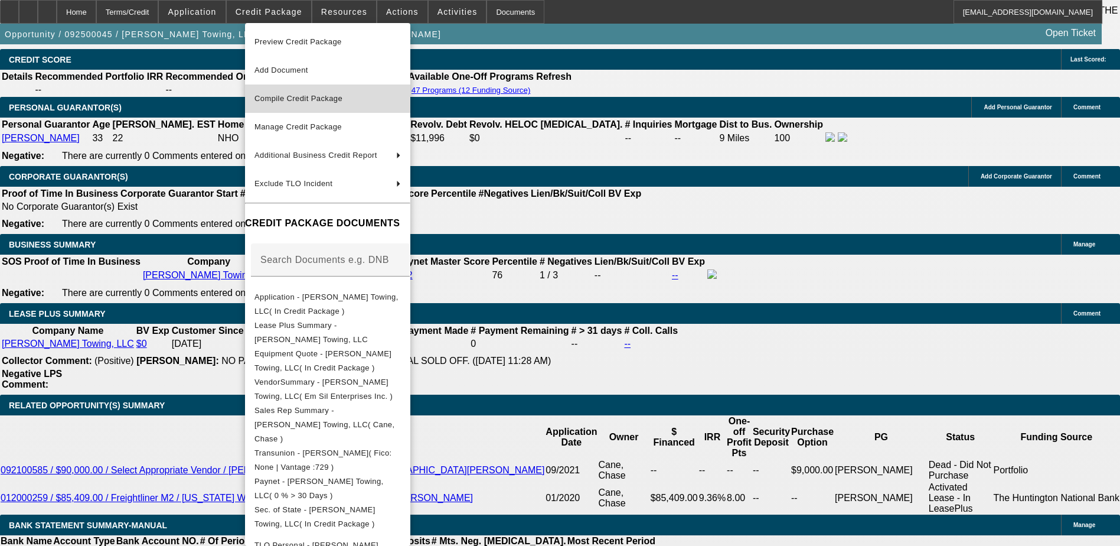
click at [286, 95] on span "Compile Credit Package" at bounding box center [299, 98] width 88 height 9
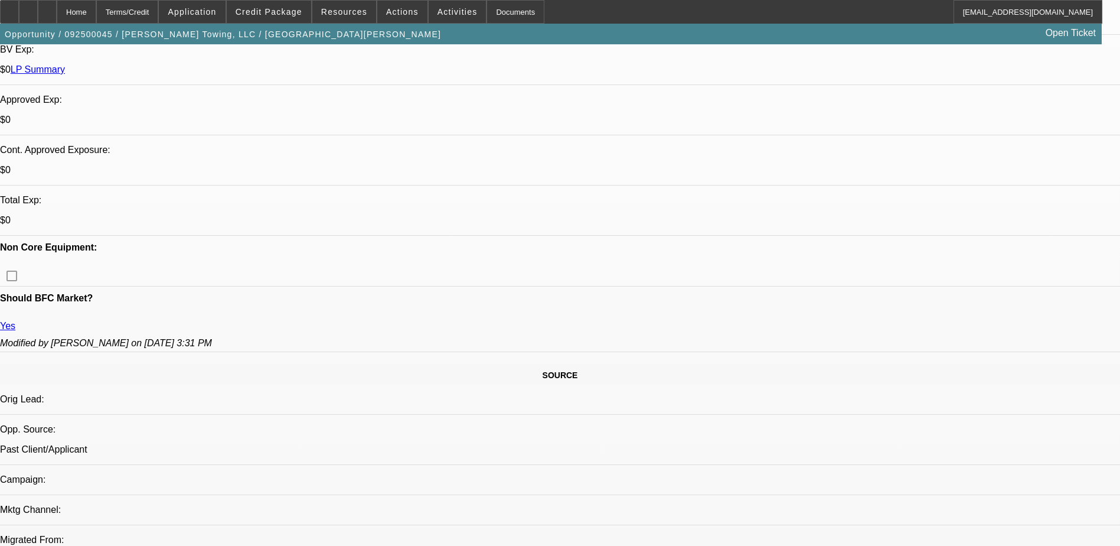
select select "0"
select select "3"
select select "0"
select select "6"
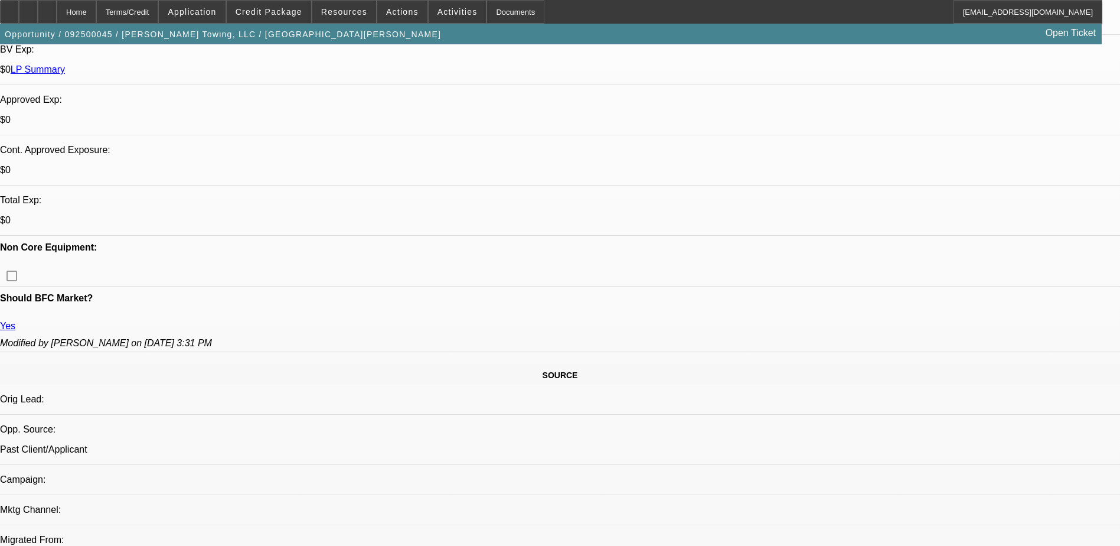
select select "0"
select select "3"
select select "0"
select select "6"
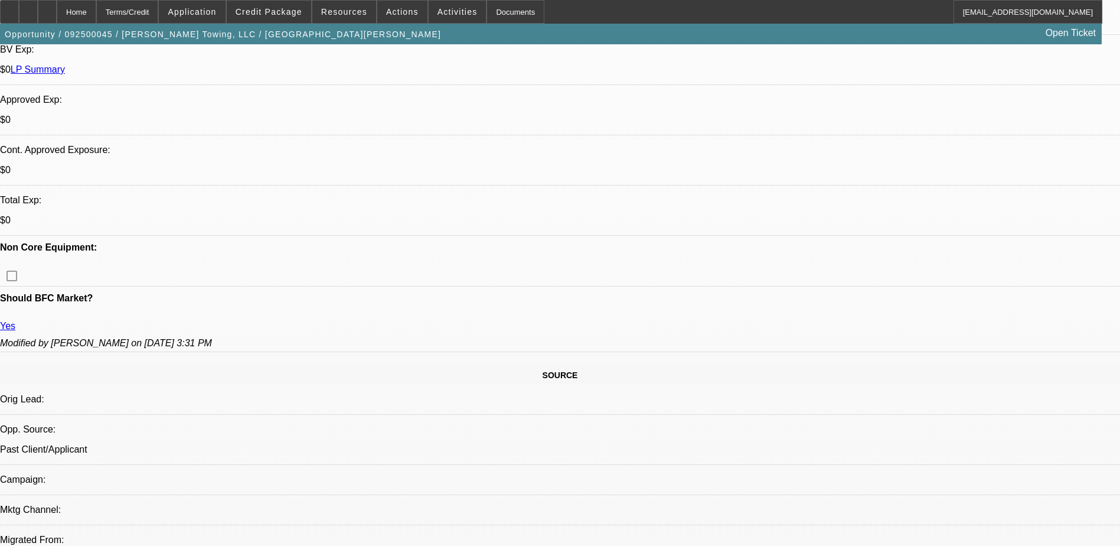
select select "0"
select select "6"
select select "0"
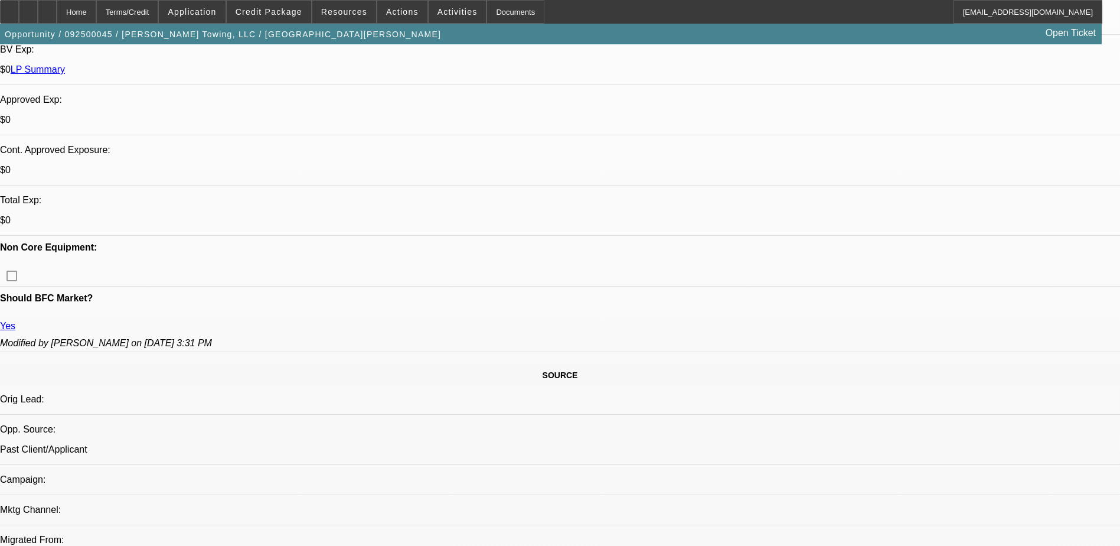
select select "0"
select select "6"
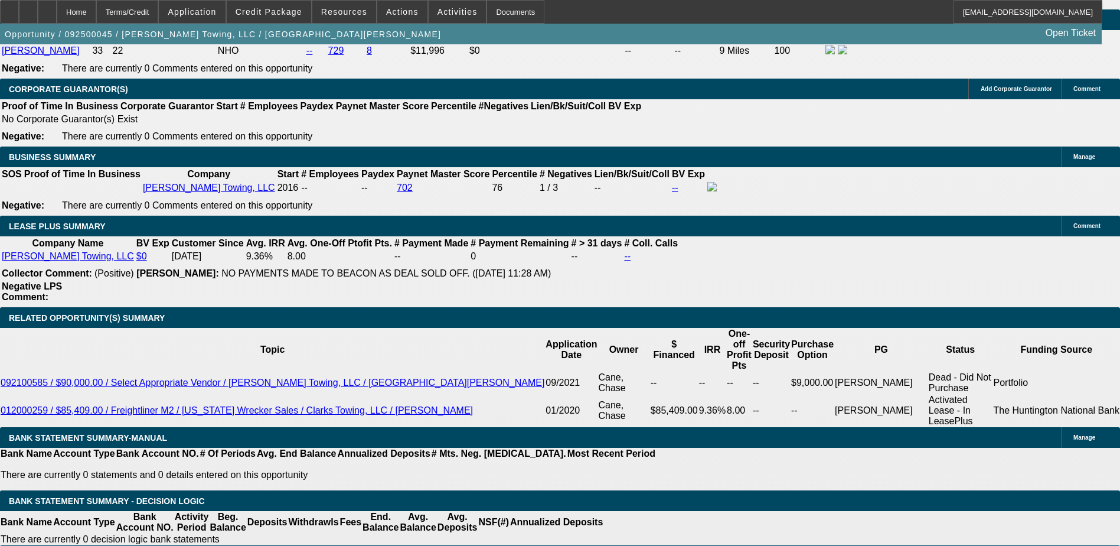
scroll to position [1890, 0]
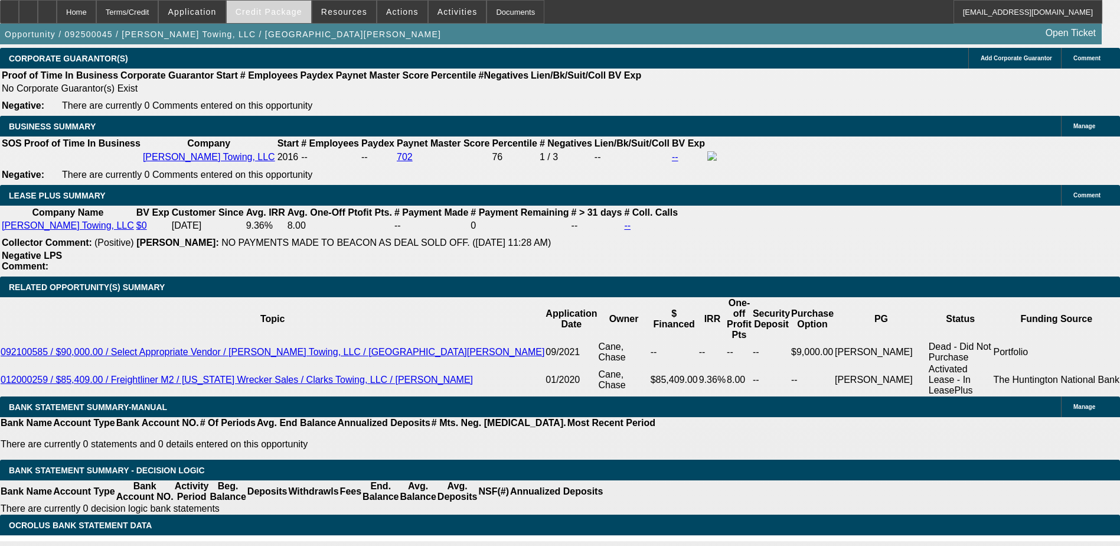
click at [280, 21] on span at bounding box center [269, 12] width 84 height 28
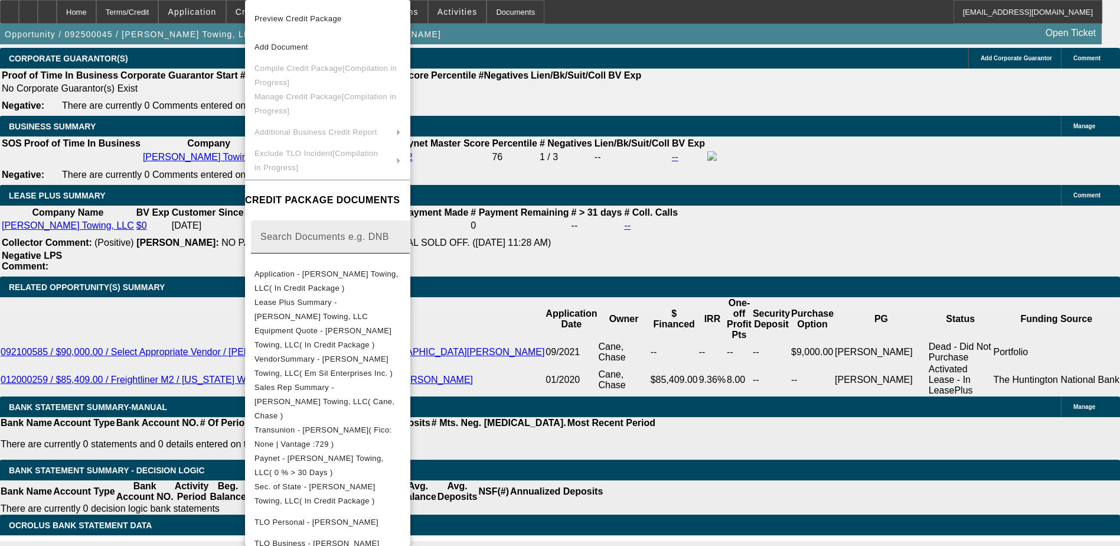
scroll to position [1914, 0]
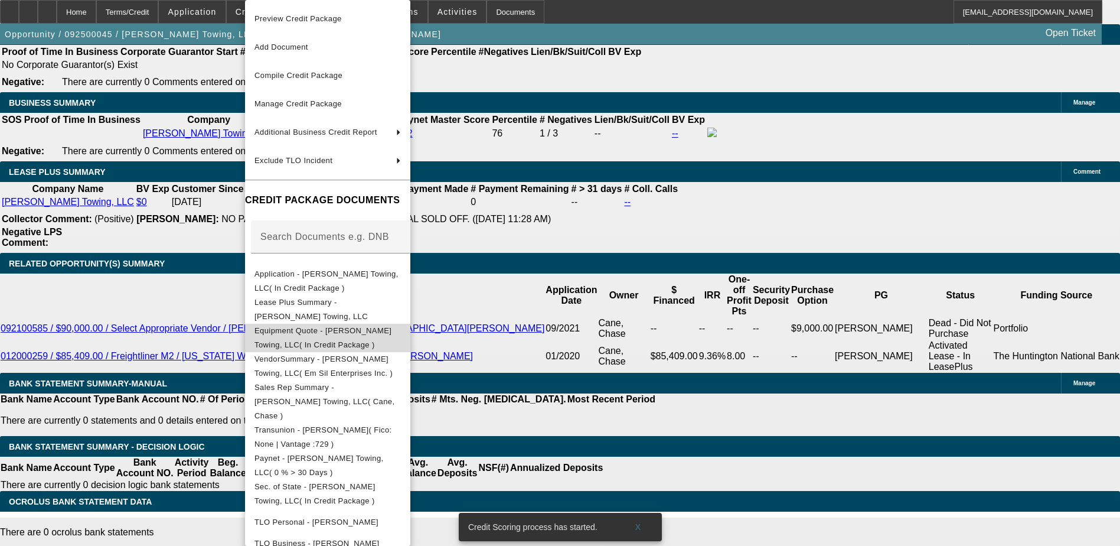
click at [363, 338] on span "Equipment Quote - Tyler Clark's Towing, LLC( In Credit Package )" at bounding box center [328, 338] width 146 height 28
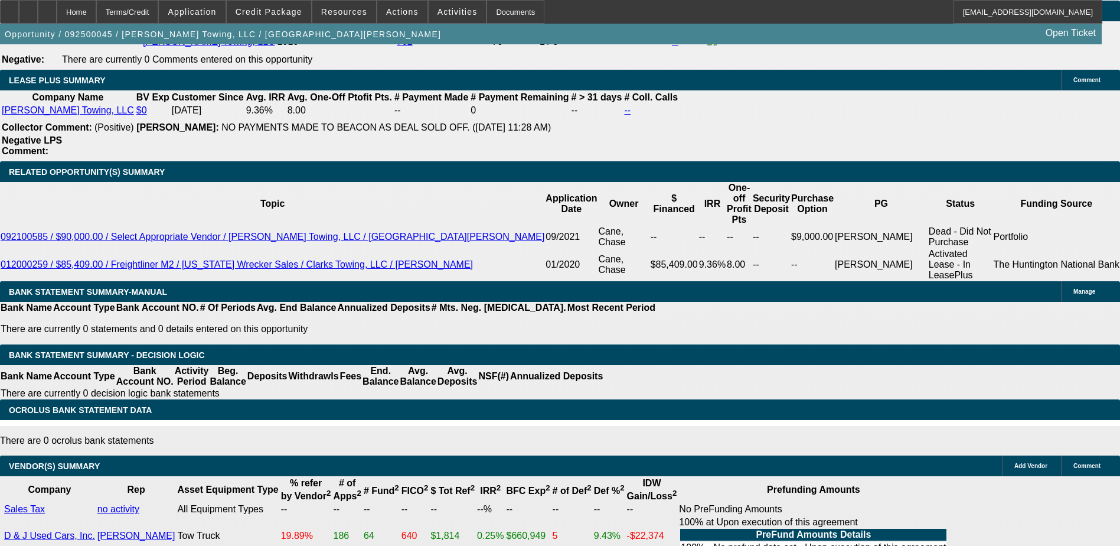
scroll to position [1769, 0]
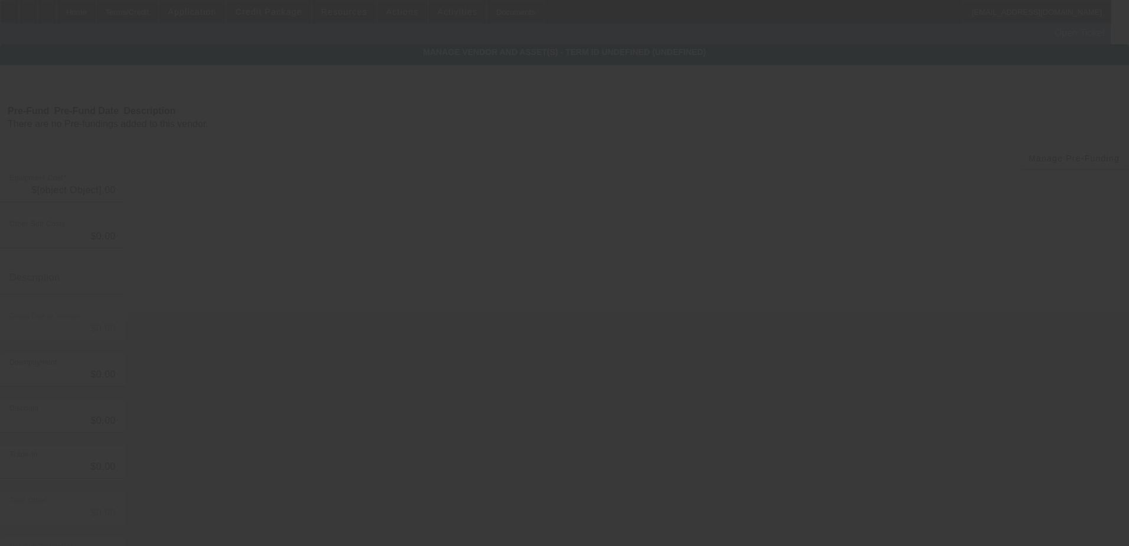
type input "$84,900.00"
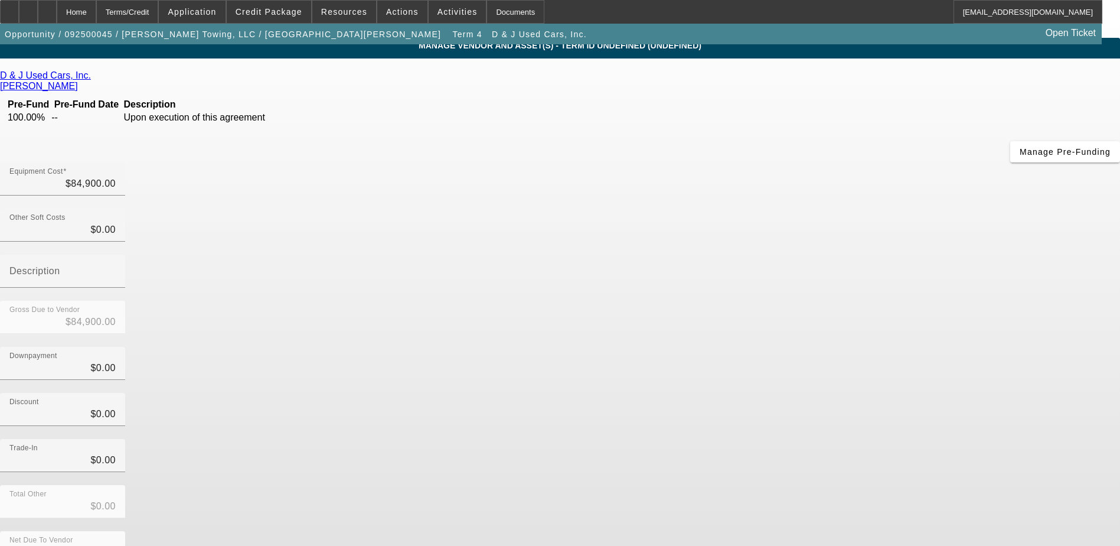
scroll to position [8, 0]
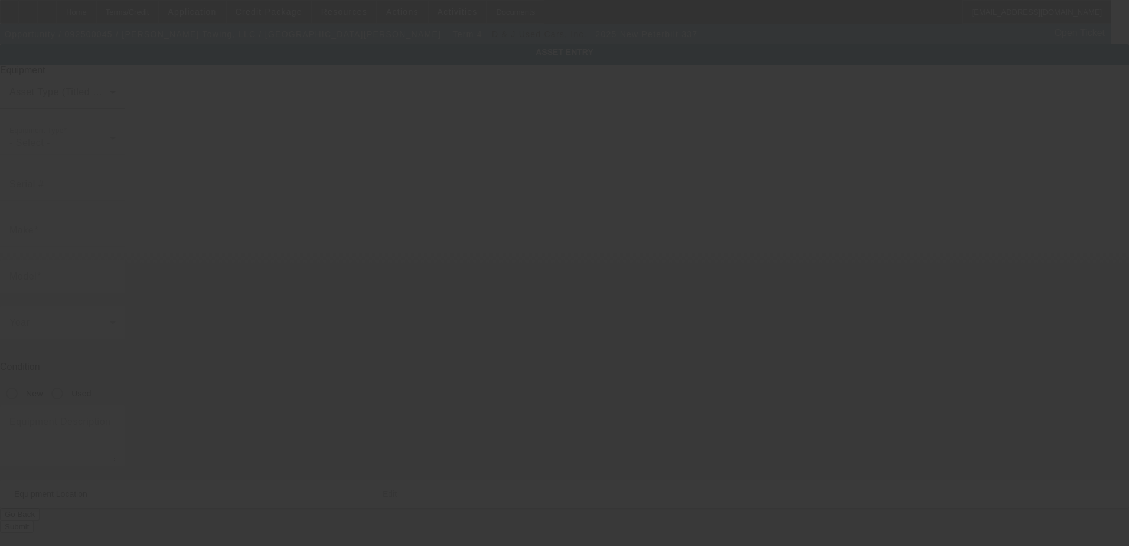
type input "2NP2HM6X4PM857716"
type input "Peterbilt"
type input "337"
radio input "true"
type textarea "rollback"
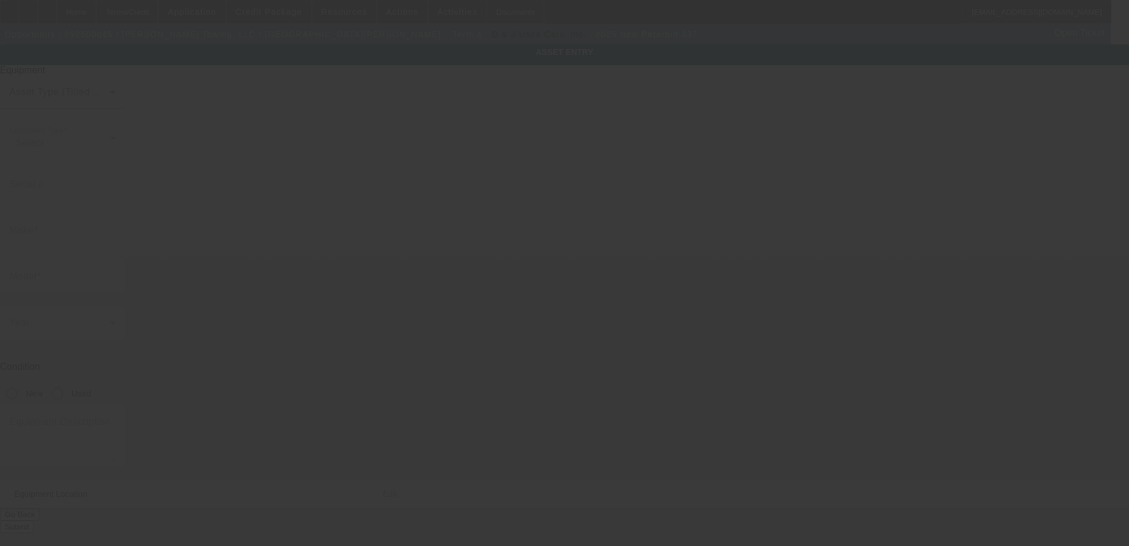
type input "229 Live Oak Church Rd"
type input "Hinesville"
type input "31313"
type input "Liberty"
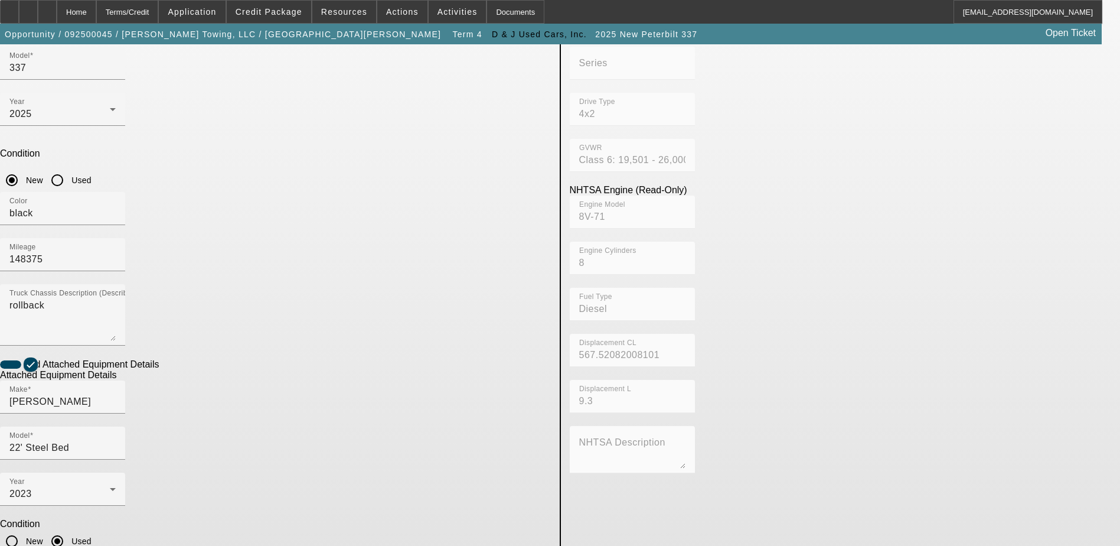
scroll to position [215, 0]
checkbox input "false"
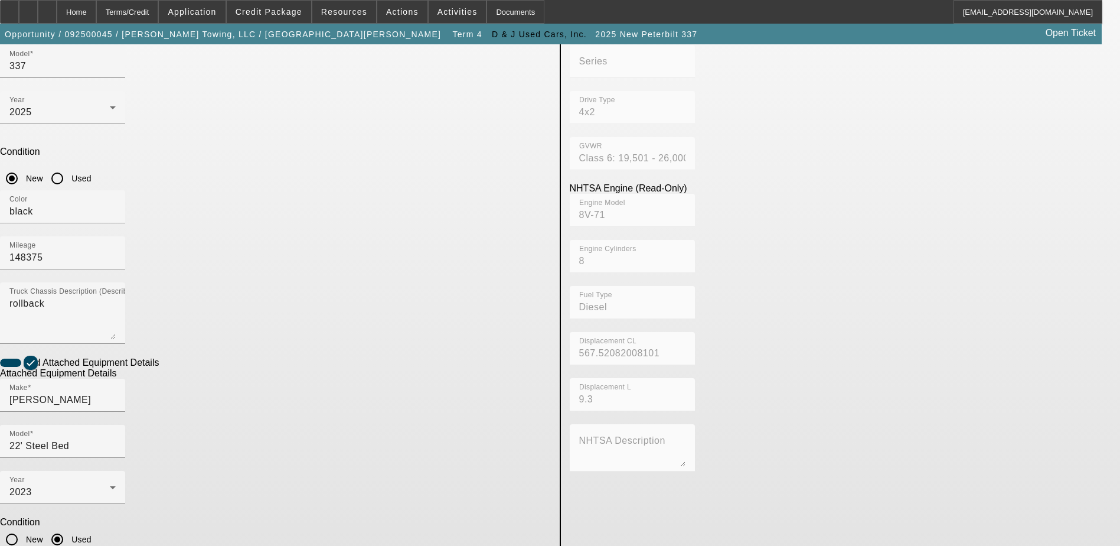
type input "0220023553"
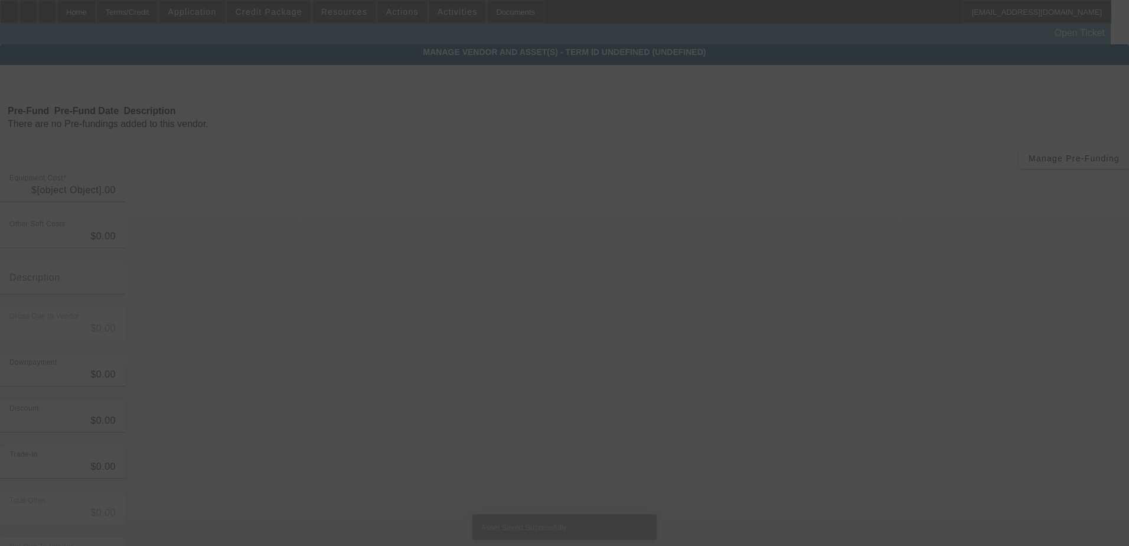
type input "$84,900.00"
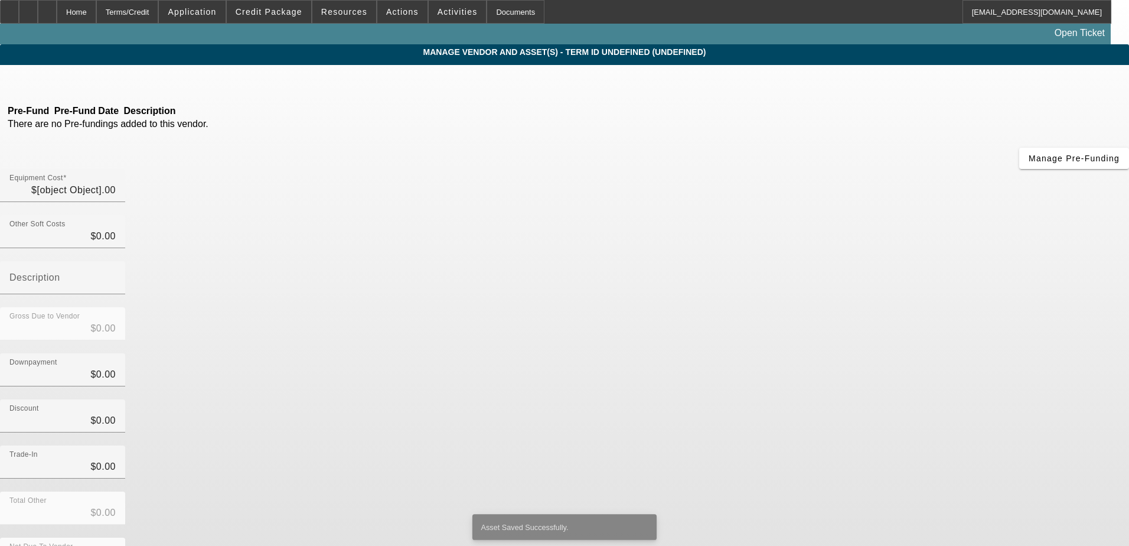
type input "$84,900.00"
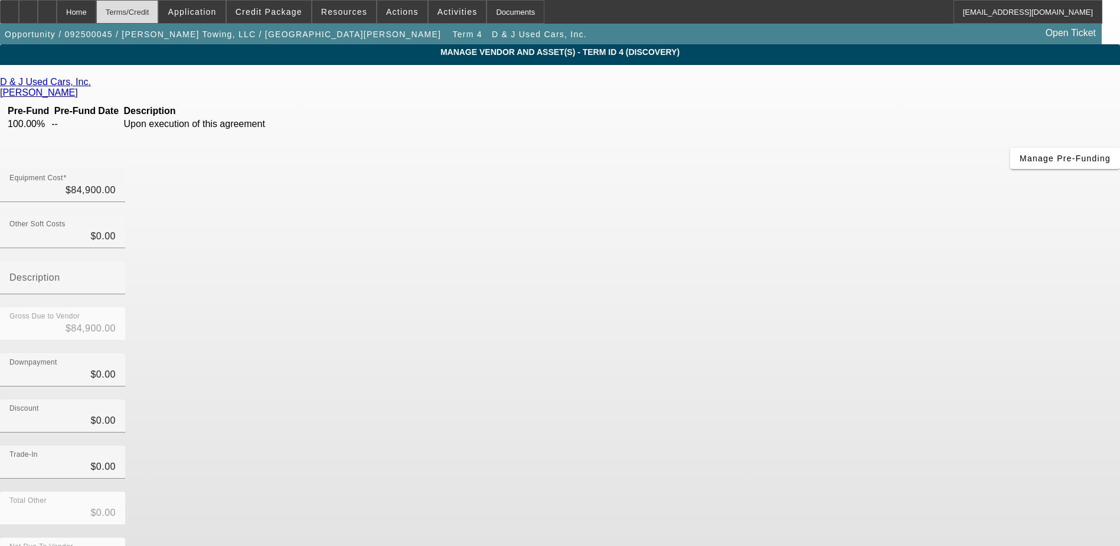
click at [155, 15] on div "Terms/Credit" at bounding box center [127, 12] width 63 height 24
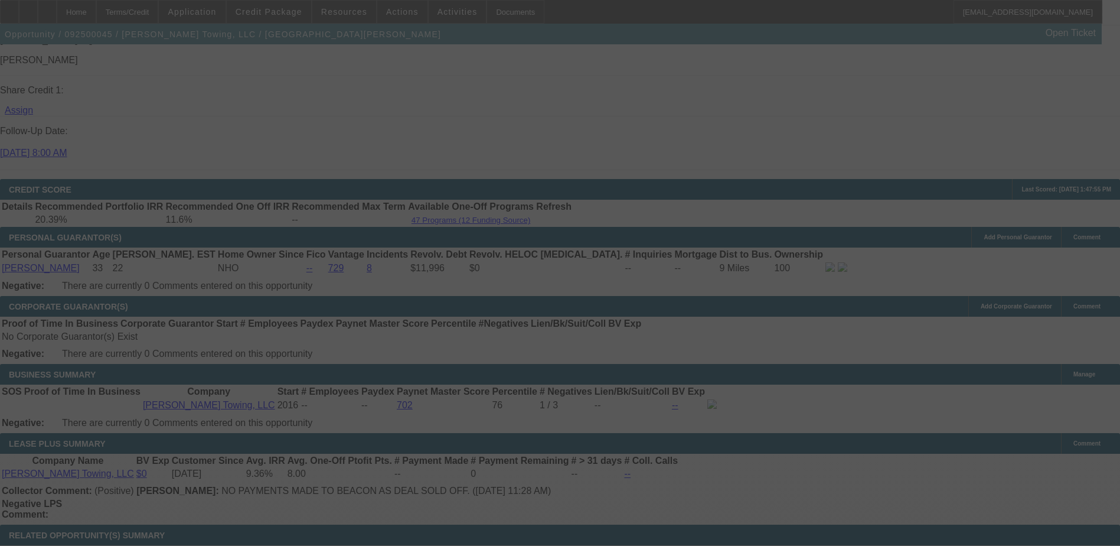
scroll to position [1661, 0]
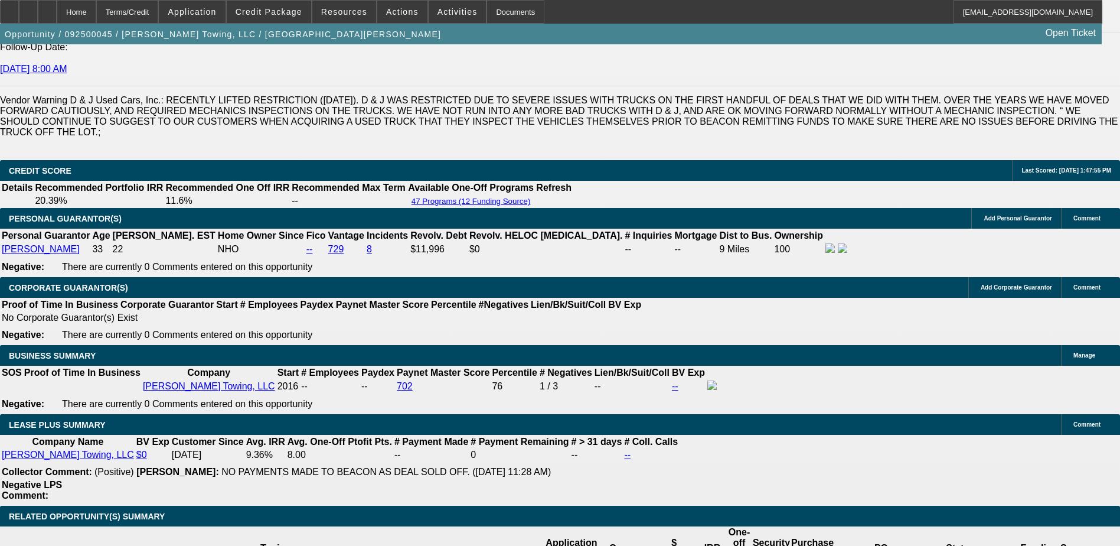
select select "0"
select select "3"
select select "0"
select select "6"
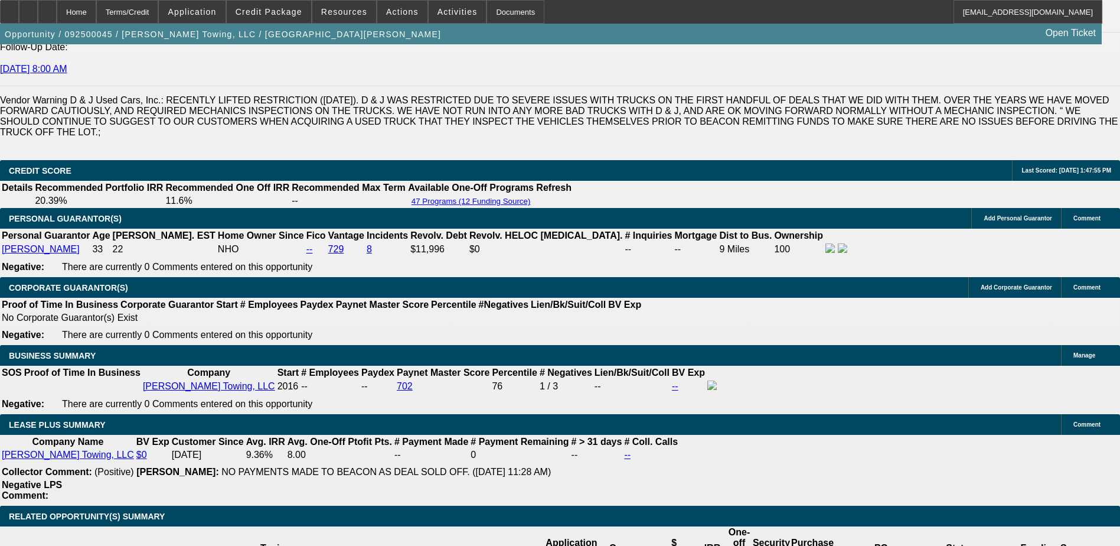
select select "0"
select select "3"
select select "0"
select select "6"
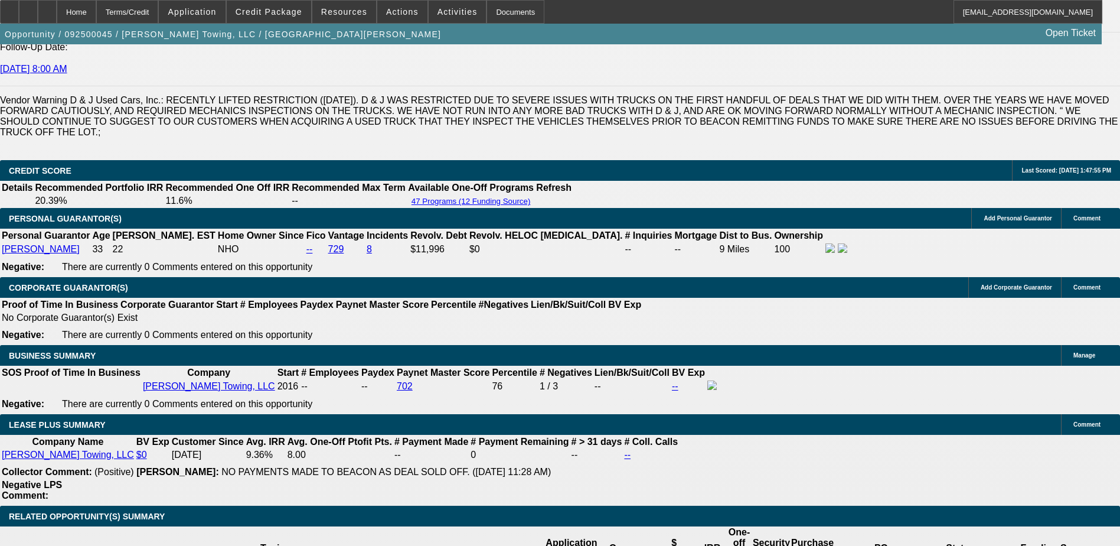
select select "0"
select select "6"
select select "0"
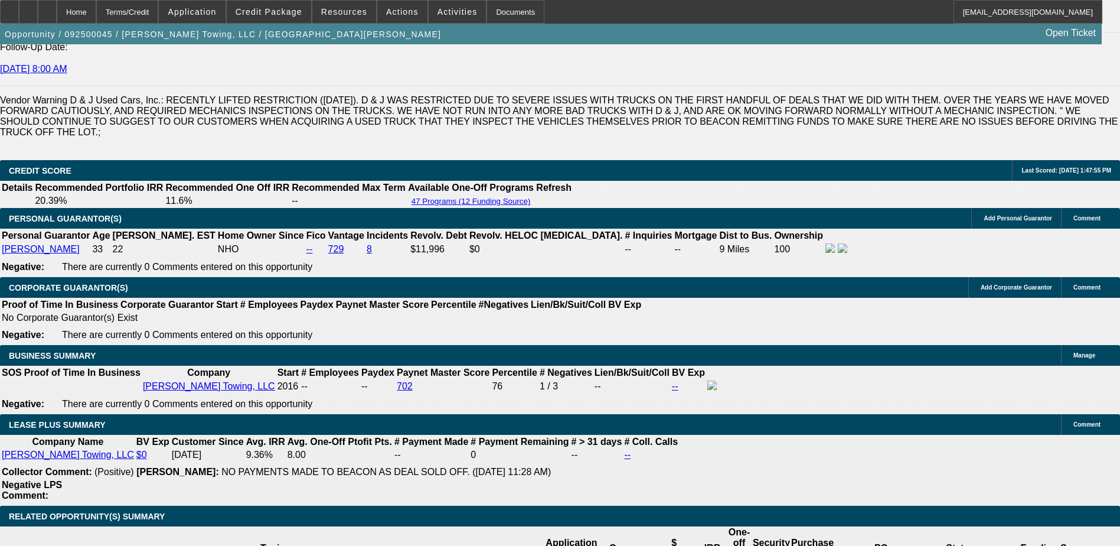
select select "0"
select select "6"
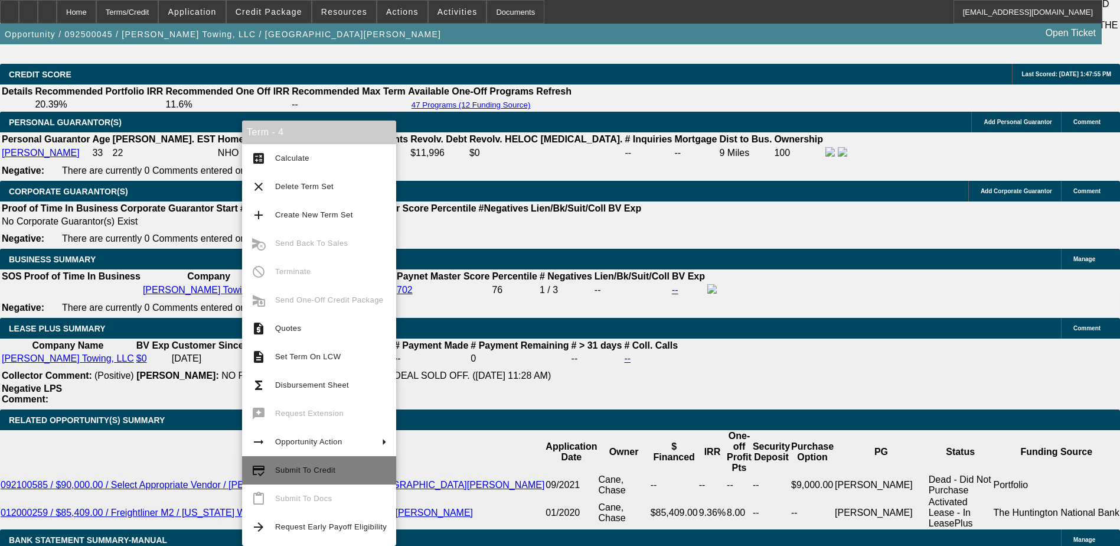
click at [324, 464] on span "Submit To Credit" at bounding box center [331, 470] width 112 height 14
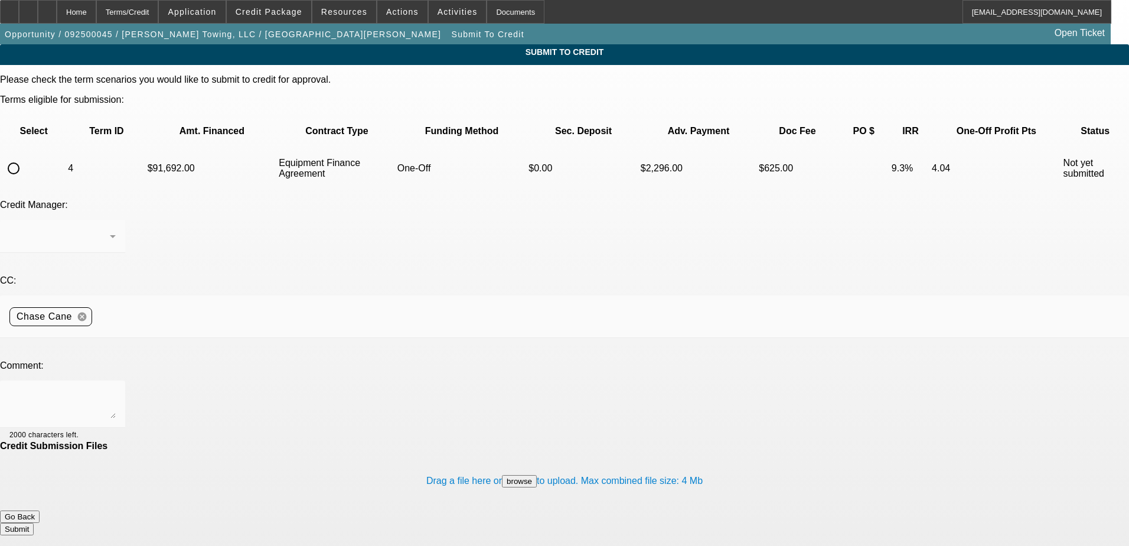
click at [25, 157] on input "radio" at bounding box center [14, 169] width 24 height 24
radio input "true"
click at [116, 390] on textarea at bounding box center [62, 404] width 106 height 28
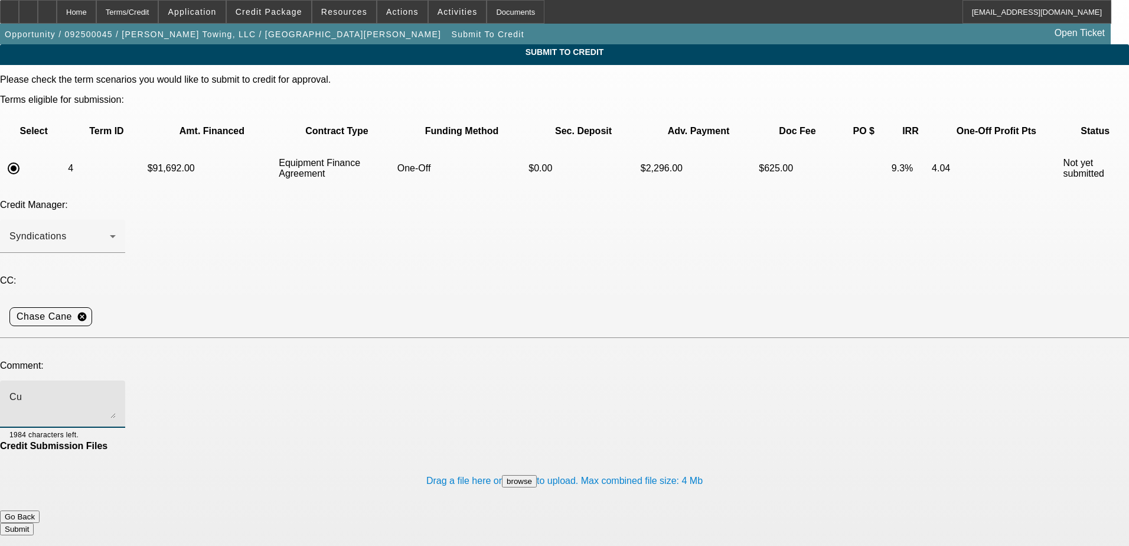
type textarea "C"
type textarea "Customer looking at cheaper truck. Please send to LEAF. Thanks"
click at [34, 523] on button "Submit" at bounding box center [17, 529] width 34 height 12
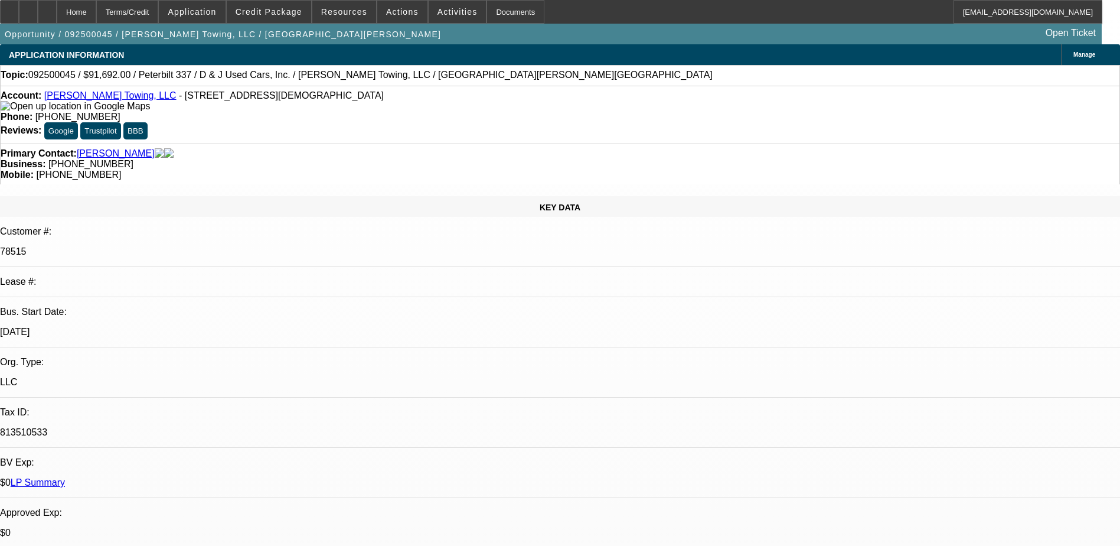
select select "0"
select select "3"
select select "0"
select select "6"
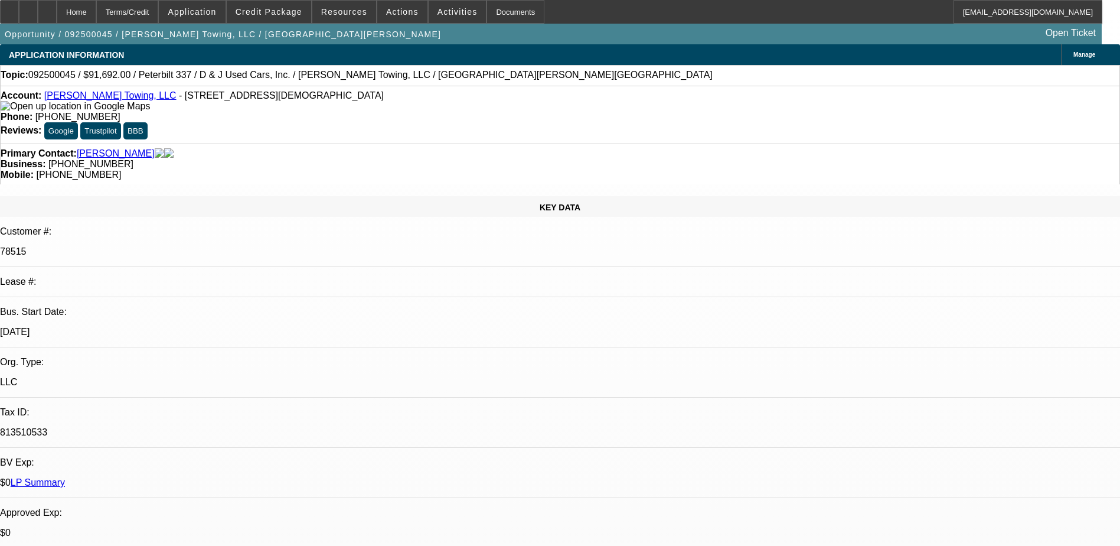
select select "0"
select select "3"
select select "0"
select select "6"
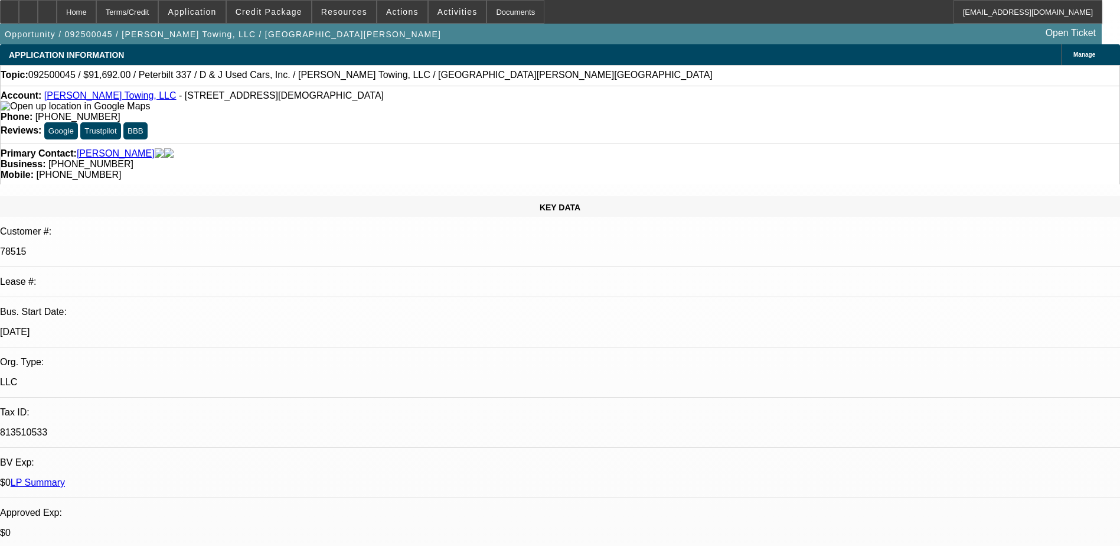
select select "0"
select select "6"
select select "0"
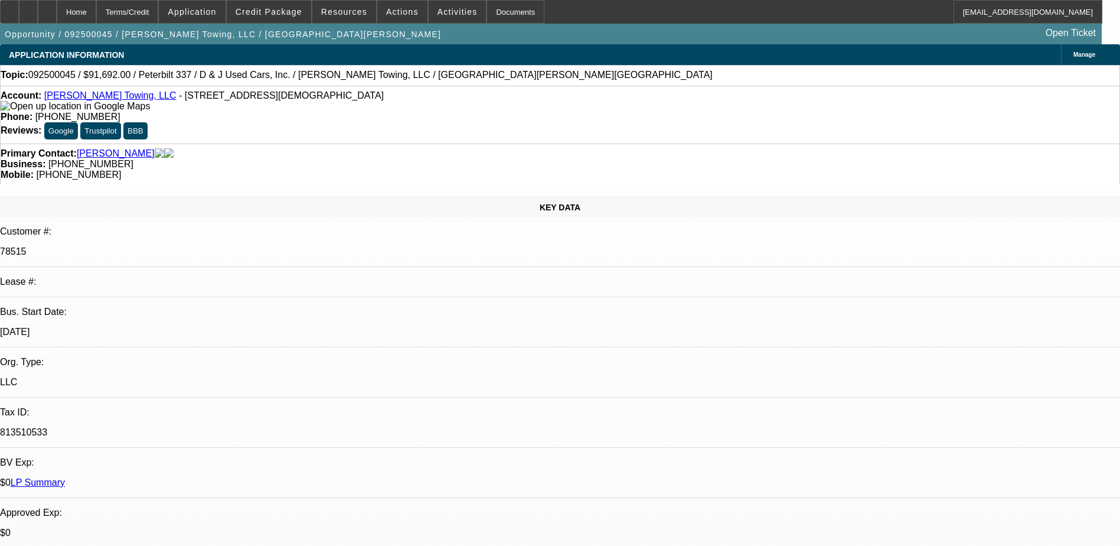
select select "0"
select select "6"
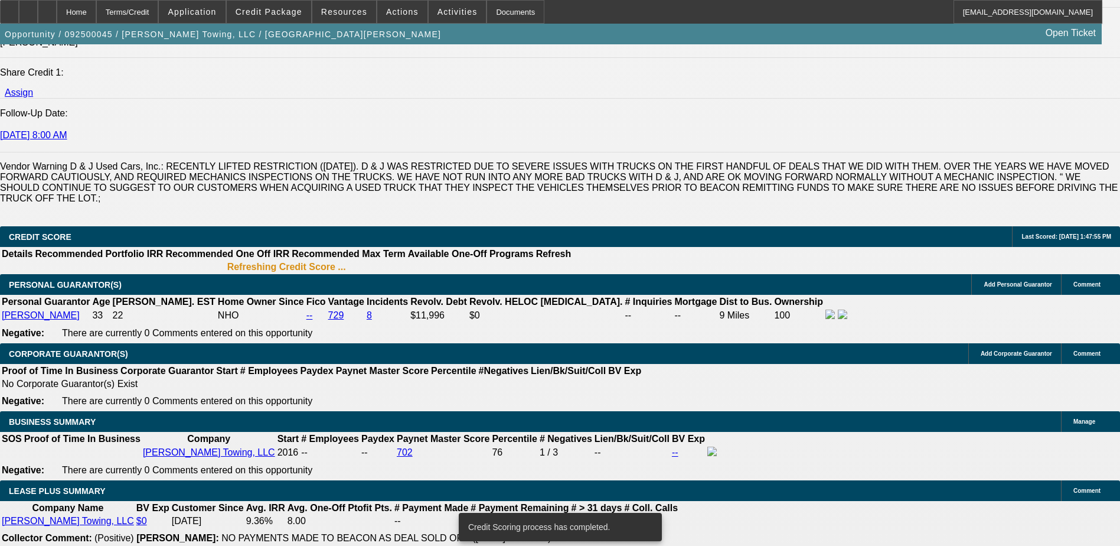
scroll to position [1590, 0]
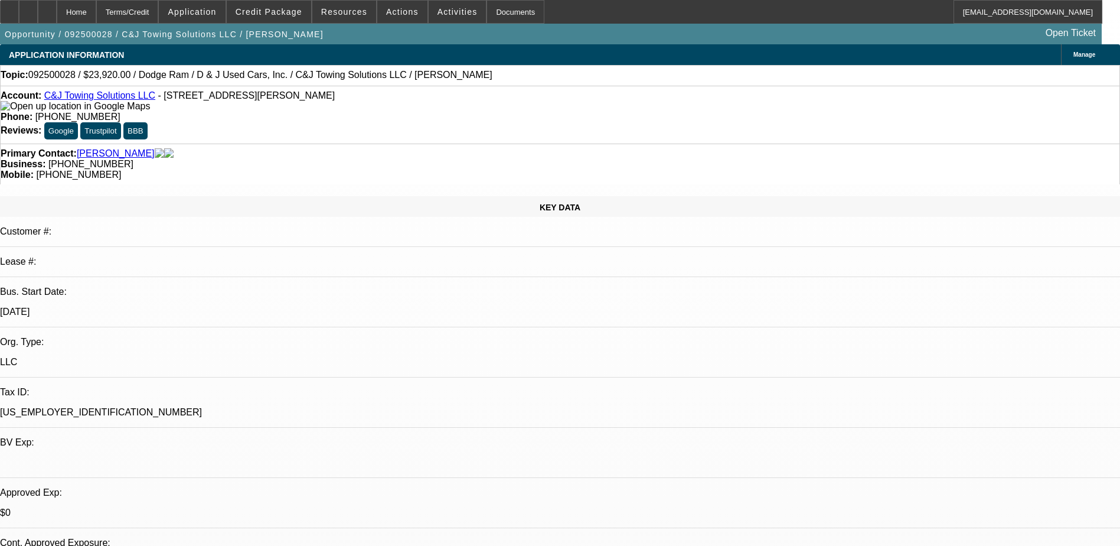
select select "0.2"
select select "0"
select select "0.1"
select select "0"
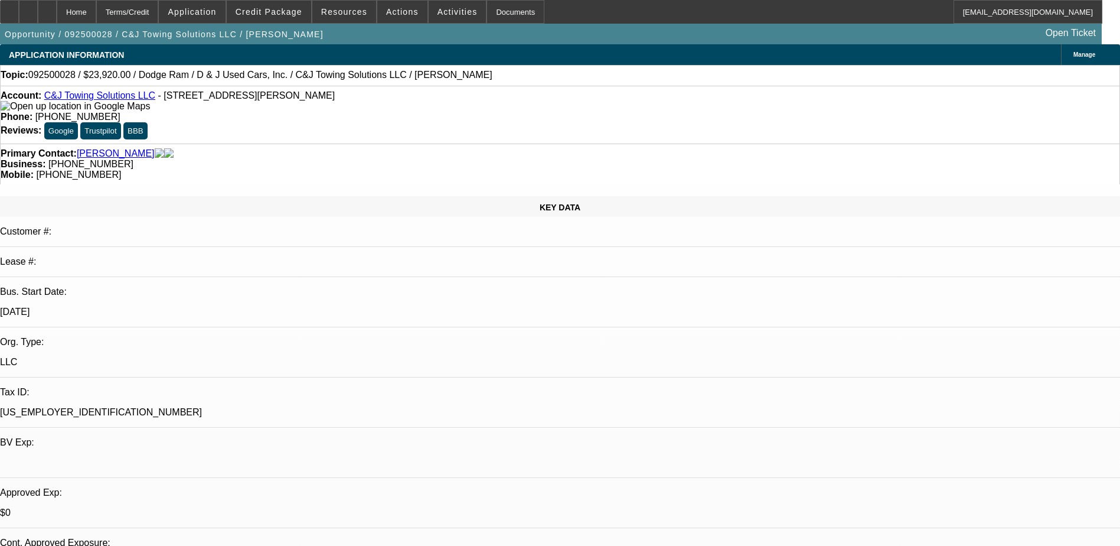
select select "0"
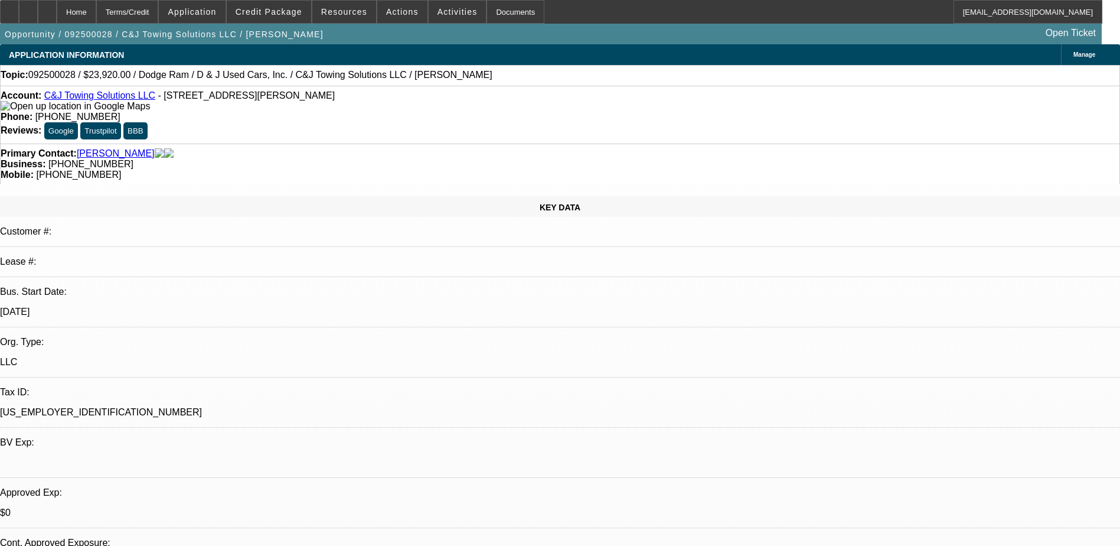
select select "0"
select select "1"
select select "2"
select select "4"
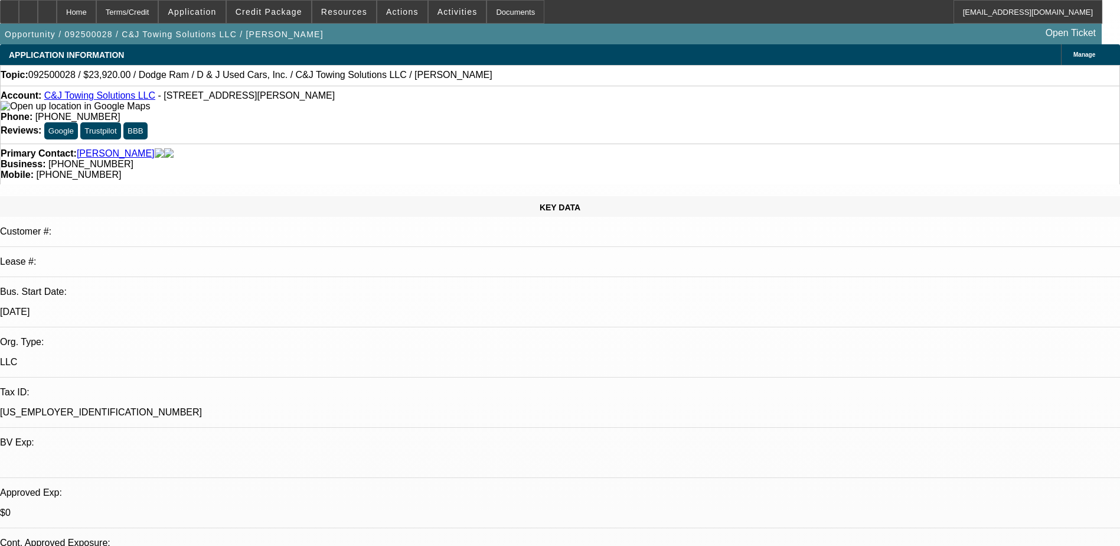
select select "1"
select select "2"
select select "21"
select select "1"
select select "2"
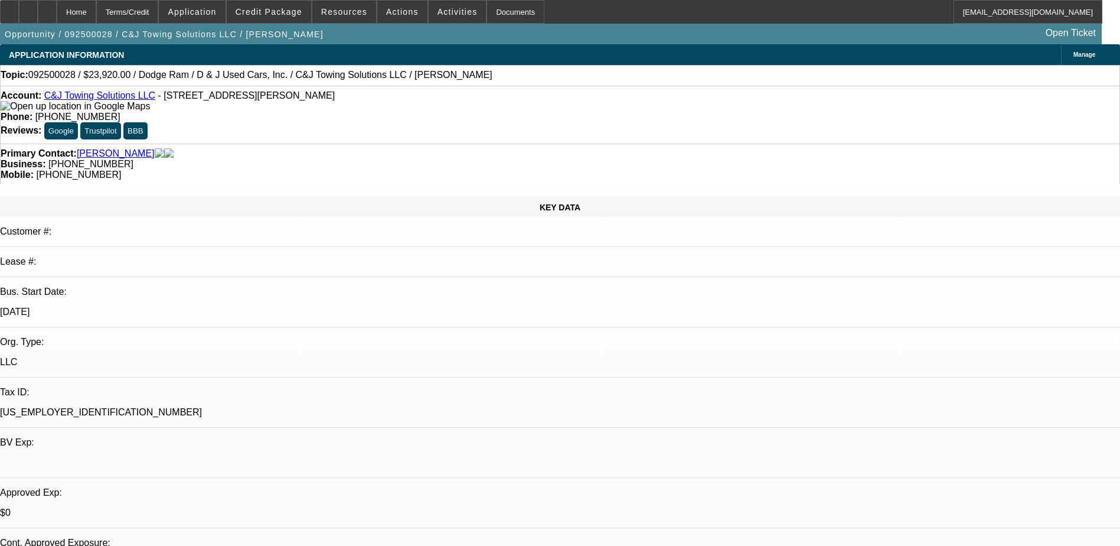
select select "21"
select select "1"
select select "2"
select select "21"
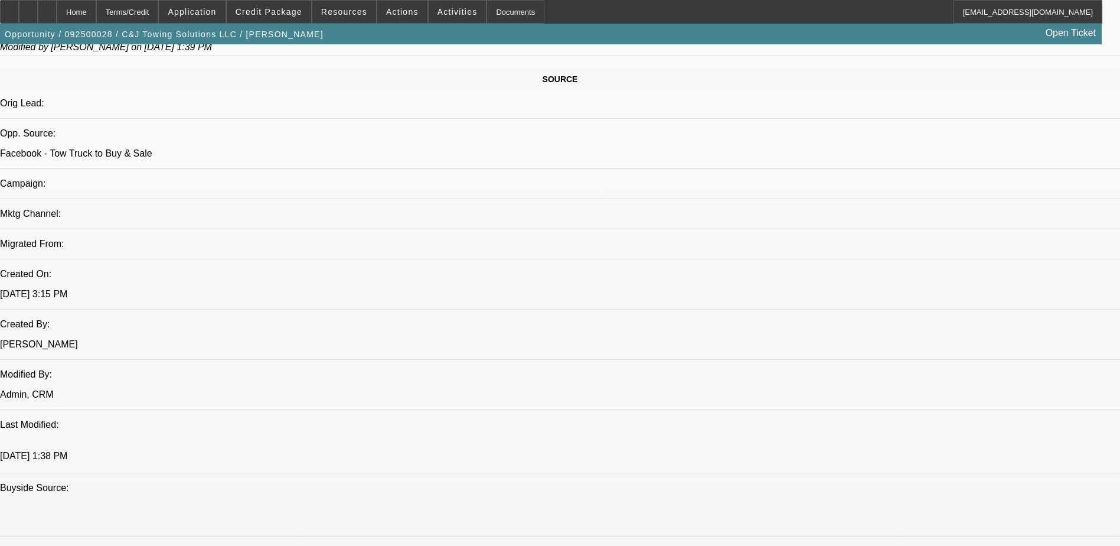
scroll to position [718, 0]
